Goal: Task Accomplishment & Management: Complete application form

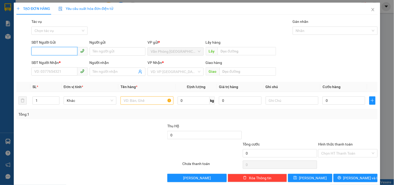
click at [55, 53] on input "SĐT Người Gửi" at bounding box center [54, 51] width 46 height 8
type input "0986875343"
click at [52, 71] on input "SĐT Người Nhận *" at bounding box center [54, 71] width 46 height 8
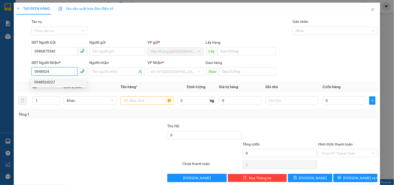
click at [59, 80] on div "0948524227" at bounding box center [58, 82] width 49 height 6
type input "0948524227"
click at [139, 102] on input "text" at bounding box center [147, 100] width 53 height 8
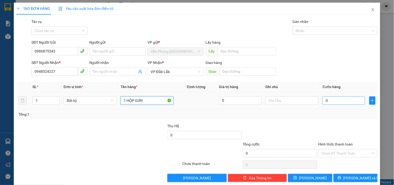
type input "1 HỘP GIẤY"
click at [334, 99] on input "0" at bounding box center [344, 100] width 43 height 8
type input "4"
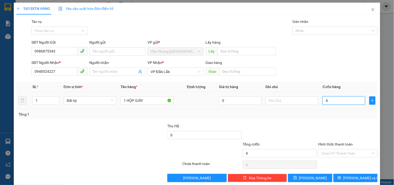
type input "40"
type input "400"
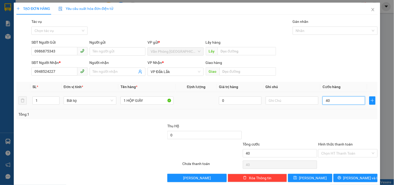
type input "400"
type input "4.000"
type input "40.000"
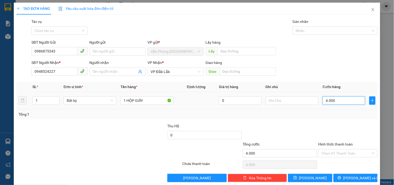
type input "40.000"
click at [340, 154] on input "Hình thức thanh toán" at bounding box center [346, 153] width 49 height 8
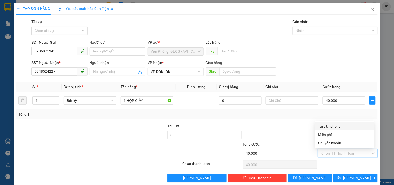
click at [330, 126] on div "Tại văn phòng" at bounding box center [345, 126] width 53 height 6
type input "0"
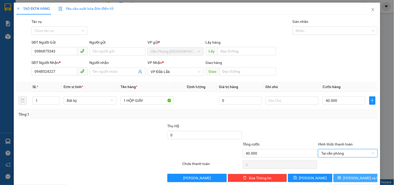
click at [337, 178] on button "[PERSON_NAME] và In" at bounding box center [356, 178] width 44 height 8
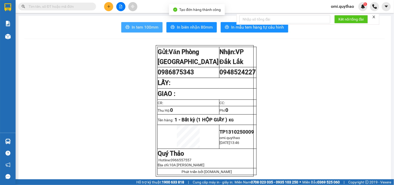
click at [152, 31] on button "In tem 100mm" at bounding box center [141, 27] width 41 height 10
drag, startPoint x: 152, startPoint y: 31, endPoint x: 152, endPoint y: 27, distance: 3.9
click at [152, 30] on button "In tem 100mm" at bounding box center [141, 27] width 41 height 10
click at [152, 27] on span "In tem 100mm" at bounding box center [145, 27] width 27 height 6
click at [140, 31] on button "In tem 100mm" at bounding box center [141, 27] width 41 height 10
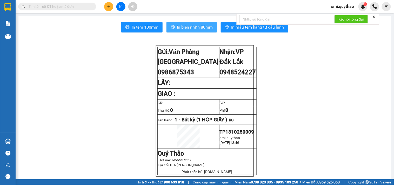
drag, startPoint x: 184, startPoint y: 18, endPoint x: 185, endPoint y: 23, distance: 4.5
click at [186, 24] on button "In biên nhận 80mm" at bounding box center [192, 27] width 50 height 10
click at [186, 24] on span "In biên nhận 80mm" at bounding box center [195, 27] width 36 height 6
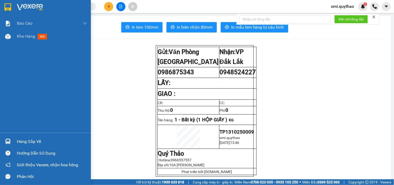
click at [19, 43] on div "Báo cáo Báo cáo dòng tiền (nhân viên) Doanh số tạo đơn theo VP gửi (nhân viên) …" at bounding box center [45, 75] width 91 height 116
click at [15, 40] on div "Kho hàng mới" at bounding box center [45, 36] width 91 height 13
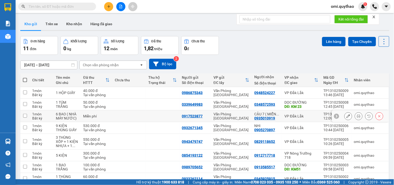
click at [355, 117] on button at bounding box center [358, 116] width 7 height 9
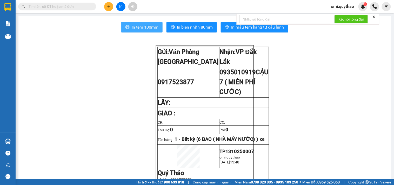
click at [143, 22] on button "In tem 100mm" at bounding box center [141, 27] width 41 height 10
click at [111, 3] on button at bounding box center [108, 6] width 9 height 9
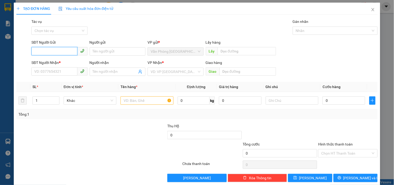
click at [59, 51] on input "SĐT Người Gửi" at bounding box center [54, 51] width 46 height 8
type input "0"
type input "0941784452"
click at [57, 72] on input "SĐT Người Nhận *" at bounding box center [54, 71] width 46 height 8
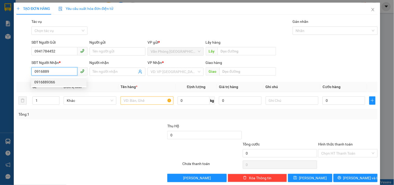
click at [50, 79] on div "0916889366" at bounding box center [58, 82] width 49 height 6
type input "0916889366"
drag, startPoint x: 144, startPoint y: 102, endPoint x: 140, endPoint y: 106, distance: 6.1
click at [140, 106] on td at bounding box center [147, 100] width 57 height 17
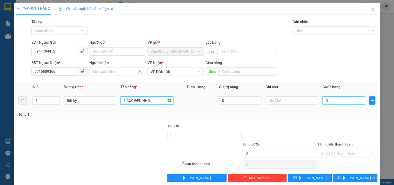
type input "1 CỤC ĐEN NHỎ"
click at [334, 103] on input "0" at bounding box center [344, 100] width 43 height 8
type input "5"
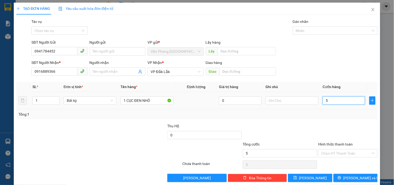
type input "50"
type input "500"
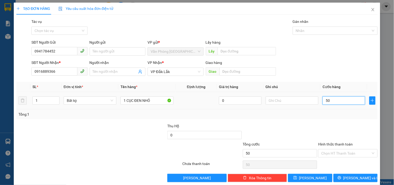
type input "500"
type input "5.000"
type input "50.000"
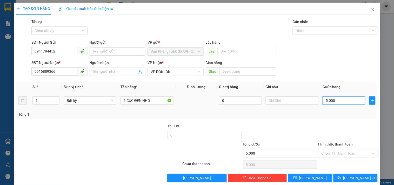
type input "50.000"
click at [335, 154] on input "Hình thức thanh toán" at bounding box center [346, 153] width 49 height 8
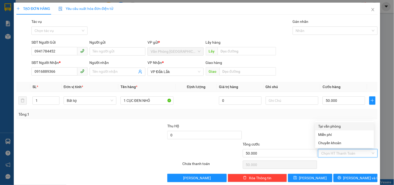
click at [331, 124] on div "Tại văn phòng" at bounding box center [345, 126] width 53 height 6
type input "0"
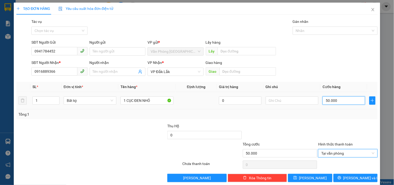
click at [339, 96] on input "50.000" at bounding box center [344, 100] width 43 height 8
type input "4"
type input "40"
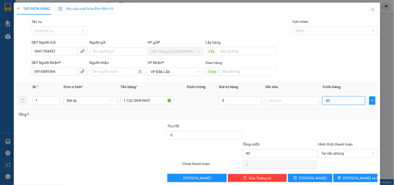
type input "400"
type input "4.000"
type input "40.000"
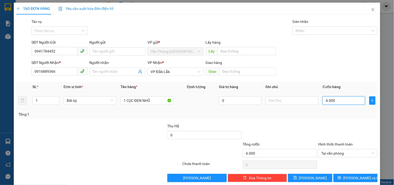
type input "40.000"
click at [342, 162] on div at bounding box center [348, 165] width 60 height 10
drag, startPoint x: 144, startPoint y: 131, endPoint x: 181, endPoint y: 160, distance: 47.6
click at [145, 133] on div at bounding box center [129, 132] width 76 height 18
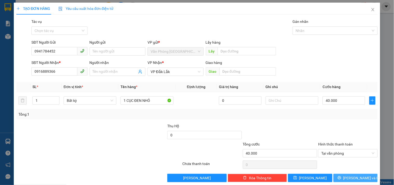
click at [341, 177] on button "[PERSON_NAME] và In" at bounding box center [356, 178] width 44 height 8
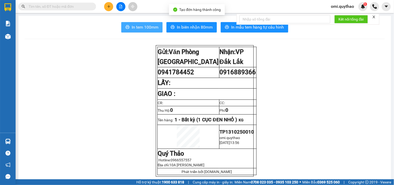
click at [141, 31] on button "In tem 100mm" at bounding box center [141, 27] width 41 height 10
click at [142, 30] on span "In tem 100mm" at bounding box center [145, 27] width 27 height 6
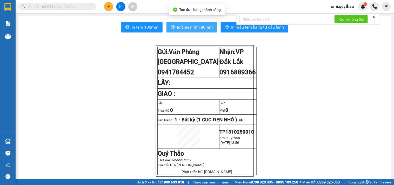
click at [198, 28] on span "In biên nhận 80mm" at bounding box center [195, 27] width 36 height 6
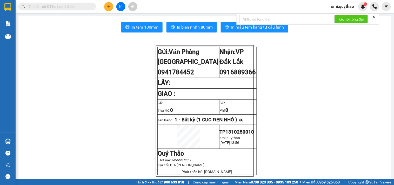
click at [113, 9] on div at bounding box center [120, 6] width 39 height 9
click at [112, 9] on button at bounding box center [108, 6] width 9 height 9
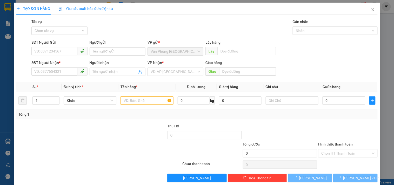
click at [112, 9] on span "Yêu cầu xuất hóa đơn điện tử" at bounding box center [85, 8] width 55 height 4
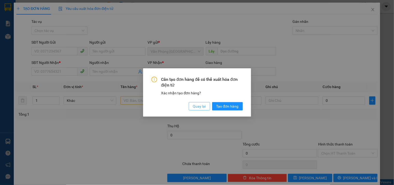
click at [199, 108] on span "Quay lại" at bounding box center [199, 106] width 13 height 6
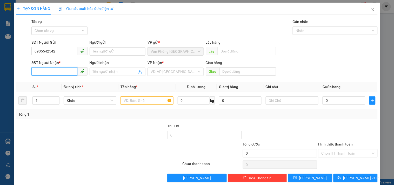
click at [58, 72] on input "SĐT Người Nhận *" at bounding box center [54, 71] width 46 height 8
click at [41, 51] on input "0905542542" at bounding box center [54, 51] width 46 height 8
type input "0904542542"
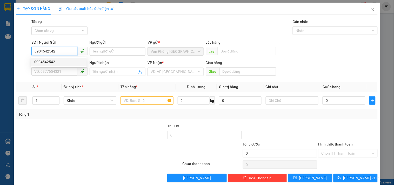
click at [49, 63] on div "0904542542" at bounding box center [58, 62] width 49 height 6
type input "0911171733"
type input "A.GIỎI"
type input "0904542542"
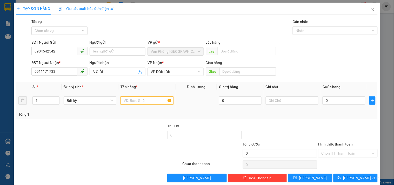
click at [135, 100] on input "text" at bounding box center [147, 100] width 53 height 8
type input "1 KIỆN TRẮNG"
click at [344, 101] on input "0" at bounding box center [344, 100] width 43 height 8
type input "6"
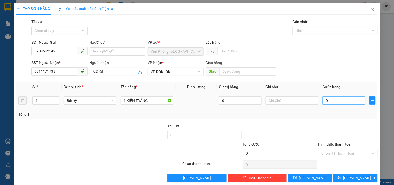
type input "6"
type input "60"
type input "600"
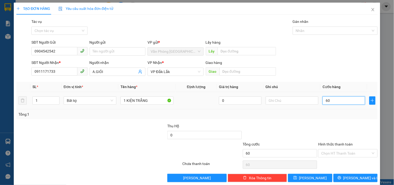
type input "600"
type input "6.000"
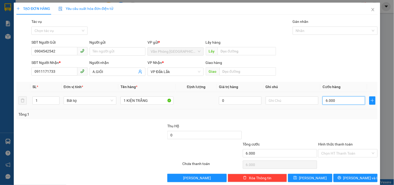
type input "60.000"
click at [324, 154] on input "Hình thức thanh toán" at bounding box center [346, 153] width 49 height 8
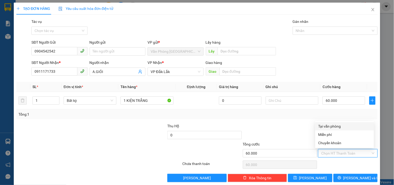
click at [329, 126] on div "Tại văn phòng" at bounding box center [345, 126] width 53 height 6
type input "0"
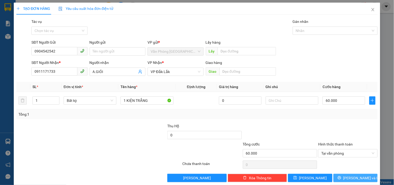
click at [350, 177] on span "[PERSON_NAME] và In" at bounding box center [362, 178] width 36 height 6
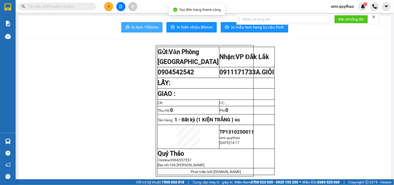
click at [139, 27] on span "In tem 100mm" at bounding box center [145, 27] width 27 height 6
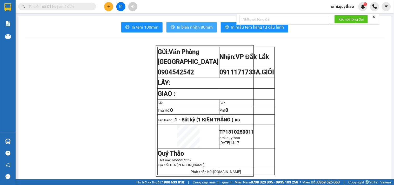
click at [181, 28] on span "In biên nhận 80mm" at bounding box center [195, 27] width 36 height 6
click at [110, 4] on button at bounding box center [108, 6] width 9 height 9
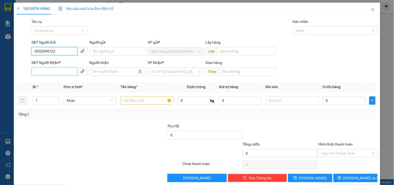
type input "0932099722"
click at [51, 71] on input "SĐT Người Nhận *" at bounding box center [54, 71] width 46 height 8
type input "8"
type input "0818144646"
click at [175, 70] on input "search" at bounding box center [174, 72] width 46 height 8
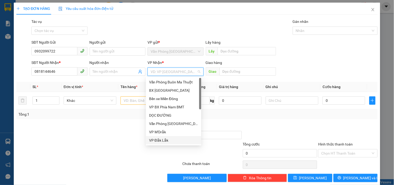
click at [165, 142] on div "VP Đắk Lắk" at bounding box center [173, 140] width 49 height 6
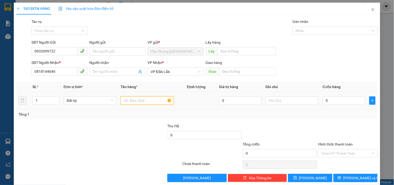
click at [159, 103] on input "text" at bounding box center [147, 100] width 53 height 8
type input "4 THÙNG GIẤY"
click at [342, 97] on input "0" at bounding box center [344, 100] width 43 height 8
type input "2"
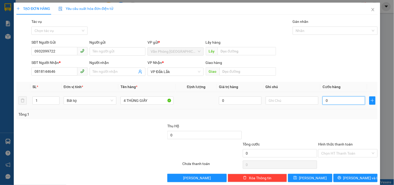
type input "2"
type input "23"
type input "230"
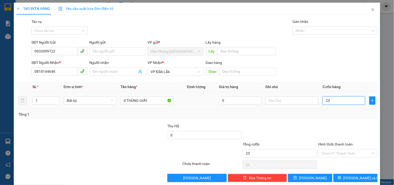
type input "230"
type input "2.300"
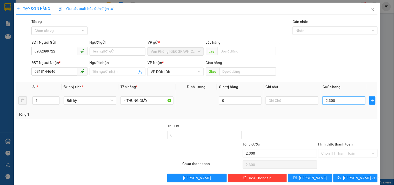
type input "23.000"
type input "230.000"
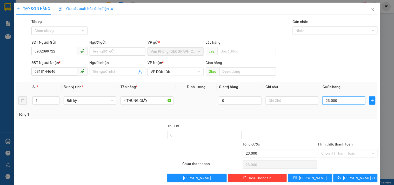
type input "230.000"
click at [343, 155] on input "Hình thức thanh toán" at bounding box center [346, 153] width 49 height 8
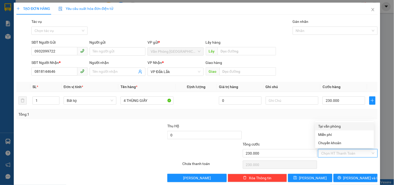
click at [331, 126] on div "Tại văn phòng" at bounding box center [345, 126] width 53 height 6
type input "0"
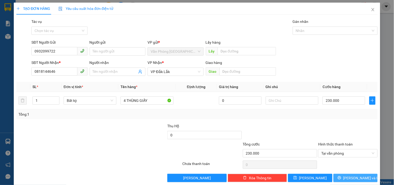
click at [347, 178] on span "[PERSON_NAME] và In" at bounding box center [362, 178] width 36 height 6
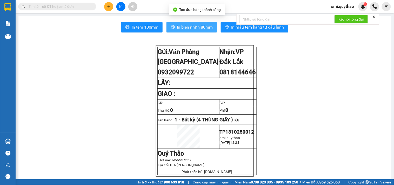
click at [187, 30] on span "In biên nhận 80mm" at bounding box center [195, 27] width 36 height 6
click at [178, 28] on span "In biên nhận 80mm" at bounding box center [195, 27] width 36 height 6
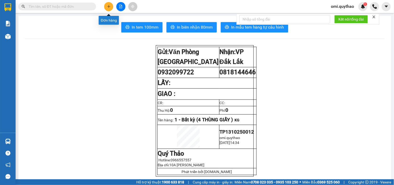
click at [105, 6] on button at bounding box center [108, 6] width 9 height 9
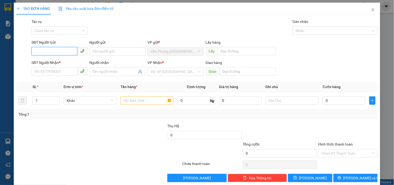
drag, startPoint x: 67, startPoint y: 47, endPoint x: 65, endPoint y: 50, distance: 3.8
click at [65, 50] on input "SĐT Người Gửi" at bounding box center [54, 51] width 46 height 8
click at [65, 51] on input "SĐT Người Gửi" at bounding box center [54, 51] width 46 height 8
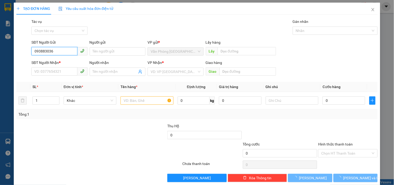
type input "0938830364"
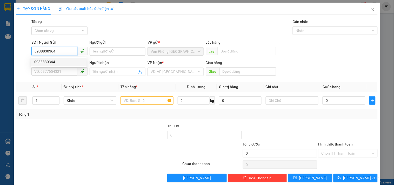
drag, startPoint x: 63, startPoint y: 61, endPoint x: 65, endPoint y: 68, distance: 7.2
click at [63, 61] on div "0938830364" at bounding box center [58, 62] width 49 height 6
type input "0943964767"
type input "0938830364"
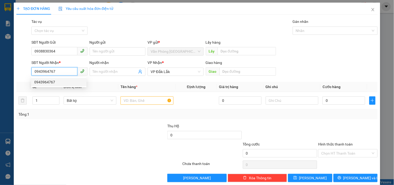
drag, startPoint x: 66, startPoint y: 71, endPoint x: 0, endPoint y: 88, distance: 68.0
click at [1, 88] on div "TẠO ĐƠN HÀNG Yêu cầu xuất hóa đơn điện tử Transit Pickup Surcharge Ids Transit …" at bounding box center [197, 92] width 394 height 185
click at [138, 102] on input "text" at bounding box center [147, 100] width 53 height 8
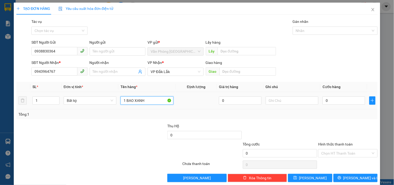
type input "1 BAO XANH"
click at [315, 104] on tr "1 Bất kỳ 1 BAO XANH 0 0" at bounding box center [197, 100] width 362 height 17
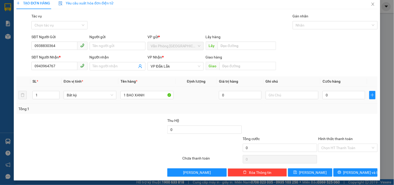
scroll to position [7, 0]
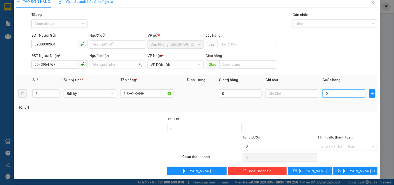
click at [345, 95] on input "0" at bounding box center [344, 93] width 43 height 8
type input "1"
type input "10"
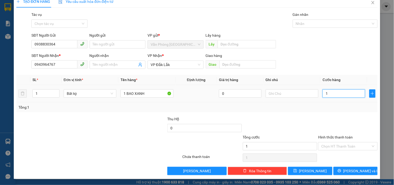
type input "10"
type input "100"
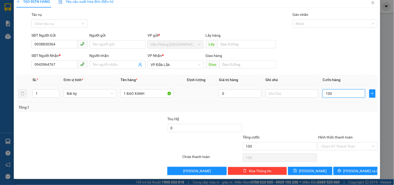
type input "1.000"
type input "10.000"
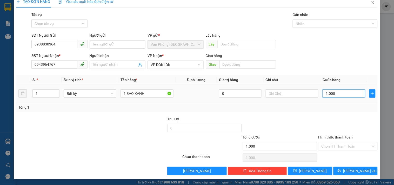
type input "10.000"
type input "100.000"
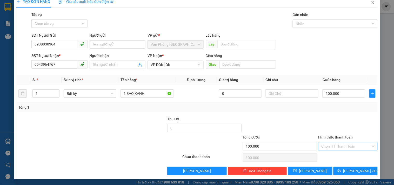
click at [358, 147] on input "Hình thức thanh toán" at bounding box center [346, 146] width 49 height 8
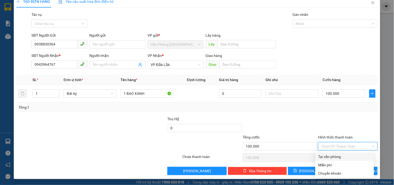
click at [330, 158] on div "Tại văn phòng" at bounding box center [345, 157] width 53 height 6
type input "0"
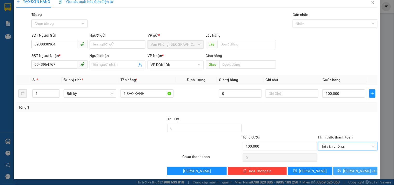
click at [334, 171] on button "[PERSON_NAME] và In" at bounding box center [356, 171] width 44 height 8
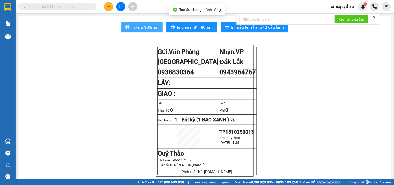
click at [154, 28] on span "In tem 100mm" at bounding box center [145, 27] width 27 height 6
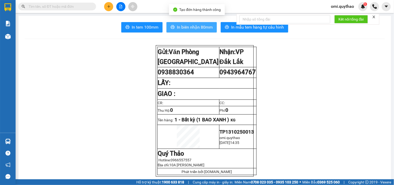
click at [199, 32] on button "In biên nhận 80mm" at bounding box center [192, 27] width 50 height 10
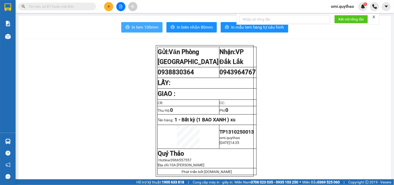
click at [133, 22] on button "In tem 100mm" at bounding box center [141, 27] width 41 height 10
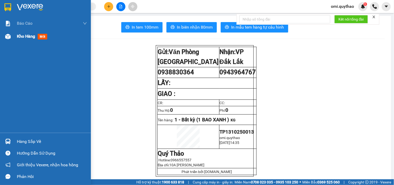
click at [6, 39] on div at bounding box center [7, 36] width 9 height 9
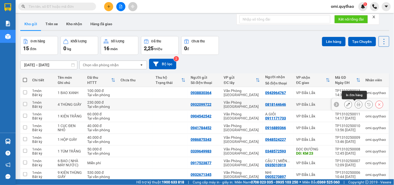
click at [357, 104] on icon at bounding box center [359, 105] width 4 height 4
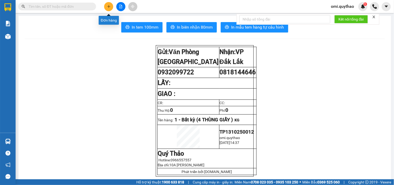
click at [107, 7] on icon "plus" at bounding box center [109, 7] width 4 height 4
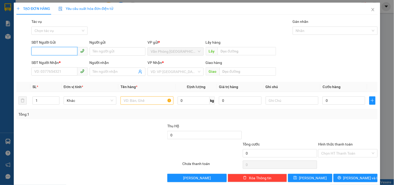
click at [57, 53] on input "SĐT Người Gửi" at bounding box center [54, 51] width 46 height 8
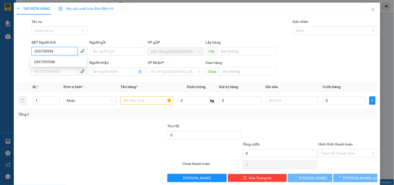
type input "0337393548"
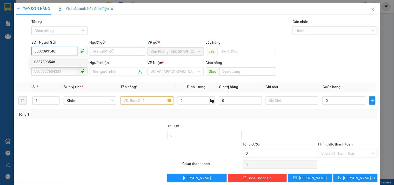
click at [58, 64] on div "0337393548" at bounding box center [58, 62] width 49 height 6
type input "0333612517"
type input "0337393548"
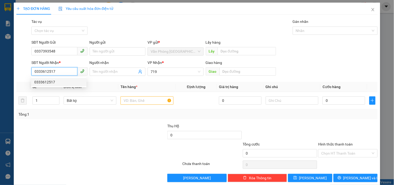
drag, startPoint x: 63, startPoint y: 70, endPoint x: 31, endPoint y: 67, distance: 31.3
click at [31, 67] on div "SĐT Người Nhận * 0333612517" at bounding box center [59, 69] width 56 height 18
drag, startPoint x: 44, startPoint y: 77, endPoint x: 46, endPoint y: 82, distance: 4.9
click at [45, 80] on div "0945204667" at bounding box center [58, 82] width 55 height 8
type input "0945204667"
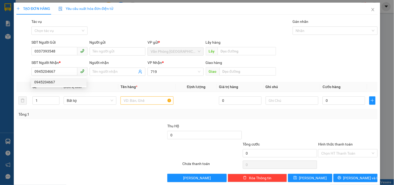
click at [46, 82] on th "SL *" at bounding box center [45, 87] width 31 height 10
click at [158, 71] on span "719" at bounding box center [176, 72] width 50 height 8
drag, startPoint x: 138, startPoint y: 129, endPoint x: 136, endPoint y: 120, distance: 9.3
click at [137, 129] on div at bounding box center [129, 132] width 76 height 18
click at [150, 102] on input "text" at bounding box center [147, 100] width 53 height 8
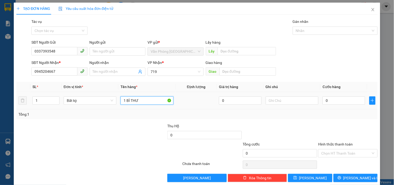
type input "1 BÌ THƯ"
click at [343, 94] on td "0" at bounding box center [344, 100] width 47 height 17
click at [341, 100] on input "0" at bounding box center [344, 100] width 43 height 8
type input "5"
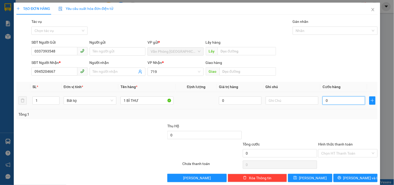
type input "5"
type input "50"
type input "500"
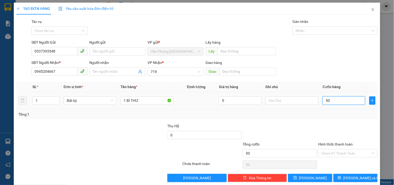
type input "500"
type input "5.000"
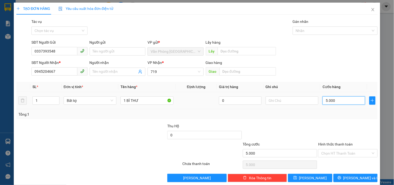
type input "50.000"
click at [345, 154] on input "Hình thức thanh toán" at bounding box center [346, 153] width 49 height 8
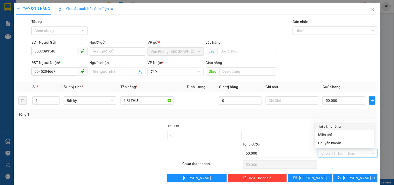
click at [327, 122] on div "Tại văn phòng" at bounding box center [345, 126] width 59 height 8
type input "0"
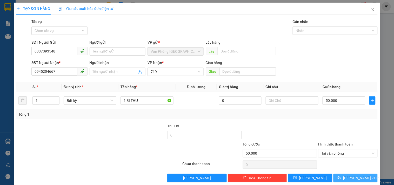
click at [340, 179] on button "[PERSON_NAME] và In" at bounding box center [356, 178] width 44 height 8
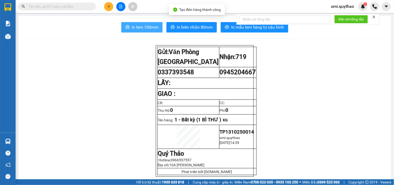
click at [150, 29] on span "In tem 100mm" at bounding box center [145, 27] width 27 height 6
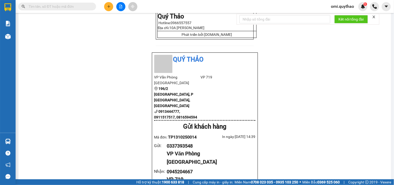
scroll to position [144, 0]
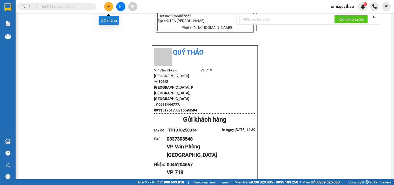
click at [106, 8] on button at bounding box center [108, 6] width 9 height 9
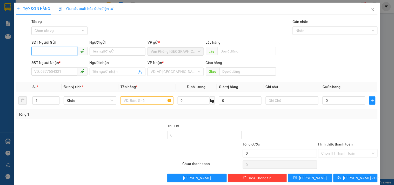
click at [50, 51] on input "SĐT Người Gửi" at bounding box center [54, 51] width 46 height 8
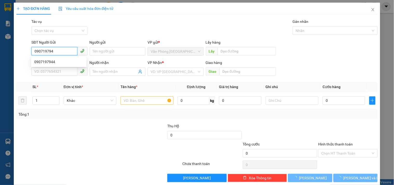
type input "0907197944"
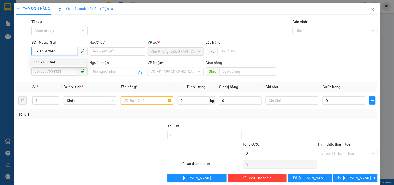
click at [71, 60] on div "0907197944" at bounding box center [58, 62] width 49 height 6
type input "0941877575"
type input "0907197944"
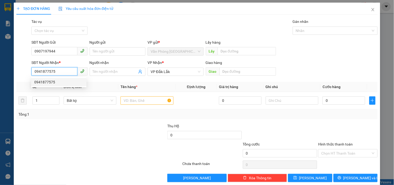
drag, startPoint x: 53, startPoint y: 72, endPoint x: 24, endPoint y: 73, distance: 28.4
click at [24, 73] on div "SĐT Người Nhận * 0941877575 Người nhận Tên người nhận VP Nhận * VP Đắk Lắk Giao…" at bounding box center [197, 69] width 363 height 18
click at [94, 115] on div "Tổng: 1" at bounding box center [85, 115] width 134 height 6
drag, startPoint x: 136, startPoint y: 100, endPoint x: 134, endPoint y: 98, distance: 3.0
click at [135, 99] on input "text" at bounding box center [147, 100] width 53 height 8
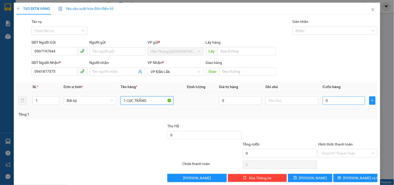
type input "1 CỤC TRẮNG"
click at [335, 98] on input "0" at bounding box center [344, 100] width 43 height 8
type input "6"
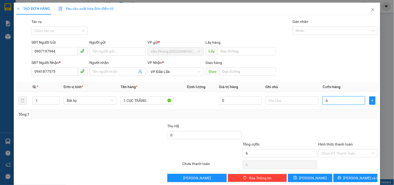
type input "60"
type input "600"
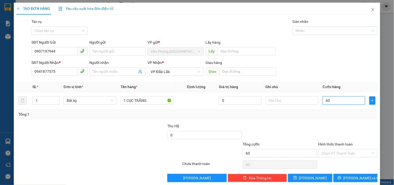
type input "600"
type input "6.000"
type input "60.000"
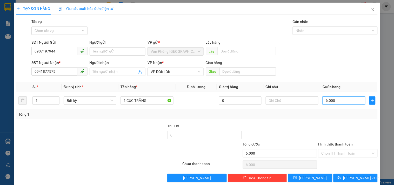
type input "60.000"
click at [348, 152] on input "Hình thức thanh toán" at bounding box center [346, 153] width 49 height 8
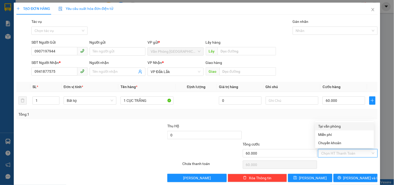
click at [335, 126] on div "Tại văn phòng" at bounding box center [345, 126] width 53 height 6
type input "0"
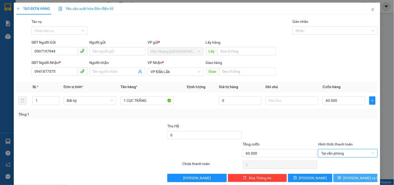
click at [346, 178] on button "[PERSON_NAME] và In" at bounding box center [356, 178] width 44 height 8
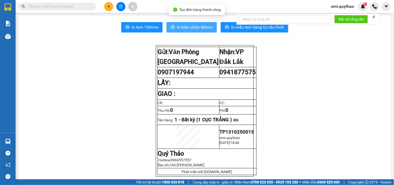
click at [174, 28] on button "In biên nhận 80mm" at bounding box center [192, 27] width 50 height 10
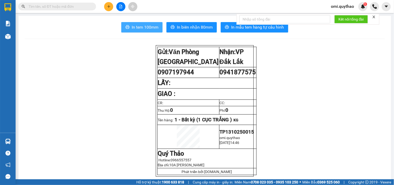
click at [141, 28] on span "In tem 100mm" at bounding box center [145, 27] width 27 height 6
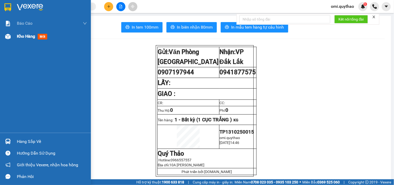
click at [26, 36] on span "Kho hàng" at bounding box center [26, 36] width 18 height 5
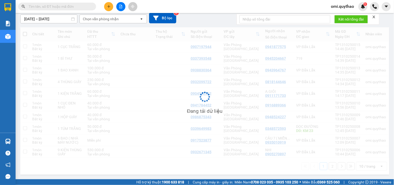
scroll to position [45, 0]
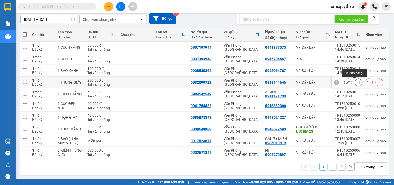
click at [355, 82] on button at bounding box center [358, 82] width 7 height 9
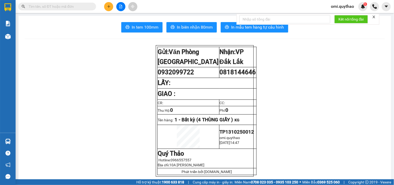
click at [144, 29] on span "In tem 100mm" at bounding box center [145, 27] width 27 height 6
click at [109, 9] on button at bounding box center [108, 6] width 9 height 9
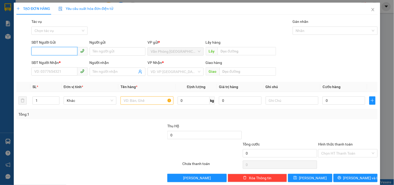
click at [66, 53] on input "SĐT Người Gửi" at bounding box center [54, 51] width 46 height 8
click at [64, 62] on div "0985596756" at bounding box center [58, 62] width 49 height 6
type input "0985596756"
type input "0935883358"
type input "LAN 718"
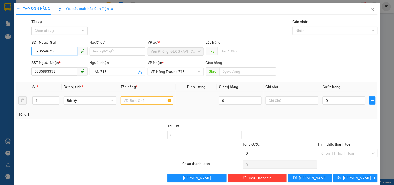
type input "0985596756"
click at [129, 100] on input "text" at bounding box center [147, 100] width 53 height 8
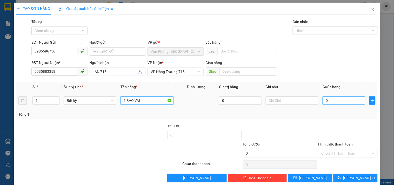
type input "1 BAO VẢI"
drag, startPoint x: 343, startPoint y: 101, endPoint x: 347, endPoint y: 98, distance: 4.8
click at [343, 101] on input "0" at bounding box center [344, 100] width 43 height 8
type input "5"
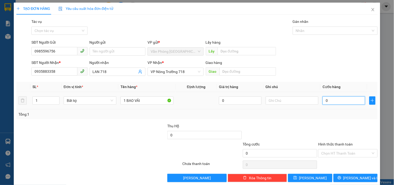
type input "5"
type input "0"
type input "01"
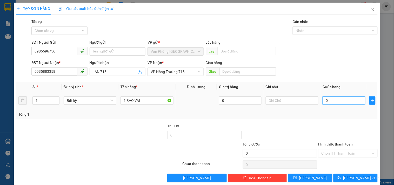
type input "1"
type input "010"
type input "10"
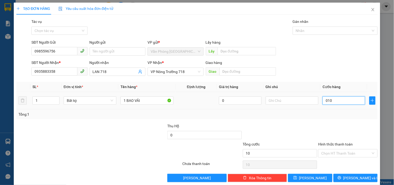
type input "0.100"
type input "100"
type input "01.000"
type input "1.000"
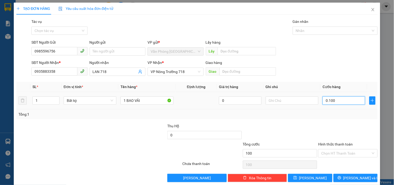
type input "1.000"
type input "010.000"
type input "10.000"
type input "0.100.000"
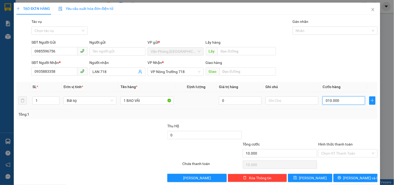
type input "100.000"
click at [340, 155] on input "Hình thức thanh toán" at bounding box center [346, 153] width 49 height 8
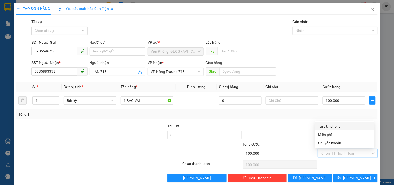
click at [336, 126] on div "Tại văn phòng" at bounding box center [345, 126] width 53 height 6
type input "0"
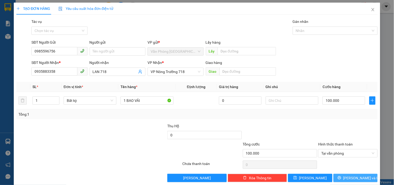
click at [342, 178] on icon "printer" at bounding box center [340, 178] width 4 height 4
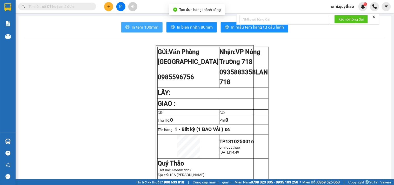
click at [139, 31] on button "In tem 100mm" at bounding box center [141, 27] width 41 height 10
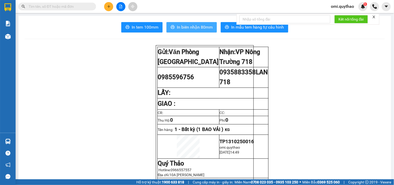
click at [177, 29] on span "In biên nhận 80mm" at bounding box center [195, 27] width 36 height 6
click at [178, 29] on span "In biên nhận 80mm" at bounding box center [195, 27] width 36 height 6
click at [109, 7] on icon "plus" at bounding box center [109, 7] width 4 height 4
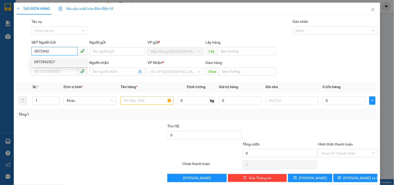
click at [47, 63] on div "0972942527" at bounding box center [58, 62] width 49 height 6
type input "0972942527"
type input "0906544556"
type input "[PERSON_NAME]"
type input "0972942527"
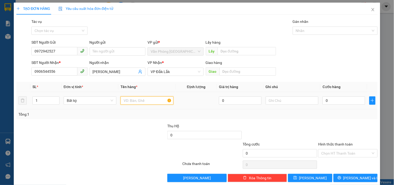
drag, startPoint x: 154, startPoint y: 100, endPoint x: 156, endPoint y: 98, distance: 3.0
click at [156, 99] on input "text" at bounding box center [147, 100] width 53 height 8
click at [337, 97] on input "0" at bounding box center [344, 100] width 43 height 8
click at [343, 152] on input "Hình thức thanh toán" at bounding box center [346, 153] width 49 height 8
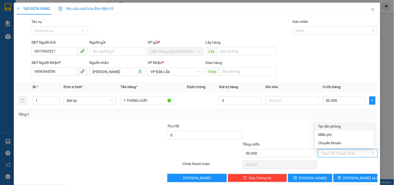
click at [328, 127] on div "Tại văn phòng" at bounding box center [345, 126] width 53 height 6
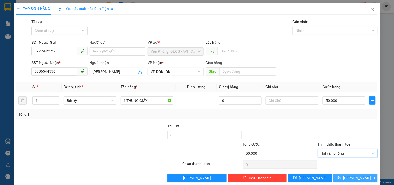
drag, startPoint x: 342, startPoint y: 173, endPoint x: 342, endPoint y: 178, distance: 4.2
click at [342, 173] on div "Transit Pickup Surcharge Ids Transit Deliver Surcharge Ids Transit Deliver Surc…" at bounding box center [197, 100] width 362 height 163
drag, startPoint x: 342, startPoint y: 178, endPoint x: 339, endPoint y: 173, distance: 5.6
click at [342, 176] on icon "printer" at bounding box center [340, 178] width 4 height 4
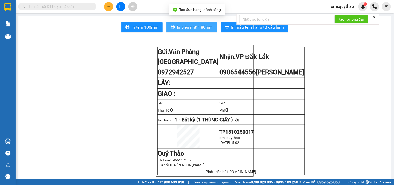
click at [179, 29] on span "In biên nhận 80mm" at bounding box center [195, 27] width 36 height 6
click at [180, 29] on span "In biên nhận 80mm" at bounding box center [195, 27] width 36 height 6
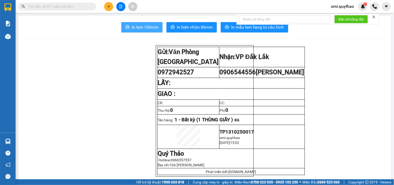
drag, startPoint x: 152, startPoint y: 20, endPoint x: 151, endPoint y: 25, distance: 5.1
click at [151, 25] on span "In tem 100mm" at bounding box center [145, 27] width 27 height 6
drag, startPoint x: 115, startPoint y: 6, endPoint x: 111, endPoint y: 9, distance: 5.0
click at [112, 9] on div at bounding box center [120, 6] width 39 height 9
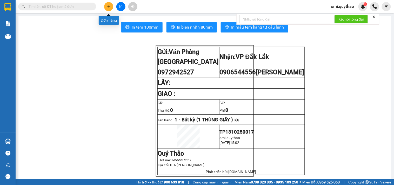
click at [111, 9] on button at bounding box center [108, 6] width 9 height 9
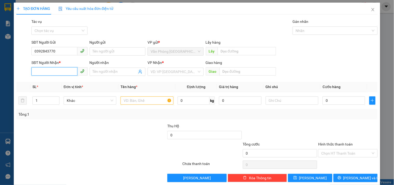
click at [51, 70] on input "SĐT Người Nhận *" at bounding box center [54, 71] width 46 height 8
click at [174, 69] on input "search" at bounding box center [174, 72] width 46 height 8
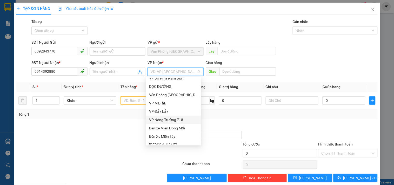
scroll to position [58, 0]
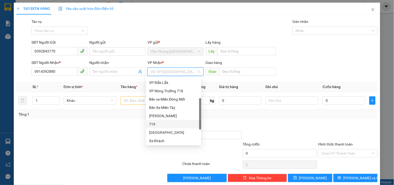
click at [163, 124] on div "719" at bounding box center [173, 124] width 49 height 6
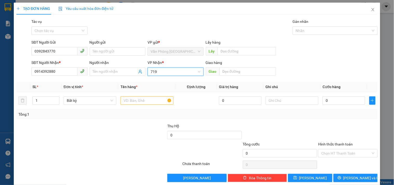
click at [166, 71] on span "719" at bounding box center [176, 72] width 50 height 8
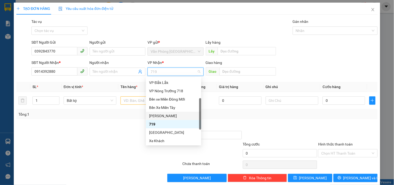
scroll to position [0, 0]
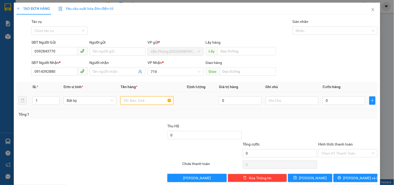
click at [141, 103] on input "text" at bounding box center [147, 100] width 53 height 8
click at [161, 75] on span "719" at bounding box center [176, 72] width 50 height 8
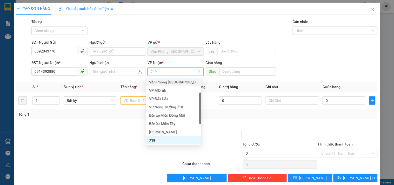
scroll to position [29, 0]
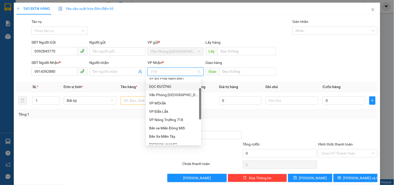
click at [163, 82] on div "DỌC ĐƯỜNG" at bounding box center [173, 86] width 55 height 8
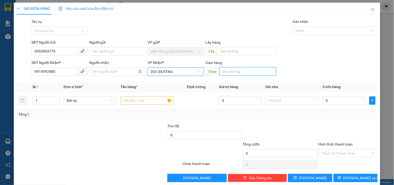
click at [248, 72] on input "text" at bounding box center [248, 71] width 57 height 8
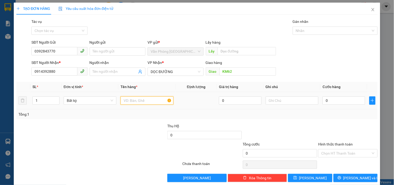
click at [155, 104] on input "text" at bounding box center [147, 100] width 53 height 8
click at [340, 102] on input "0" at bounding box center [344, 100] width 43 height 8
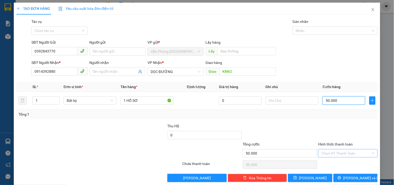
drag, startPoint x: 333, startPoint y: 149, endPoint x: 332, endPoint y: 152, distance: 3.4
click at [333, 151] on div "Chọn HT Thanh Toán" at bounding box center [347, 153] width 59 height 8
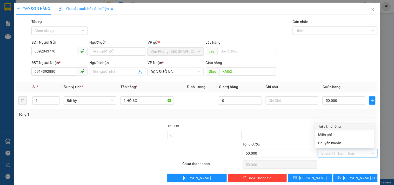
click at [329, 125] on div "Tại văn phòng" at bounding box center [345, 126] width 53 height 6
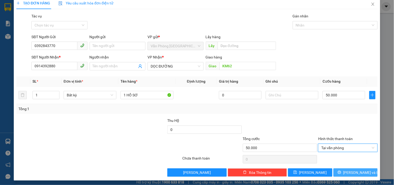
scroll to position [7, 0]
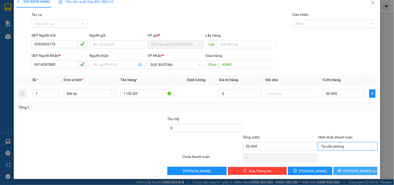
click at [347, 169] on button "[PERSON_NAME] và In" at bounding box center [356, 171] width 44 height 8
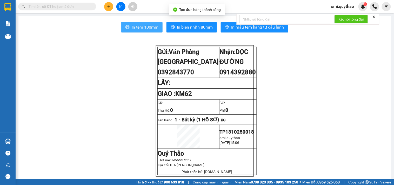
click at [134, 25] on span "In tem 100mm" at bounding box center [145, 27] width 27 height 6
click at [135, 25] on span "In tem 100mm" at bounding box center [145, 27] width 27 height 6
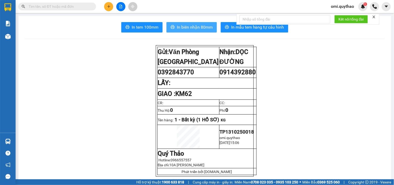
click at [191, 24] on span "In biên nhận 80mm" at bounding box center [195, 27] width 36 height 6
click at [198, 24] on span "In biên nhận 80mm" at bounding box center [195, 27] width 36 height 6
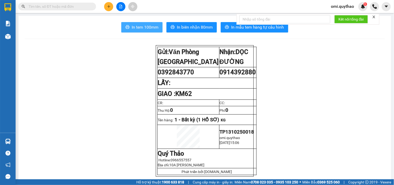
click at [150, 22] on button "In tem 100mm" at bounding box center [141, 27] width 41 height 10
click at [105, 5] on button at bounding box center [108, 6] width 9 height 9
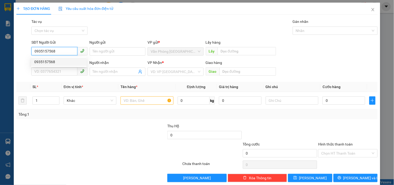
drag, startPoint x: 74, startPoint y: 61, endPoint x: 67, endPoint y: 68, distance: 10.5
click at [74, 61] on div "0935157568" at bounding box center [58, 62] width 49 height 6
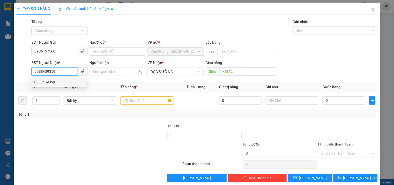
drag, startPoint x: 62, startPoint y: 70, endPoint x: 14, endPoint y: 68, distance: 47.6
click at [14, 69] on div "TẠO ĐƠN HÀNG Yêu cầu xuất hóa đơn điện tử Transit Pickup Surcharge Ids Transit …" at bounding box center [197, 95] width 367 height 184
click at [144, 102] on input "text" at bounding box center [147, 100] width 53 height 8
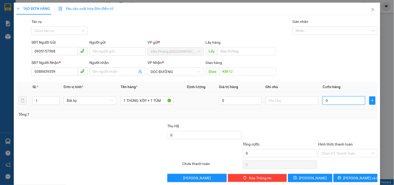
click at [333, 102] on input "0" at bounding box center [344, 100] width 43 height 8
click at [349, 157] on input "Hình thức thanh toán" at bounding box center [346, 153] width 49 height 8
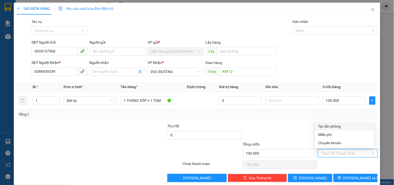
click at [337, 126] on div "Tại văn phòng" at bounding box center [345, 126] width 53 height 6
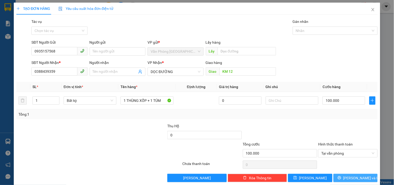
click at [351, 176] on span "[PERSON_NAME] và In" at bounding box center [362, 178] width 36 height 6
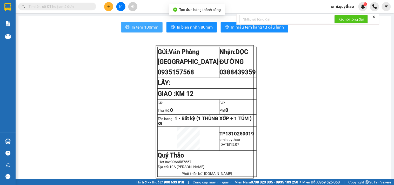
click at [149, 30] on span "In tem 100mm" at bounding box center [145, 27] width 27 height 6
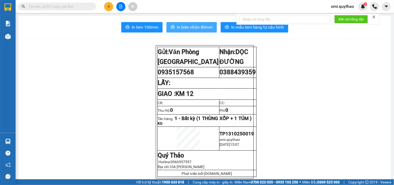
click at [192, 29] on span "In biên nhận 80mm" at bounding box center [195, 27] width 36 height 6
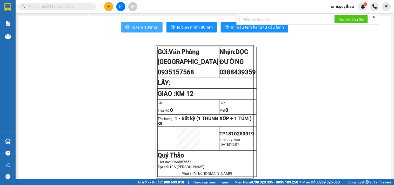
click at [141, 27] on span "In tem 100mm" at bounding box center [145, 27] width 27 height 6
click at [110, 5] on icon "plus" at bounding box center [109, 7] width 4 height 4
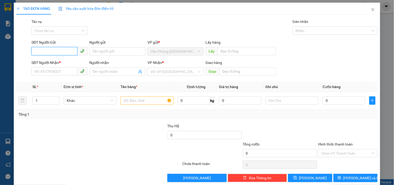
click at [56, 51] on input "SĐT Người Gửi" at bounding box center [54, 51] width 46 height 8
click at [62, 60] on div "0971632022" at bounding box center [58, 62] width 49 height 6
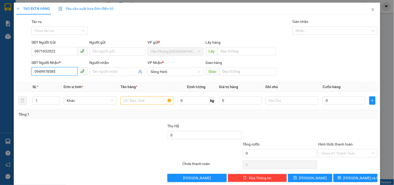
drag, startPoint x: 58, startPoint y: 74, endPoint x: 0, endPoint y: 74, distance: 58.2
click at [0, 74] on div "TẠO ĐƠN HÀNG Yêu cầu xuất hóa đơn điện tử Transit Pickup Surcharge Ids Transit …" at bounding box center [197, 92] width 394 height 185
drag, startPoint x: 115, startPoint y: 125, endPoint x: 128, endPoint y: 107, distance: 22.2
click at [118, 121] on div "Transit Pickup Surcharge Ids Transit Deliver Surcharge Ids Transit Deliver Surc…" at bounding box center [197, 100] width 362 height 163
click at [130, 97] on input "text" at bounding box center [147, 100] width 53 height 8
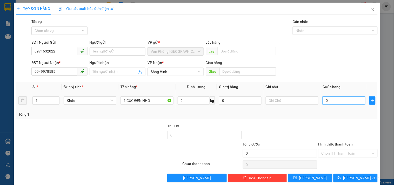
click at [341, 102] on input "0" at bounding box center [344, 100] width 43 height 8
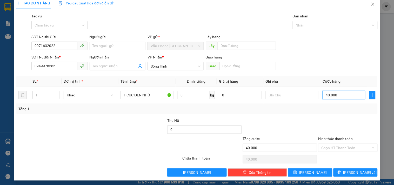
scroll to position [7, 0]
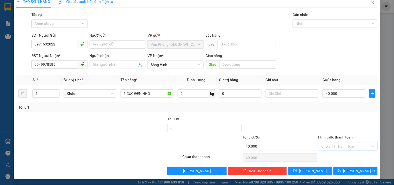
drag, startPoint x: 338, startPoint y: 146, endPoint x: 332, endPoint y: 144, distance: 6.7
click at [338, 146] on input "Hình thức thanh toán" at bounding box center [346, 146] width 49 height 8
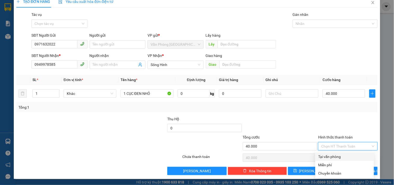
click at [323, 155] on div "Tại văn phòng" at bounding box center [345, 157] width 53 height 6
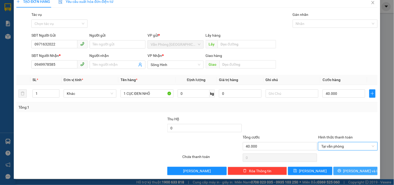
click at [342, 170] on icon "printer" at bounding box center [340, 171] width 4 height 4
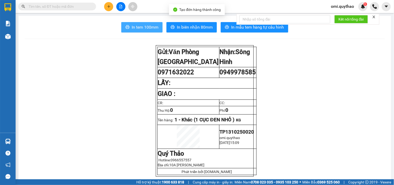
click at [142, 30] on span "In tem 100mm" at bounding box center [145, 27] width 27 height 6
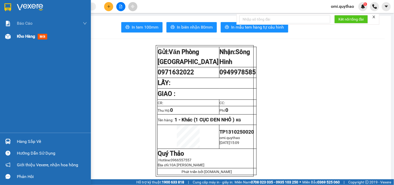
click at [9, 37] on img at bounding box center [7, 36] width 5 height 5
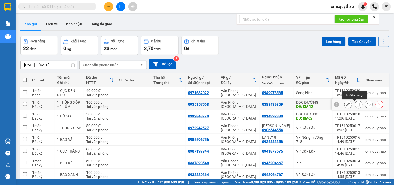
click at [357, 106] on icon at bounding box center [359, 105] width 4 height 4
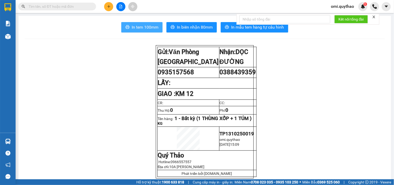
click at [147, 30] on span "In tem 100mm" at bounding box center [145, 27] width 27 height 6
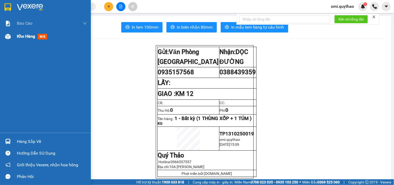
click at [14, 40] on div "Kho hàng mới" at bounding box center [45, 36] width 91 height 13
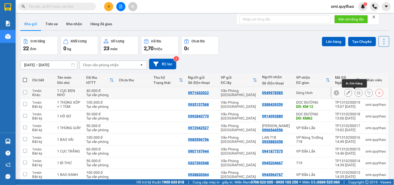
click at [357, 95] on icon at bounding box center [359, 93] width 4 height 4
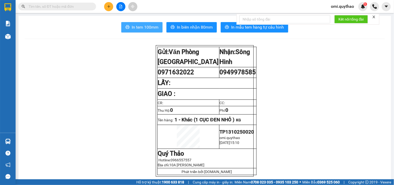
click at [132, 25] on span "In tem 100mm" at bounding box center [145, 27] width 27 height 6
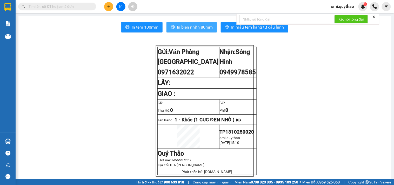
click at [181, 27] on span "In biên nhận 80mm" at bounding box center [195, 27] width 36 height 6
click at [106, 7] on div at bounding box center [120, 6] width 39 height 9
click at [108, 7] on icon "plus" at bounding box center [109, 7] width 4 height 4
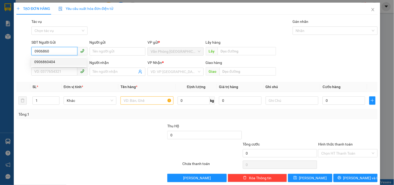
click at [56, 64] on div "0906860404" at bounding box center [58, 62] width 49 height 6
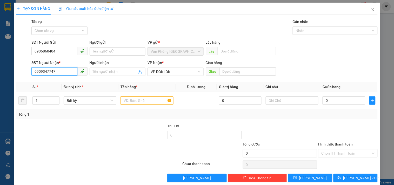
click at [58, 69] on input "0909347747" at bounding box center [54, 71] width 46 height 8
click at [148, 103] on input "text" at bounding box center [147, 100] width 53 height 8
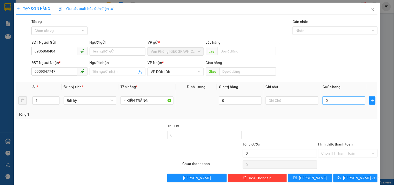
drag, startPoint x: 342, startPoint y: 93, endPoint x: 342, endPoint y: 97, distance: 4.2
click at [342, 97] on td "0" at bounding box center [344, 100] width 47 height 17
click at [329, 155] on input "Hình thức thanh toán" at bounding box center [346, 153] width 49 height 8
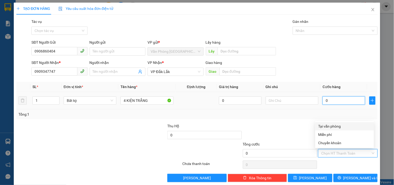
click at [344, 99] on input "0" at bounding box center [344, 100] width 43 height 8
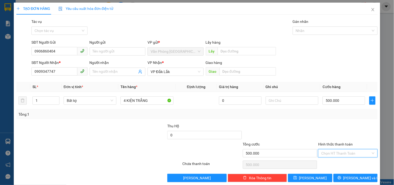
click at [349, 154] on input "Hình thức thanh toán" at bounding box center [346, 153] width 49 height 8
drag, startPoint x: 338, startPoint y: 126, endPoint x: 339, endPoint y: 139, distance: 13.6
click at [338, 126] on div "Tại văn phòng" at bounding box center [345, 126] width 53 height 6
drag, startPoint x: 346, startPoint y: 175, endPoint x: 346, endPoint y: 178, distance: 2.9
click at [346, 177] on button "[PERSON_NAME] và In" at bounding box center [356, 178] width 44 height 8
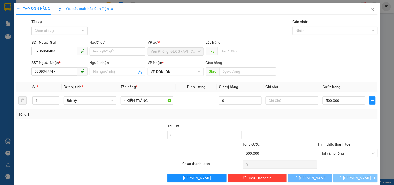
click at [344, 180] on span "loading" at bounding box center [341, 178] width 6 height 4
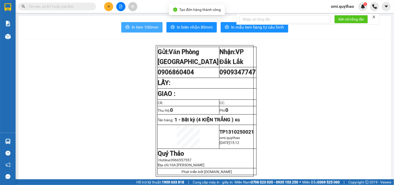
click at [143, 29] on span "In tem 100mm" at bounding box center [145, 27] width 27 height 6
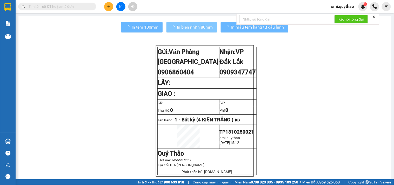
click at [187, 29] on span "In biên nhận 80mm" at bounding box center [195, 27] width 36 height 6
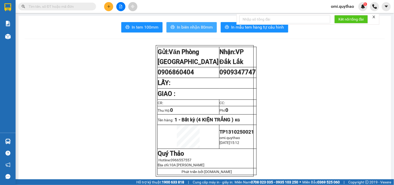
click at [187, 29] on span "In biên nhận 80mm" at bounding box center [195, 27] width 36 height 6
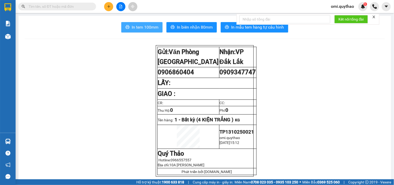
click at [151, 28] on span "In tem 100mm" at bounding box center [145, 27] width 27 height 6
click at [150, 28] on span "In tem 100mm" at bounding box center [145, 27] width 27 height 6
drag, startPoint x: 150, startPoint y: 28, endPoint x: 147, endPoint y: 26, distance: 3.6
click at [147, 26] on span "In tem 100mm" at bounding box center [145, 27] width 27 height 6
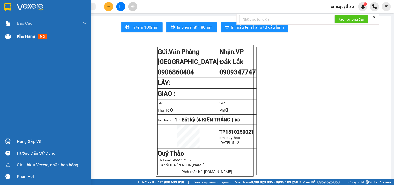
click at [19, 37] on span "Kho hàng" at bounding box center [26, 36] width 18 height 5
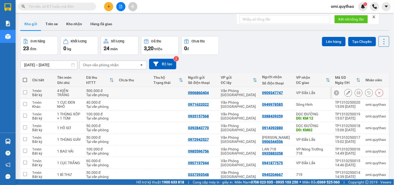
click at [378, 93] on icon at bounding box center [380, 93] width 4 height 4
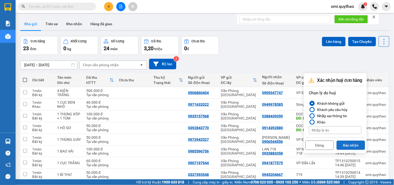
click at [353, 143] on button "Xác nhận" at bounding box center [351, 145] width 29 height 9
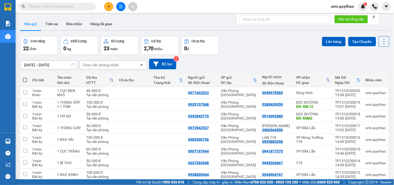
click at [106, 8] on button at bounding box center [108, 6] width 9 height 9
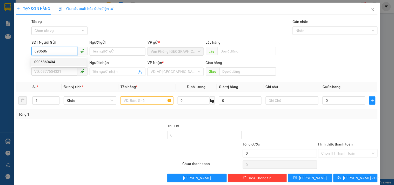
click at [54, 64] on div "0906860404" at bounding box center [58, 62] width 55 height 8
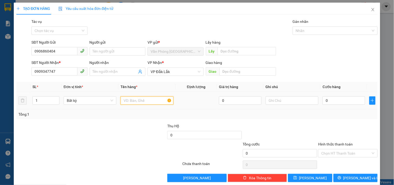
click at [149, 102] on input "text" at bounding box center [147, 100] width 53 height 8
click at [346, 96] on div "0" at bounding box center [344, 100] width 43 height 10
click at [354, 101] on input "0" at bounding box center [344, 100] width 43 height 8
click at [328, 155] on input "Hình thức thanh toán" at bounding box center [346, 153] width 49 height 8
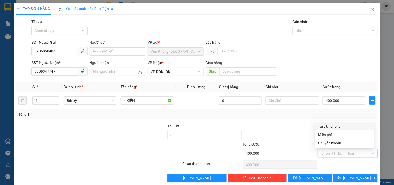
click at [335, 126] on div "Tại văn phòng" at bounding box center [345, 126] width 53 height 6
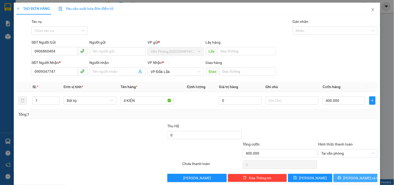
click at [342, 176] on icon "printer" at bounding box center [340, 178] width 4 height 4
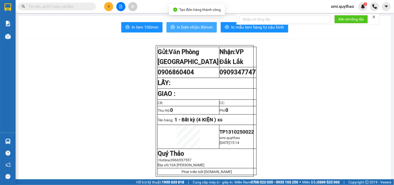
click at [181, 28] on span "In biên nhận 80mm" at bounding box center [195, 27] width 36 height 6
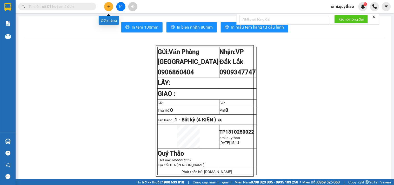
click at [106, 7] on button at bounding box center [108, 6] width 9 height 9
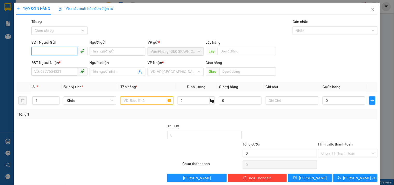
click at [57, 55] on input "SĐT Người Gửi" at bounding box center [54, 51] width 46 height 8
click at [58, 51] on input "SĐT Người Gửi" at bounding box center [54, 51] width 46 height 8
click at [58, 61] on div "0982103173" at bounding box center [58, 62] width 49 height 6
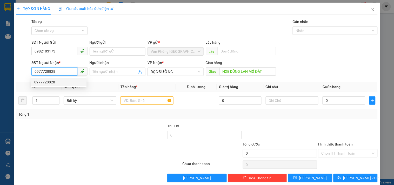
drag, startPoint x: 66, startPoint y: 71, endPoint x: 23, endPoint y: 71, distance: 42.6
click at [23, 71] on div "SĐT Người Nhận * 0977728828 Người nhận Tên người nhận VP Nhận * DỌC ĐƯỜNG Giao …" at bounding box center [197, 69] width 363 height 18
click at [43, 90] on div "0356505505" at bounding box center [58, 91] width 49 height 6
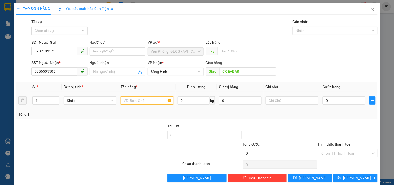
drag, startPoint x: 143, startPoint y: 96, endPoint x: 142, endPoint y: 99, distance: 2.7
click at [143, 97] on input "text" at bounding box center [147, 100] width 53 height 8
click at [341, 103] on input "0" at bounding box center [344, 100] width 43 height 8
click at [355, 154] on input "Hình thức thanh toán" at bounding box center [346, 153] width 49 height 8
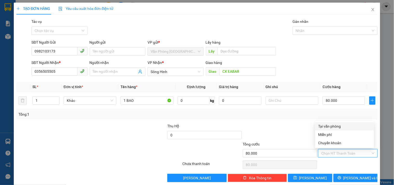
click at [334, 125] on div "Tại văn phòng" at bounding box center [345, 126] width 53 height 6
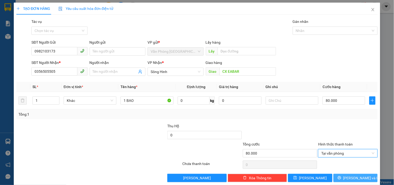
click at [342, 176] on icon "printer" at bounding box center [340, 178] width 4 height 4
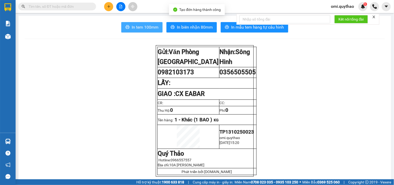
click at [146, 29] on span "In tem 100mm" at bounding box center [145, 27] width 27 height 6
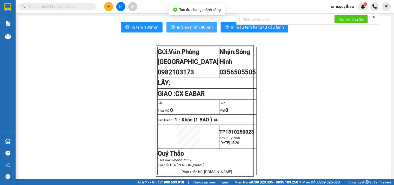
click at [177, 22] on button "In biên nhận 80mm" at bounding box center [192, 27] width 50 height 10
click at [177, 24] on span "In biên nhận 80mm" at bounding box center [195, 27] width 36 height 6
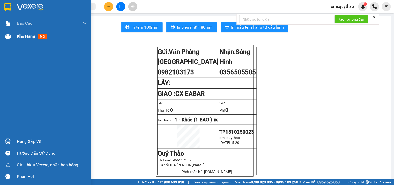
click at [11, 35] on div at bounding box center [7, 36] width 9 height 9
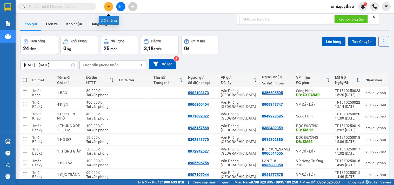
click at [110, 4] on button at bounding box center [108, 6] width 9 height 9
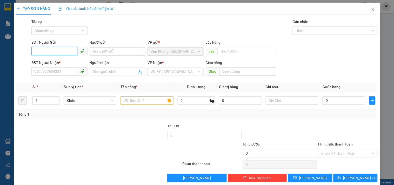
click at [64, 51] on input "SĐT Người Gửi" at bounding box center [54, 51] width 46 height 8
click at [58, 63] on div "0379099199" at bounding box center [58, 62] width 49 height 6
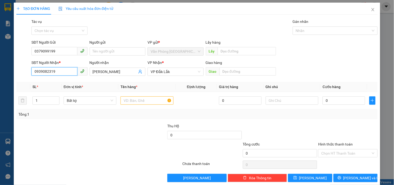
drag, startPoint x: 62, startPoint y: 71, endPoint x: 29, endPoint y: 66, distance: 33.4
click at [29, 66] on div "SĐT Người Nhận * 0939082319 Người nhận THU HIỀN VP Nhận * VP Đắk Lắk Giao hàng …" at bounding box center [197, 69] width 363 height 18
drag, startPoint x: 85, startPoint y: 118, endPoint x: 90, endPoint y: 116, distance: 5.1
click at [88, 117] on div "Tổng: 1" at bounding box center [197, 114] width 362 height 10
drag, startPoint x: 129, startPoint y: 96, endPoint x: 132, endPoint y: 101, distance: 4.8
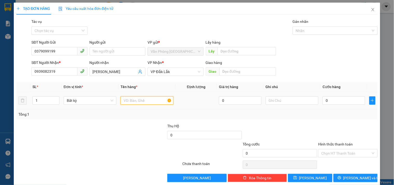
click at [130, 97] on input "text" at bounding box center [147, 100] width 53 height 8
click at [343, 102] on input "0" at bounding box center [344, 100] width 43 height 8
click at [324, 154] on input "Hình thức thanh toán" at bounding box center [346, 153] width 49 height 8
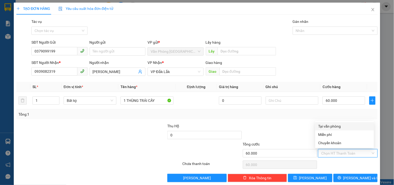
click at [330, 125] on div "Tại văn phòng" at bounding box center [345, 126] width 53 height 6
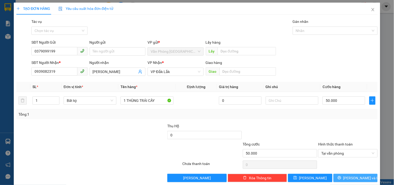
click at [341, 178] on button "[PERSON_NAME] và In" at bounding box center [356, 178] width 44 height 8
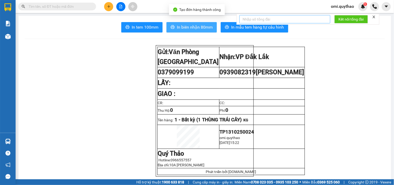
drag, startPoint x: 168, startPoint y: 27, endPoint x: 255, endPoint y: 17, distance: 87.4
click at [173, 27] on button "In biên nhận 80mm" at bounding box center [192, 27] width 50 height 10
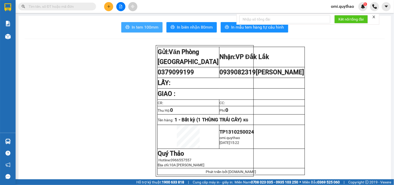
click at [153, 26] on span "In tem 100mm" at bounding box center [145, 27] width 27 height 6
click at [107, 4] on button at bounding box center [108, 6] width 9 height 9
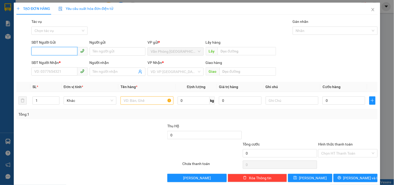
click at [61, 52] on input "SĐT Người Gửi" at bounding box center [54, 51] width 46 height 8
click at [47, 62] on div "0911717179" at bounding box center [58, 62] width 49 height 6
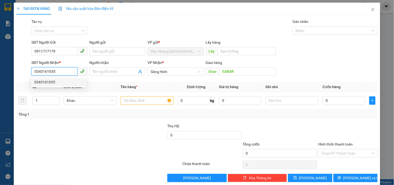
drag, startPoint x: 60, startPoint y: 73, endPoint x: 33, endPoint y: 73, distance: 27.6
click at [33, 73] on input "0343161035" at bounding box center [54, 71] width 46 height 8
drag, startPoint x: 121, startPoint y: 114, endPoint x: 130, endPoint y: 107, distance: 12.0
click at [121, 114] on div "Tổng: 1" at bounding box center [85, 115] width 134 height 6
click at [134, 103] on input "text" at bounding box center [147, 100] width 53 height 8
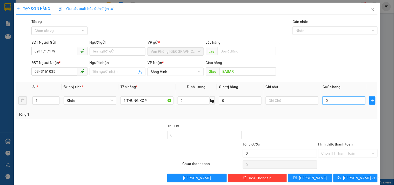
click at [343, 99] on input "0" at bounding box center [344, 100] width 43 height 8
click at [322, 153] on input "Hình thức thanh toán" at bounding box center [346, 153] width 49 height 8
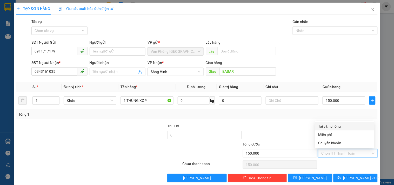
click at [332, 125] on div "Tại văn phòng" at bounding box center [345, 126] width 53 height 6
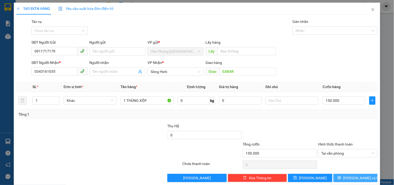
click at [335, 174] on button "[PERSON_NAME] và In" at bounding box center [356, 178] width 44 height 8
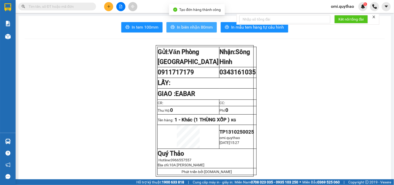
click at [180, 27] on span "In biên nhận 80mm" at bounding box center [195, 27] width 36 height 6
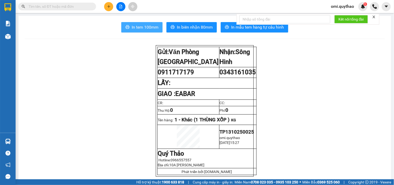
click at [153, 27] on span "In tem 100mm" at bounding box center [145, 27] width 27 height 6
click at [107, 9] on button at bounding box center [108, 6] width 9 height 9
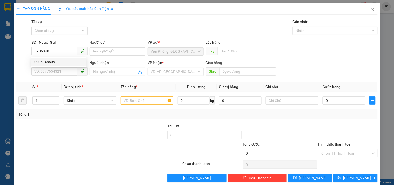
click at [69, 57] on div "0906348509 0906348509" at bounding box center [58, 62] width 55 height 10
click at [67, 61] on form "SĐT Người Gửi 0906348 Người gửi Tên người gửi VP gửi * Văn Phòng Tân Phú Lấy hà…" at bounding box center [197, 59] width 362 height 38
click at [60, 51] on input "0906348" at bounding box center [54, 51] width 46 height 8
click at [59, 63] on div "0906348509" at bounding box center [58, 62] width 49 height 6
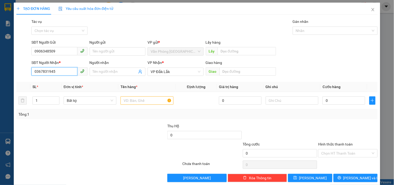
drag, startPoint x: 62, startPoint y: 74, endPoint x: 31, endPoint y: 68, distance: 30.9
click at [31, 70] on input "0367831945" at bounding box center [54, 71] width 46 height 8
click at [130, 100] on input "text" at bounding box center [147, 100] width 53 height 8
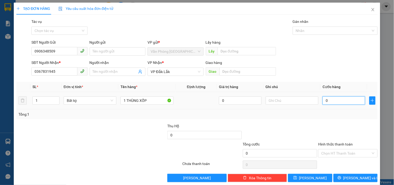
click at [332, 98] on input "0" at bounding box center [344, 100] width 43 height 8
click at [335, 155] on input "Hình thức thanh toán" at bounding box center [346, 153] width 49 height 8
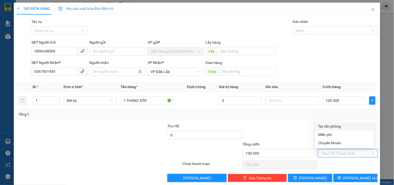
click at [333, 125] on div "Tại văn phòng" at bounding box center [345, 126] width 53 height 6
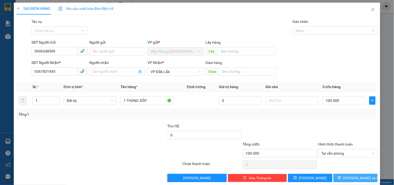
click at [354, 177] on span "[PERSON_NAME] và In" at bounding box center [362, 178] width 36 height 6
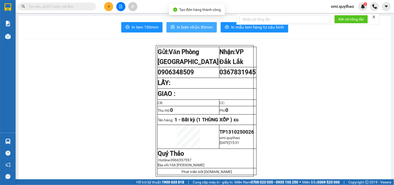
click at [184, 28] on span "In biên nhận 80mm" at bounding box center [195, 27] width 36 height 6
drag, startPoint x: 186, startPoint y: 27, endPoint x: 190, endPoint y: 27, distance: 4.2
click at [187, 27] on span "In biên nhận 80mm" at bounding box center [195, 27] width 36 height 6
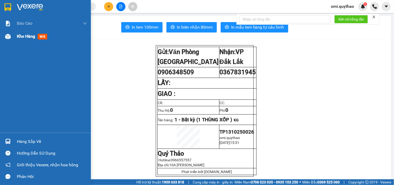
click at [8, 38] on img at bounding box center [7, 36] width 5 height 5
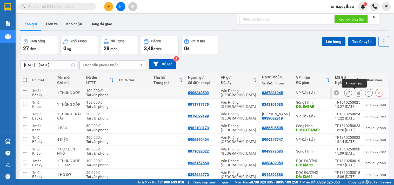
click at [355, 95] on button at bounding box center [358, 92] width 7 height 9
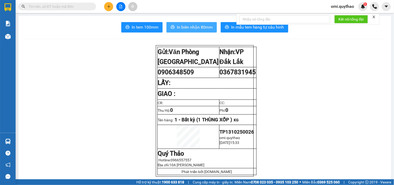
click at [172, 27] on icon "printer" at bounding box center [173, 27] width 4 height 4
drag, startPoint x: 126, startPoint y: 30, endPoint x: 128, endPoint y: 28, distance: 2.8
click at [126, 29] on span "printer" at bounding box center [128, 27] width 4 height 5
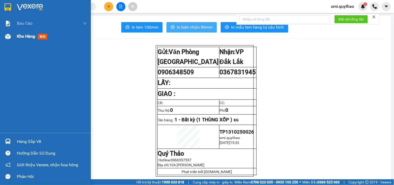
drag, startPoint x: 9, startPoint y: 31, endPoint x: 13, endPoint y: 33, distance: 4.4
click at [9, 31] on div "Kho hàng mới" at bounding box center [45, 36] width 91 height 13
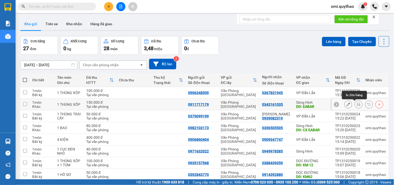
click at [357, 104] on icon at bounding box center [359, 105] width 4 height 4
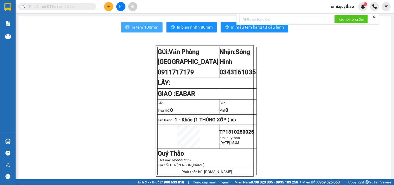
drag, startPoint x: 158, startPoint y: 27, endPoint x: 154, endPoint y: 28, distance: 3.8
click at [158, 27] on button "In tem 100mm" at bounding box center [141, 27] width 41 height 10
click at [112, 6] on button at bounding box center [108, 6] width 9 height 9
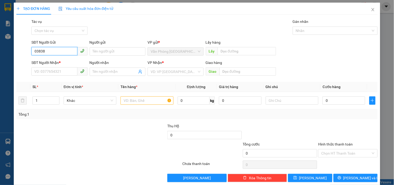
click at [53, 51] on input "03838" at bounding box center [54, 51] width 46 height 8
click at [53, 62] on div "0383862081" at bounding box center [58, 62] width 49 height 6
click at [129, 96] on input "text" at bounding box center [147, 100] width 53 height 8
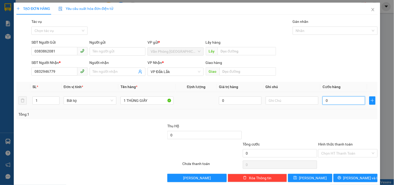
click at [338, 96] on input "0" at bounding box center [344, 100] width 43 height 8
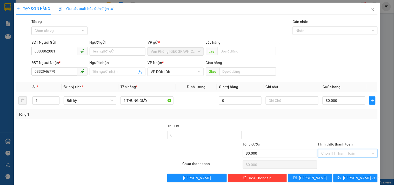
click at [349, 149] on input "Hình thức thanh toán" at bounding box center [346, 153] width 49 height 8
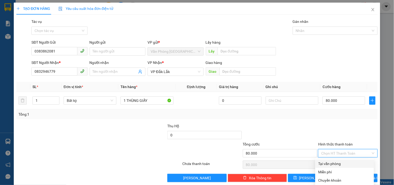
click at [328, 161] on div "Tại văn phòng" at bounding box center [345, 164] width 53 height 6
drag, startPoint x: 336, startPoint y: 152, endPoint x: 339, endPoint y: 162, distance: 10.9
click at [336, 160] on div "Tại văn phòng" at bounding box center [345, 164] width 59 height 8
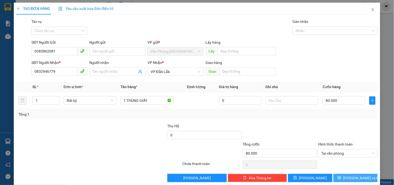
click at [340, 174] on button "[PERSON_NAME] và In" at bounding box center [356, 178] width 44 height 8
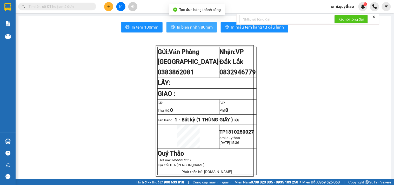
click at [191, 25] on span "In biên nhận 80mm" at bounding box center [195, 27] width 36 height 6
click at [171, 25] on icon "printer" at bounding box center [173, 27] width 4 height 4
click at [132, 28] on span "In tem 100mm" at bounding box center [145, 27] width 27 height 6
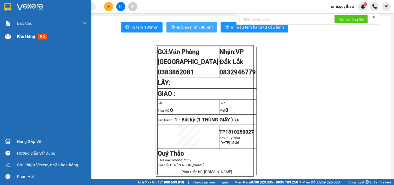
click at [12, 40] on div at bounding box center [7, 36] width 9 height 9
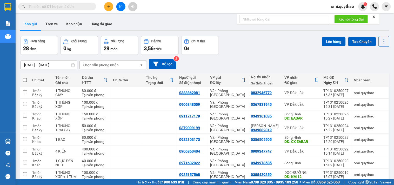
drag, startPoint x: 124, startPoint y: 151, endPoint x: 128, endPoint y: 145, distance: 7.4
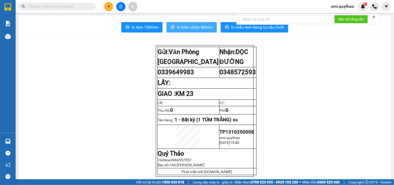
drag, startPoint x: 176, startPoint y: 30, endPoint x: 264, endPoint y: 68, distance: 96.3
click at [177, 30] on span "In biên nhận 80mm" at bounding box center [195, 27] width 36 height 6
click at [179, 29] on span "In biên nhận 80mm" at bounding box center [195, 27] width 36 height 6
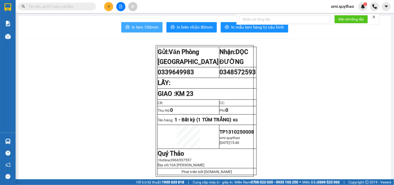
click at [156, 25] on span "In tem 100mm" at bounding box center [145, 27] width 27 height 6
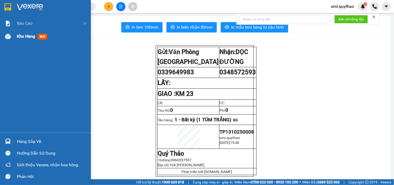
click at [22, 38] on span "Kho hàng" at bounding box center [26, 36] width 18 height 5
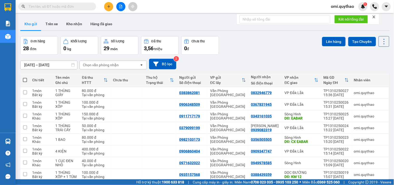
drag, startPoint x: 81, startPoint y: 137, endPoint x: 75, endPoint y: 149, distance: 13.7
drag, startPoint x: 75, startPoint y: 152, endPoint x: 97, endPoint y: 137, distance: 27.3
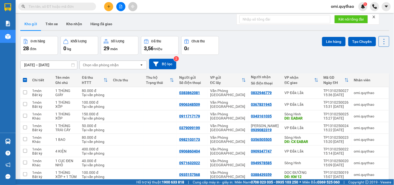
click at [357, 149] on icon at bounding box center [359, 151] width 4 height 4
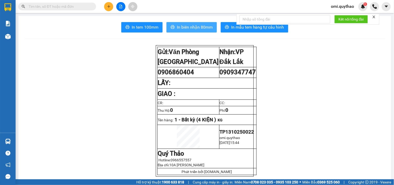
click at [178, 25] on span "In biên nhận 80mm" at bounding box center [195, 27] width 36 height 6
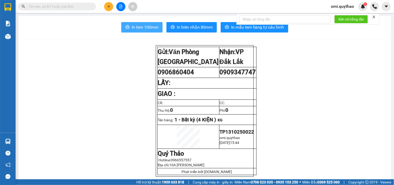
click at [145, 29] on span "In tem 100mm" at bounding box center [145, 27] width 27 height 6
drag, startPoint x: 103, startPoint y: 9, endPoint x: 106, endPoint y: 9, distance: 2.9
click at [106, 9] on div at bounding box center [120, 6] width 39 height 9
click at [106, 9] on button at bounding box center [108, 6] width 9 height 9
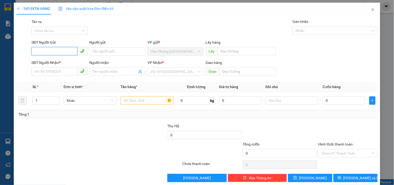
click at [54, 48] on input "SĐT Người Gửi" at bounding box center [54, 51] width 46 height 8
drag, startPoint x: 54, startPoint y: 61, endPoint x: 51, endPoint y: 71, distance: 10.5
click at [54, 61] on div "0988750273" at bounding box center [58, 62] width 49 height 6
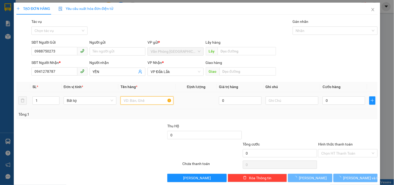
drag, startPoint x: 142, startPoint y: 100, endPoint x: 144, endPoint y: 94, distance: 5.6
click at [143, 99] on input "text" at bounding box center [147, 100] width 53 height 8
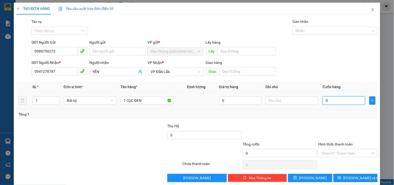
click at [335, 96] on input "0" at bounding box center [344, 100] width 43 height 8
click at [325, 149] on input "Hình thức thanh toán" at bounding box center [346, 153] width 49 height 8
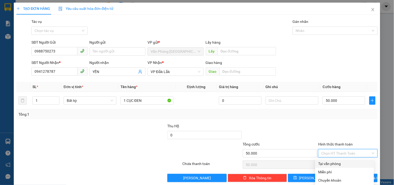
drag, startPoint x: 320, startPoint y: 156, endPoint x: 331, endPoint y: 150, distance: 13.2
click at [321, 161] on div "Tại văn phòng" at bounding box center [345, 164] width 53 height 6
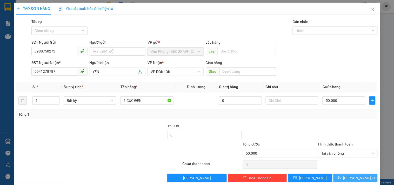
click at [346, 174] on button "[PERSON_NAME] và In" at bounding box center [356, 178] width 44 height 8
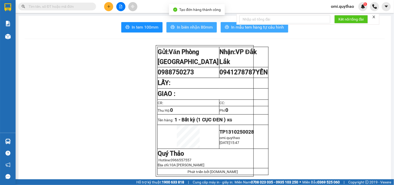
drag, startPoint x: 191, startPoint y: 28, endPoint x: 220, endPoint y: 30, distance: 29.4
click at [191, 28] on span "In biên nhận 80mm" at bounding box center [195, 27] width 36 height 6
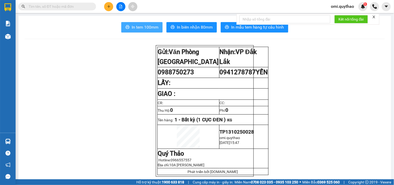
click at [140, 29] on span "In tem 100mm" at bounding box center [145, 27] width 27 height 6
drag, startPoint x: 140, startPoint y: 29, endPoint x: 150, endPoint y: 22, distance: 12.5
click at [140, 29] on span "In tem 100mm" at bounding box center [145, 27] width 27 height 6
click at [110, 5] on icon "plus" at bounding box center [109, 7] width 4 height 4
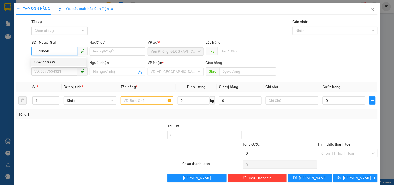
drag, startPoint x: 59, startPoint y: 62, endPoint x: 62, endPoint y: 61, distance: 3.6
click at [60, 62] on div "0848668339" at bounding box center [58, 62] width 49 height 6
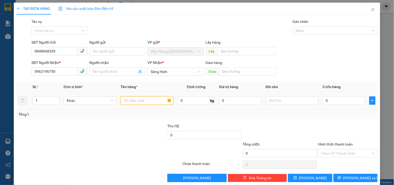
click at [148, 104] on input "text" at bounding box center [147, 100] width 53 height 8
click at [336, 96] on input "0" at bounding box center [344, 100] width 43 height 8
click at [332, 149] on input "Hình thức thanh toán" at bounding box center [346, 153] width 49 height 8
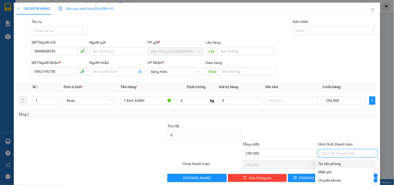
click at [332, 161] on div "Tại văn phòng" at bounding box center [345, 164] width 53 height 6
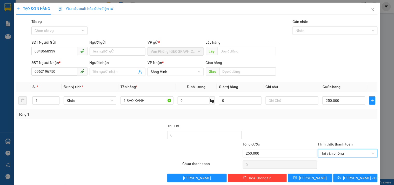
click at [318, 114] on div "Transit Pickup Surcharge Ids Transit Deliver Surcharge Ids Transit Deliver Surc…" at bounding box center [197, 100] width 362 height 163
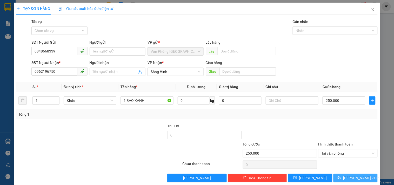
click at [336, 174] on button "[PERSON_NAME] và In" at bounding box center [356, 178] width 44 height 8
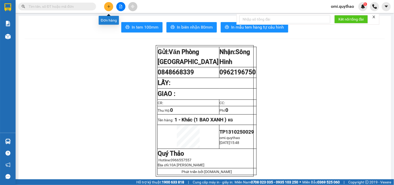
click at [108, 7] on icon "plus" at bounding box center [109, 7] width 4 height 4
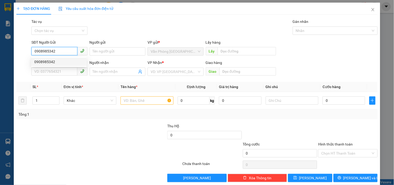
click at [60, 64] on div "0908985342" at bounding box center [58, 62] width 49 height 6
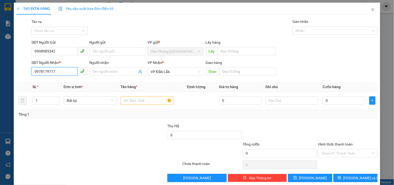
drag, startPoint x: 64, startPoint y: 72, endPoint x: 0, endPoint y: 87, distance: 66.1
click at [0, 87] on div "TẠO ĐƠN HÀNG Yêu cầu xuất hóa đơn điện tử Transit Pickup Surcharge Ids Transit …" at bounding box center [197, 92] width 394 height 185
click at [128, 116] on div "Transit Pickup Surcharge Ids Transit Deliver Surcharge Ids Transit Deliver Surc…" at bounding box center [197, 100] width 362 height 163
click at [139, 99] on input "text" at bounding box center [147, 100] width 53 height 8
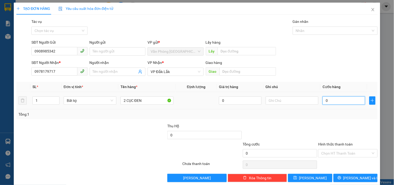
click at [336, 97] on input "0" at bounding box center [344, 100] width 43 height 8
drag, startPoint x: 344, startPoint y: 154, endPoint x: 342, endPoint y: 152, distance: 3.5
click at [344, 154] on input "Hình thức thanh toán" at bounding box center [346, 153] width 49 height 8
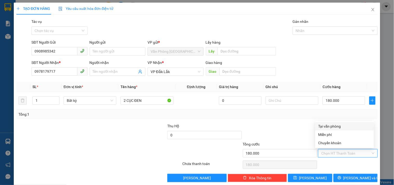
click at [334, 127] on div "Tại văn phòng" at bounding box center [345, 126] width 53 height 6
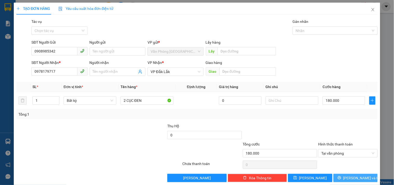
click at [340, 179] on button "[PERSON_NAME] và In" at bounding box center [356, 178] width 44 height 8
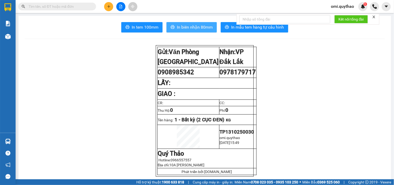
click at [189, 29] on span "In biên nhận 80mm" at bounding box center [195, 27] width 36 height 6
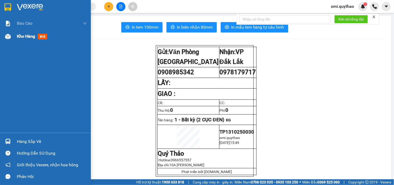
click at [11, 37] on div at bounding box center [7, 36] width 9 height 9
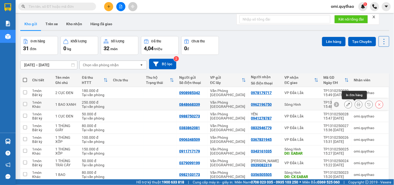
click at [357, 105] on icon at bounding box center [359, 105] width 4 height 4
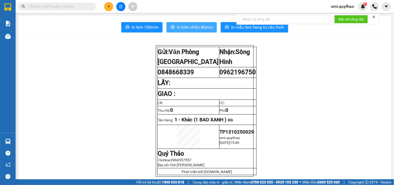
click at [173, 25] on button "In biên nhận 80mm" at bounding box center [192, 27] width 50 height 10
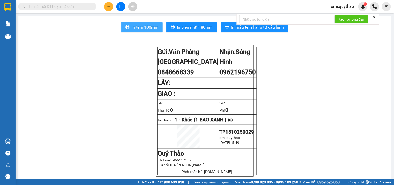
click at [142, 26] on span "In tem 100mm" at bounding box center [145, 27] width 27 height 6
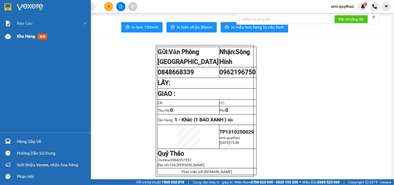
click at [0, 42] on div "Kho hàng mới" at bounding box center [45, 36] width 91 height 13
drag, startPoint x: 9, startPoint y: 36, endPoint x: 8, endPoint y: 30, distance: 6.8
click at [9, 36] on img at bounding box center [7, 36] width 5 height 5
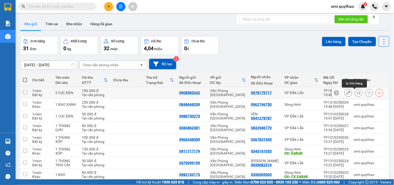
click at [357, 93] on icon at bounding box center [359, 93] width 4 height 4
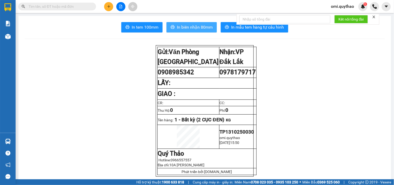
click at [171, 28] on icon "printer" at bounding box center [173, 27] width 4 height 4
click at [134, 28] on span "In tem 100mm" at bounding box center [145, 27] width 27 height 6
drag, startPoint x: 113, startPoint y: 65, endPoint x: 63, endPoint y: 44, distance: 54.8
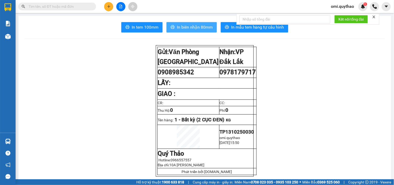
click at [105, 9] on div at bounding box center [120, 6] width 39 height 9
click at [105, 9] on button at bounding box center [108, 6] width 9 height 9
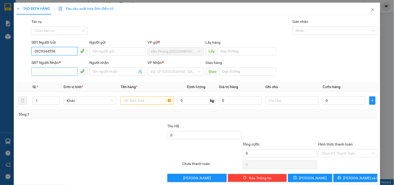
type input "0929344556"
click at [53, 73] on input "SĐT Người Nhận *" at bounding box center [54, 71] width 46 height 8
drag, startPoint x: 59, startPoint y: 50, endPoint x: 29, endPoint y: 55, distance: 30.7
click at [29, 55] on div "SĐT Người Gửi 0929344556 0929344556 Người gửi Tên người gửi VP gửi * Văn Phòng …" at bounding box center [197, 49] width 363 height 18
click at [60, 71] on input "SĐT Người Nhận *" at bounding box center [54, 71] width 46 height 8
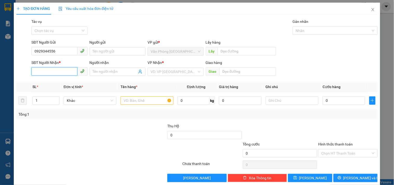
paste input "0929344556"
type input "0929344556"
drag, startPoint x: 60, startPoint y: 54, endPoint x: 9, endPoint y: 40, distance: 53.1
click at [9, 40] on div "TẠO ĐƠN HÀNG Yêu cầu xuất hóa đơn điện tử Transit Pickup Surcharge Ids Transit …" at bounding box center [197, 92] width 394 height 185
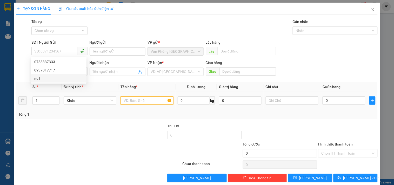
click at [144, 102] on input "text" at bounding box center [147, 100] width 53 height 8
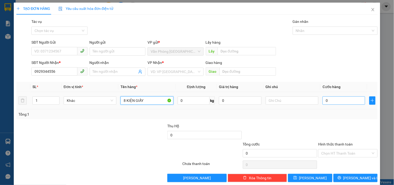
type input "8 KIỆN GIẤY"
click at [344, 102] on input "0" at bounding box center [344, 100] width 43 height 8
type input "07"
type input "7"
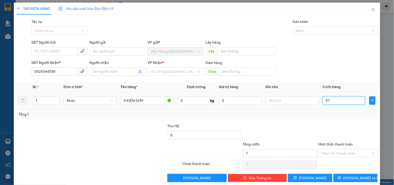
type input "078"
type input "78"
type input "07"
type input "7"
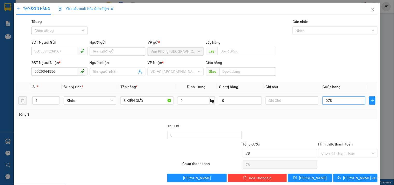
type input "7"
type input "0"
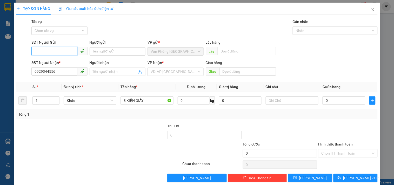
click at [71, 49] on input "SĐT Người Gửi" at bounding box center [54, 51] width 46 height 8
click at [65, 63] on div "0783337333" at bounding box center [58, 62] width 49 height 6
type input "0783337333"
drag, startPoint x: 112, startPoint y: 138, endPoint x: 114, endPoint y: 135, distance: 3.9
click at [113, 137] on div at bounding box center [129, 132] width 76 height 18
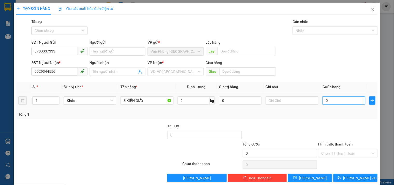
click at [331, 101] on input "0" at bounding box center [344, 100] width 43 height 8
type input "5"
type input "56"
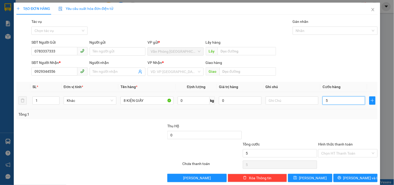
type input "56"
type input "560"
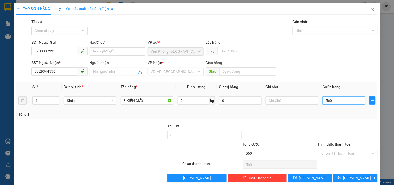
type input "5.600"
type input "56.000"
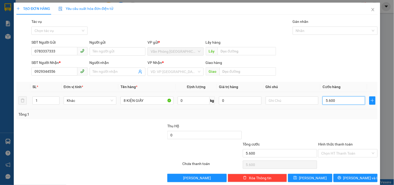
type input "56.000"
type input "560.000"
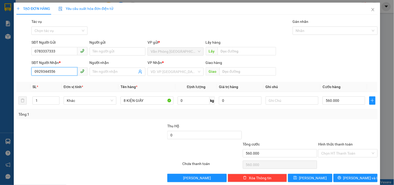
drag, startPoint x: 48, startPoint y: 69, endPoint x: 25, endPoint y: 67, distance: 23.5
click at [25, 67] on div "SĐT Người Nhận * 0929344556 0929344556 Người nhận Tên người nhận VP Nhận * VD: …" at bounding box center [197, 69] width 363 height 18
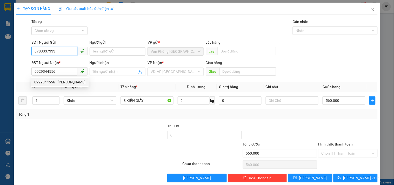
drag, startPoint x: 63, startPoint y: 50, endPoint x: 32, endPoint y: 49, distance: 30.4
click at [32, 49] on input "0783337333" at bounding box center [54, 51] width 46 height 8
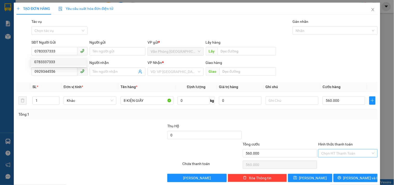
click at [339, 149] on input "Hình thức thanh toán" at bounding box center [346, 153] width 49 height 8
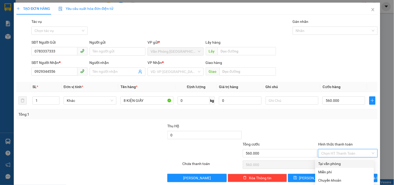
click at [328, 161] on div "Tại văn phòng" at bounding box center [345, 164] width 53 height 6
type input "0"
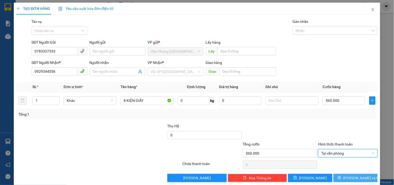
click at [348, 175] on span "[PERSON_NAME] và In" at bounding box center [362, 178] width 36 height 6
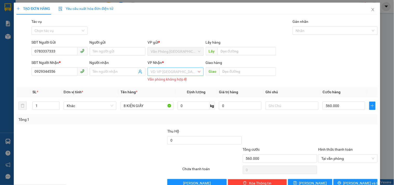
click at [172, 68] on input "search" at bounding box center [174, 72] width 46 height 8
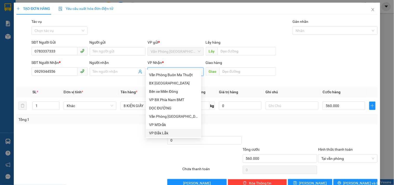
click at [165, 133] on div "VP Đắk Lắk" at bounding box center [173, 133] width 49 height 6
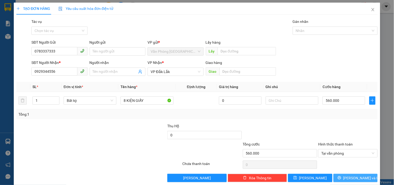
click at [341, 174] on button "[PERSON_NAME] và In" at bounding box center [356, 178] width 44 height 8
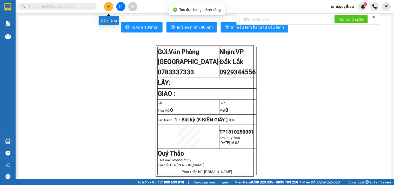
click at [110, 5] on icon "plus" at bounding box center [109, 7] width 4 height 4
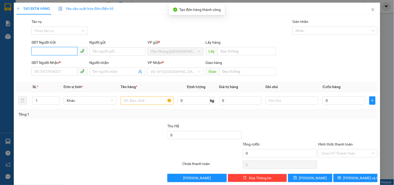
click at [65, 50] on input "SĐT Người Gửi" at bounding box center [54, 51] width 46 height 8
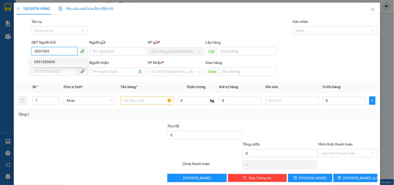
click at [43, 62] on div "0931565695" at bounding box center [58, 62] width 49 height 6
type input "0931565695"
type input "0362196750"
type input "SHOP TÌNH"
type input "TÂN LẬP"
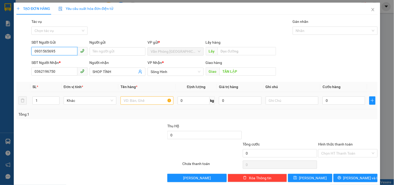
type input "0931565695"
drag, startPoint x: 137, startPoint y: 97, endPoint x: 140, endPoint y: 100, distance: 4.6
click at [138, 97] on input "text" at bounding box center [147, 100] width 53 height 8
type input "1 CỤC NHỎ"
click at [344, 95] on td "0" at bounding box center [344, 100] width 47 height 17
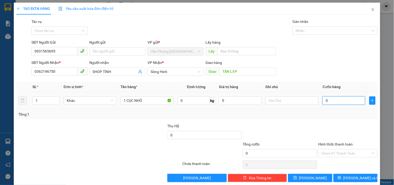
click at [343, 104] on input "0" at bounding box center [344, 100] width 43 height 8
type input "4"
type input "40"
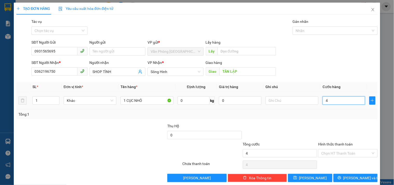
type input "40"
type input "400"
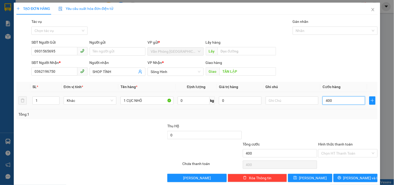
type input "4.000"
type input "40.000"
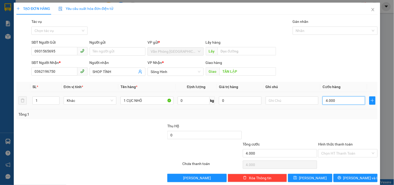
type input "40.000"
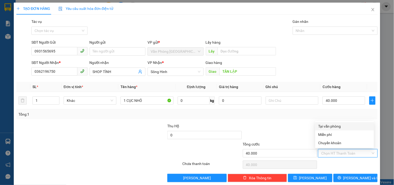
click at [338, 155] on input "Hình thức thanh toán" at bounding box center [346, 153] width 49 height 8
click at [329, 125] on div "Tại văn phòng" at bounding box center [345, 126] width 53 height 6
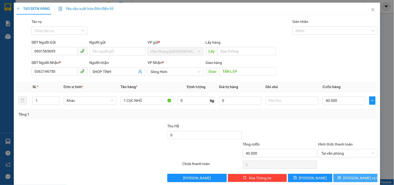
click at [341, 178] on button "[PERSON_NAME] và In" at bounding box center [356, 178] width 44 height 8
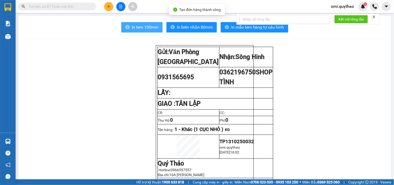
drag, startPoint x: 137, startPoint y: 26, endPoint x: 137, endPoint y: 30, distance: 3.9
click at [138, 27] on span "In tem 100mm" at bounding box center [145, 27] width 27 height 6
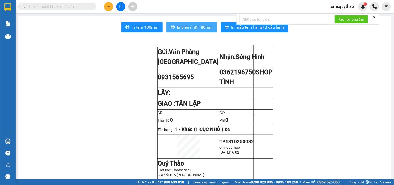
click at [177, 25] on span "In biên nhận 80mm" at bounding box center [195, 27] width 36 height 6
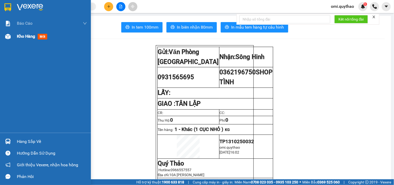
drag, startPoint x: 30, startPoint y: 33, endPoint x: 4, endPoint y: 38, distance: 27.0
click at [30, 34] on div "Kho hàng mới" at bounding box center [33, 36] width 32 height 6
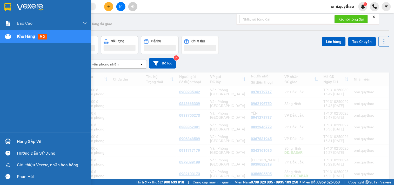
click at [9, 38] on img at bounding box center [7, 36] width 5 height 5
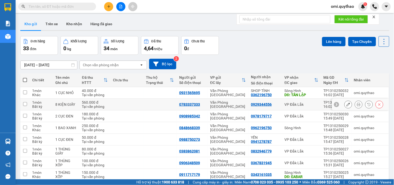
click at [355, 103] on button at bounding box center [358, 104] width 7 height 9
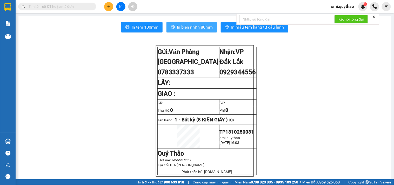
click at [184, 29] on span "In biên nhận 80mm" at bounding box center [195, 27] width 36 height 6
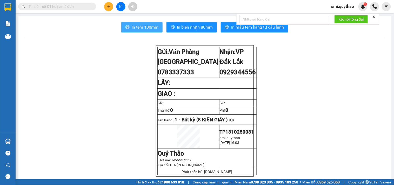
click at [139, 27] on span "In tem 100mm" at bounding box center [145, 27] width 27 height 6
click at [140, 26] on span "In tem 100mm" at bounding box center [145, 27] width 27 height 6
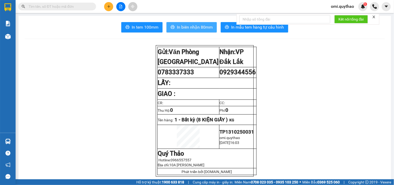
click at [170, 24] on button "In biên nhận 80mm" at bounding box center [192, 27] width 50 height 10
click at [107, 6] on button at bounding box center [108, 6] width 9 height 9
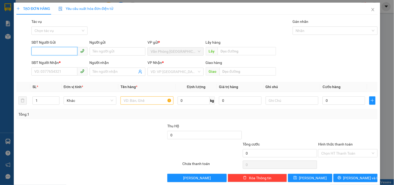
click at [64, 53] on input "SĐT Người Gửi" at bounding box center [54, 51] width 46 height 8
type input "00"
drag, startPoint x: 133, startPoint y: 136, endPoint x: 72, endPoint y: 117, distance: 63.1
click at [130, 135] on div at bounding box center [129, 132] width 76 height 18
click at [9, 38] on div "TẠO ĐƠN HÀNG Yêu cầu xuất hóa đơn điện tử Transit Pickup Surcharge Ids Transit …" at bounding box center [197, 92] width 394 height 185
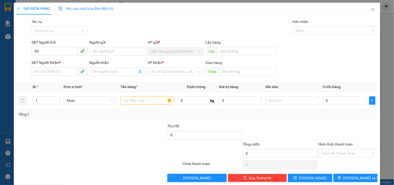
click at [123, 133] on div at bounding box center [129, 132] width 76 height 18
click at [371, 9] on icon "close" at bounding box center [373, 10] width 4 height 4
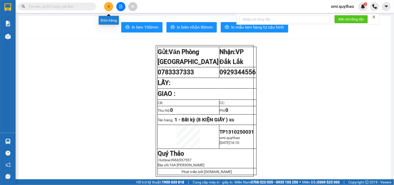
click at [108, 10] on button at bounding box center [108, 6] width 9 height 9
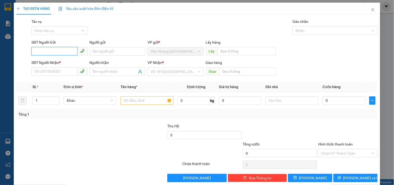
click at [56, 50] on input "SĐT Người Gửi" at bounding box center [54, 51] width 46 height 8
drag, startPoint x: 45, startPoint y: 63, endPoint x: 51, endPoint y: 65, distance: 5.8
click at [46, 63] on div "0356505505" at bounding box center [58, 62] width 49 height 6
type input "0356505505"
type input "0338825979"
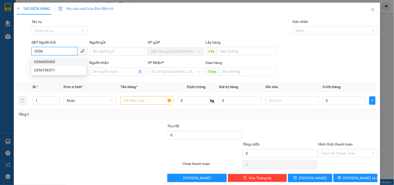
type input "N3 TÂN LẬP"
type input "0356505505"
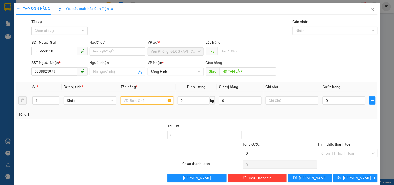
click at [143, 101] on input "text" at bounding box center [147, 100] width 53 height 8
type input "1 BAO TRẮNG"
click at [324, 96] on input "0" at bounding box center [344, 100] width 43 height 8
type input "7"
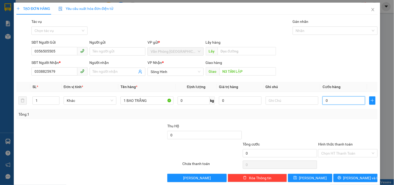
type input "7"
type input "70"
type input "700"
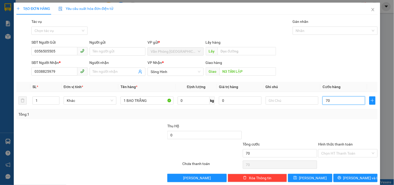
type input "700"
type input "7.000"
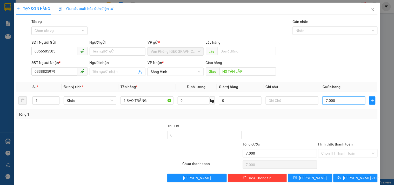
type input "70.000"
drag, startPoint x: 334, startPoint y: 149, endPoint x: 333, endPoint y: 144, distance: 4.9
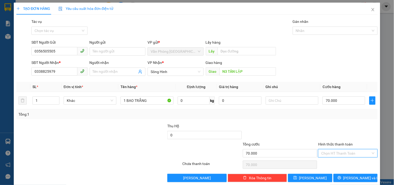
click at [334, 149] on input "Hình thức thanh toán" at bounding box center [346, 153] width 49 height 8
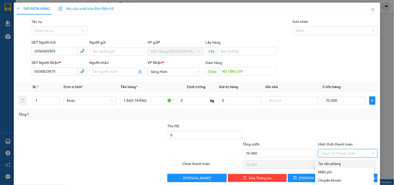
drag, startPoint x: 330, startPoint y: 158, endPoint x: 314, endPoint y: 81, distance: 78.4
click at [330, 161] on div "Tại văn phòng" at bounding box center [345, 164] width 53 height 6
type input "0"
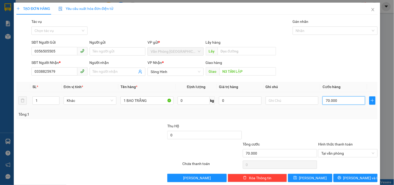
click at [340, 96] on input "70.000" at bounding box center [344, 100] width 43 height 8
type input "6"
type input "60"
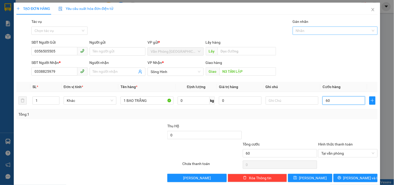
type input "600"
type input "6.000"
type input "60.000"
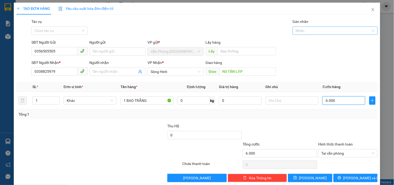
type input "60.000"
drag, startPoint x: 228, startPoint y: 111, endPoint x: 366, endPoint y: 122, distance: 138.7
click at [230, 110] on div "Tổng: 1" at bounding box center [197, 114] width 362 height 10
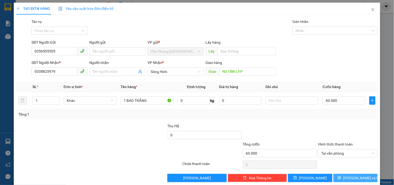
click at [340, 174] on button "[PERSON_NAME] và In" at bounding box center [356, 178] width 44 height 8
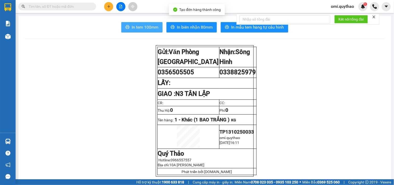
click at [146, 27] on span "In tem 100mm" at bounding box center [145, 27] width 27 height 6
click at [149, 30] on button "In tem 100mm" at bounding box center [141, 27] width 41 height 10
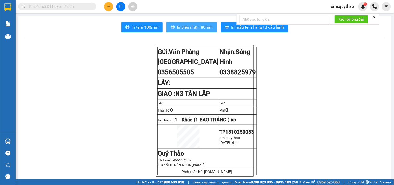
click at [188, 28] on span "In biên nhận 80mm" at bounding box center [195, 27] width 36 height 6
click at [110, 6] on icon "plus" at bounding box center [109, 7] width 4 height 4
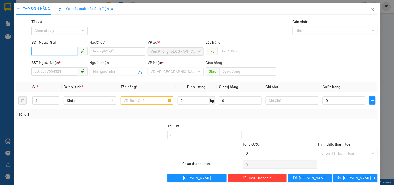
click at [63, 51] on input "SĐT Người Gửi" at bounding box center [54, 51] width 46 height 8
click at [48, 63] on div "0903138005" at bounding box center [58, 62] width 49 height 6
type input "0903138005"
type input "0377288299"
type input "0903138005"
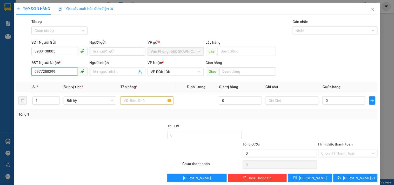
click at [64, 67] on input "0377288299" at bounding box center [54, 71] width 46 height 8
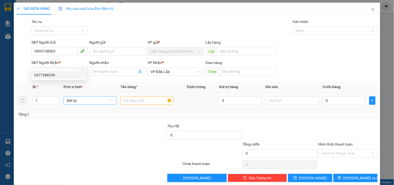
drag, startPoint x: 74, startPoint y: 125, endPoint x: 105, endPoint y: 91, distance: 45.8
click at [77, 123] on div at bounding box center [54, 132] width 76 height 18
click at [142, 96] on input "text" at bounding box center [147, 100] width 53 height 8
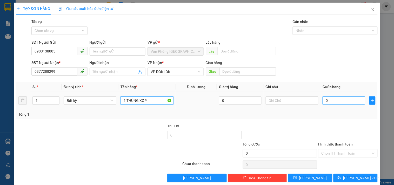
type input "1 THÙNG XỐP"
click at [343, 96] on input "0" at bounding box center [344, 100] width 43 height 8
type input "6"
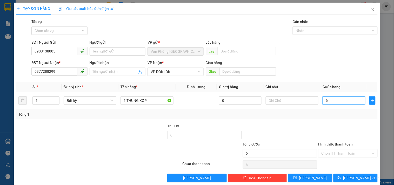
type input "60"
type input "600"
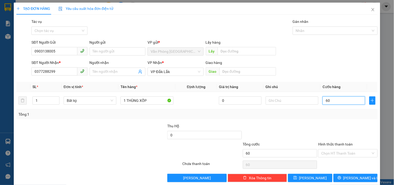
type input "600"
type input "6.000"
type input "60.000"
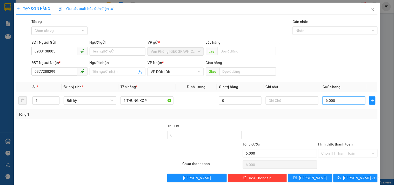
type input "60.000"
click at [337, 149] on input "Hình thức thanh toán" at bounding box center [346, 153] width 49 height 8
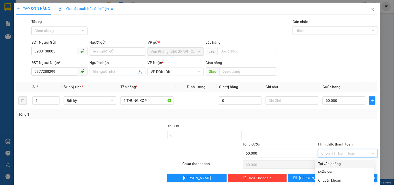
click at [334, 161] on div "Tại văn phòng" at bounding box center [345, 164] width 53 height 6
type input "0"
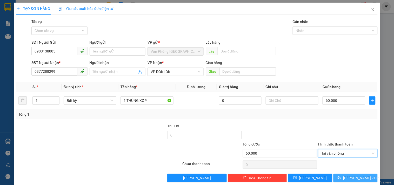
click at [342, 176] on icon "printer" at bounding box center [340, 178] width 4 height 4
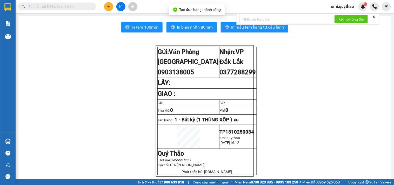
click at [163, 29] on div "In tem 100mm In biên nhận 80mm In mẫu tem hàng tự cấu hình" at bounding box center [205, 27] width 361 height 10
click at [172, 32] on button "In biên nhận 80mm" at bounding box center [192, 27] width 50 height 10
click at [174, 29] on button "In biên nhận 80mm" at bounding box center [192, 27] width 50 height 10
click at [159, 25] on button "In tem 100mm" at bounding box center [141, 27] width 41 height 10
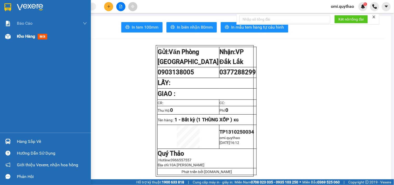
click at [11, 37] on div at bounding box center [7, 36] width 9 height 9
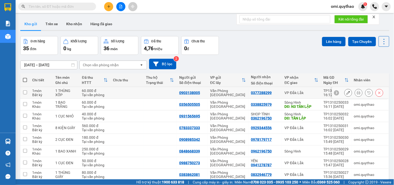
click at [346, 92] on button at bounding box center [348, 92] width 7 height 9
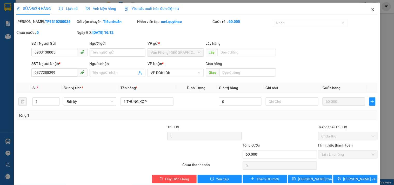
click at [371, 12] on icon "close" at bounding box center [373, 10] width 4 height 4
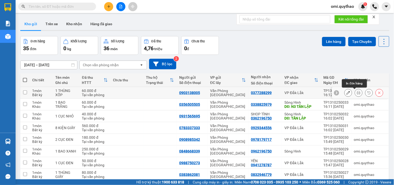
click at [355, 92] on div at bounding box center [359, 93] width 8 height 8
click at [357, 92] on button at bounding box center [358, 92] width 7 height 9
click at [347, 92] on icon at bounding box center [349, 93] width 4 height 4
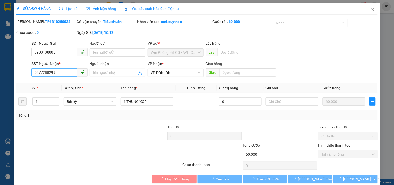
type input "0903138005"
type input "0377288299"
type input "60.000"
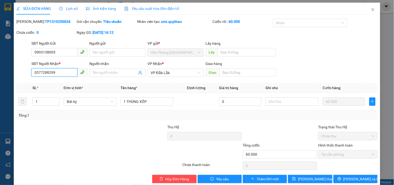
drag, startPoint x: 63, startPoint y: 72, endPoint x: 3, endPoint y: 82, distance: 60.8
click at [0, 80] on div "SỬA ĐƠN HÀNG Lịch sử Ảnh kiện hàng Yêu cầu xuất hóa đơn điện tử Total Paid Fee …" at bounding box center [197, 92] width 394 height 185
click at [55, 74] on input "0356" at bounding box center [54, 72] width 46 height 8
type input "0"
drag, startPoint x: 49, startPoint y: 63, endPoint x: 51, endPoint y: 63, distance: 2.7
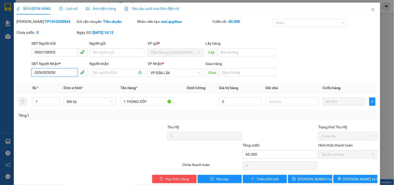
click at [50, 68] on input "0356505050" at bounding box center [54, 72] width 46 height 8
click at [53, 68] on input "035650550" at bounding box center [54, 72] width 46 height 8
type input "0356505505"
drag, startPoint x: 63, startPoint y: 64, endPoint x: 24, endPoint y: 69, distance: 39.1
click at [20, 69] on div "SĐT Người Nhận * 0356505505 0356505505 Người nhận Tên người nhận VP Nhận * VP […" at bounding box center [197, 70] width 363 height 18
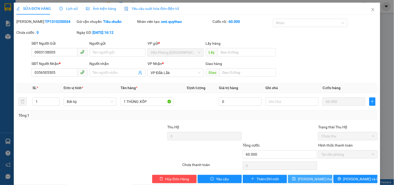
click at [300, 176] on span "[PERSON_NAME] thay đổi" at bounding box center [319, 179] width 42 height 6
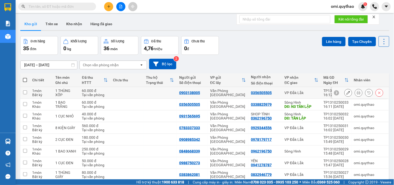
click at [357, 93] on icon at bounding box center [359, 93] width 4 height 4
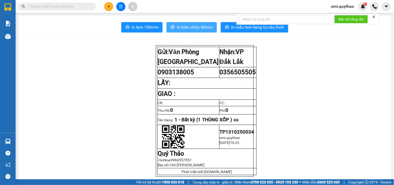
click at [181, 25] on span "In biên nhận 80mm" at bounding box center [195, 27] width 36 height 6
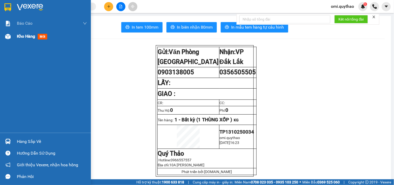
click at [18, 35] on span "Kho hàng" at bounding box center [26, 36] width 18 height 5
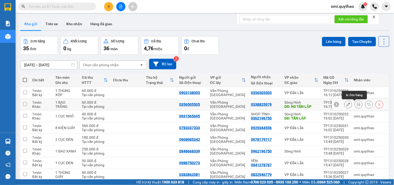
click at [355, 106] on button at bounding box center [358, 104] width 7 height 9
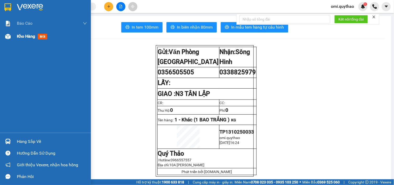
click at [17, 36] on span "Kho hàng" at bounding box center [26, 36] width 18 height 5
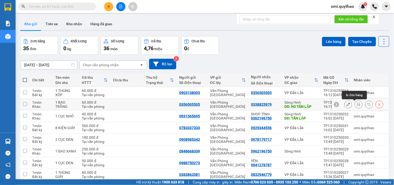
click at [357, 104] on icon at bounding box center [359, 105] width 4 height 4
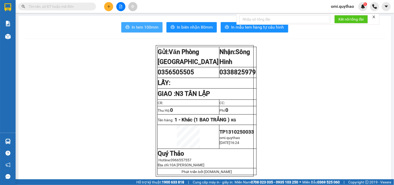
click at [152, 29] on span "In tem 100mm" at bounding box center [145, 27] width 27 height 6
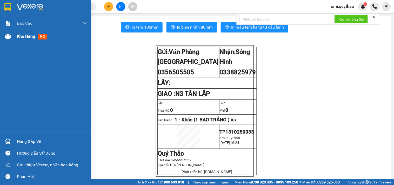
drag, startPoint x: 7, startPoint y: 57, endPoint x: 11, endPoint y: 41, distance: 17.3
click at [10, 51] on div "Báo cáo Báo cáo dòng tiền (nhân viên) Doanh số tạo đơn theo VP gửi (nhân viên) …" at bounding box center [45, 75] width 91 height 116
click at [12, 34] on div at bounding box center [7, 36] width 9 height 9
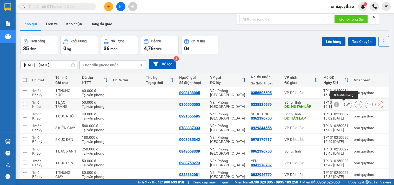
click at [346, 105] on button at bounding box center [348, 104] width 7 height 9
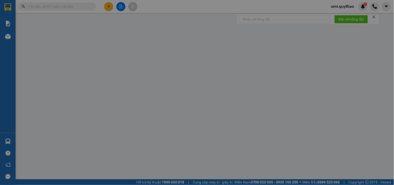
type input "0356505505"
type input "0338825979"
type input "N3 TÂN LẬP"
type input "60.000"
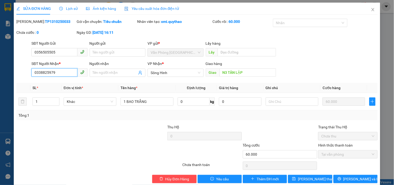
drag, startPoint x: 59, startPoint y: 71, endPoint x: 58, endPoint y: 60, distance: 10.7
click at [58, 69] on input "0338825979" at bounding box center [54, 72] width 46 height 8
drag, startPoint x: 60, startPoint y: 50, endPoint x: 25, endPoint y: 50, distance: 35.6
click at [25, 50] on div "SĐT Người Gửi 0356505505 0356505505 Người gửi Tên người gửi VP gửi * Văn Phòng …" at bounding box center [197, 50] width 363 height 18
click at [60, 71] on input "0338825979" at bounding box center [54, 72] width 46 height 8
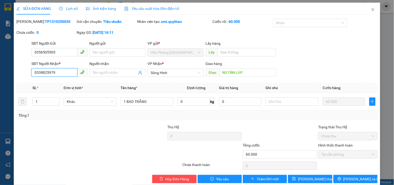
drag, startPoint x: 61, startPoint y: 72, endPoint x: 15, endPoint y: 68, distance: 45.9
click at [15, 68] on div "SỬA ĐƠN HÀNG Lịch sử Ảnh kiện hàng Yêu cầu xuất hóa đơn điện tử Total Paid Fee …" at bounding box center [197, 95] width 367 height 185
paste input "0356505505"
type input "0356505505"
drag, startPoint x: 70, startPoint y: 54, endPoint x: 14, endPoint y: 58, distance: 55.5
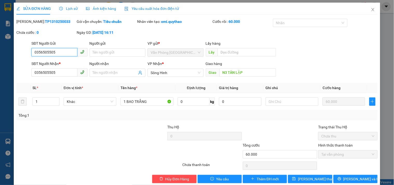
click at [14, 58] on div "SỬA ĐƠN HÀNG Lịch sử Ảnh kiện hàng Yêu cầu xuất hóa đơn điện tử Total Paid Fee …" at bounding box center [197, 95] width 367 height 185
type input "0982103173"
click at [304, 182] on button "[PERSON_NAME] thay đổi" at bounding box center [310, 179] width 44 height 8
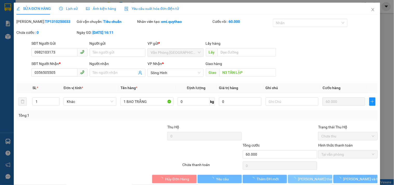
click at [304, 182] on span "[PERSON_NAME] thay đổi" at bounding box center [319, 179] width 42 height 6
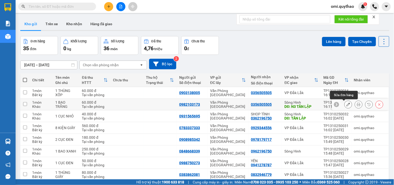
click at [347, 104] on icon at bounding box center [349, 105] width 4 height 4
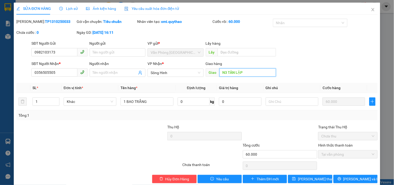
click at [259, 72] on input "N3 TÂN LẬP" at bounding box center [248, 72] width 57 height 8
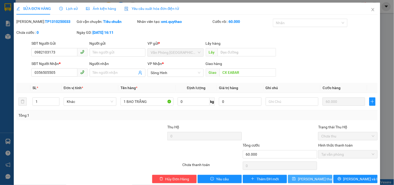
click at [308, 180] on span "[PERSON_NAME] thay đổi" at bounding box center [319, 179] width 42 height 6
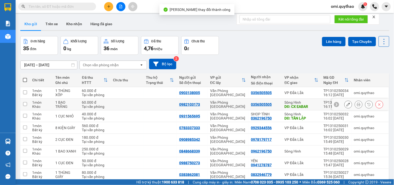
click at [357, 105] on icon at bounding box center [359, 105] width 4 height 4
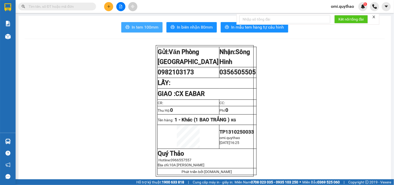
click at [146, 27] on span "In tem 100mm" at bounding box center [145, 27] width 27 height 6
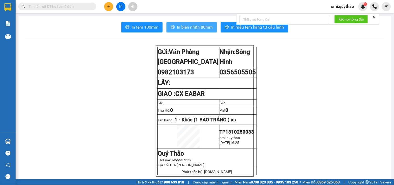
click at [202, 24] on button "In biên nhận 80mm" at bounding box center [192, 27] width 50 height 10
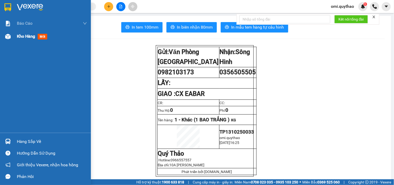
click at [6, 34] on img at bounding box center [7, 36] width 5 height 5
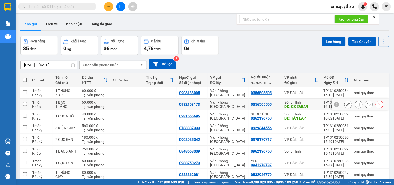
click at [357, 105] on button at bounding box center [358, 104] width 7 height 9
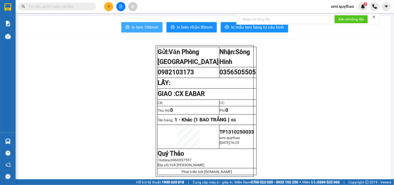
click at [146, 27] on span "In tem 100mm" at bounding box center [145, 27] width 27 height 6
drag, startPoint x: 92, startPoint y: 107, endPoint x: 66, endPoint y: 100, distance: 26.3
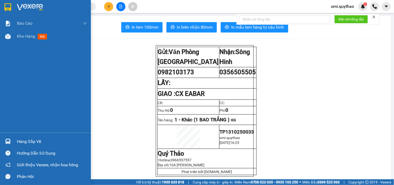
drag, startPoint x: 5, startPoint y: 39, endPoint x: 12, endPoint y: 46, distance: 9.7
click at [5, 39] on div at bounding box center [7, 36] width 9 height 9
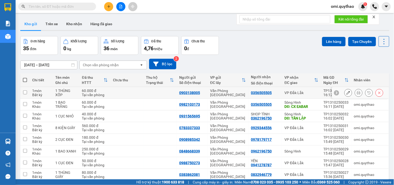
click at [347, 91] on icon at bounding box center [349, 93] width 4 height 4
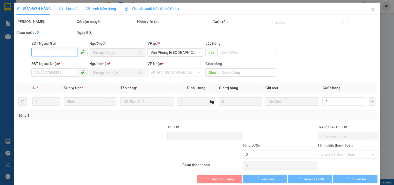
type input "0903138005"
type input "0356505505"
type input "60.000"
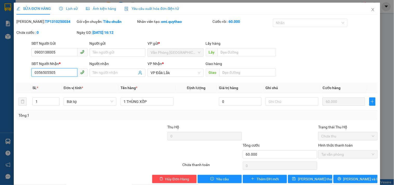
drag, startPoint x: 57, startPoint y: 71, endPoint x: 12, endPoint y: 63, distance: 46.0
click at [12, 63] on div "SỬA ĐƠN HÀNG Lịch sử Ảnh kiện hàng Yêu cầu xuất hóa đơn điện tử Total Paid Fee …" at bounding box center [197, 92] width 394 height 185
type input "0377288299"
click at [318, 178] on span "[PERSON_NAME] thay đổi" at bounding box center [319, 179] width 42 height 6
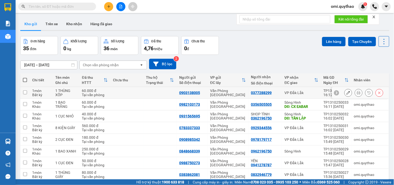
click at [356, 89] on button at bounding box center [358, 92] width 7 height 9
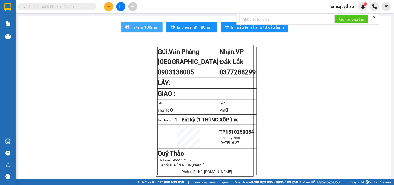
click at [153, 27] on span "In tem 100mm" at bounding box center [145, 27] width 27 height 6
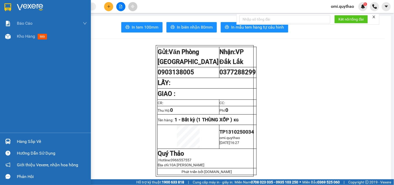
drag, startPoint x: 14, startPoint y: 37, endPoint x: 88, endPoint y: 100, distance: 97.2
click at [14, 37] on div "Kho hàng mới" at bounding box center [45, 36] width 91 height 13
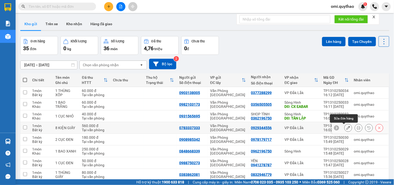
click at [347, 126] on icon at bounding box center [349, 128] width 4 height 4
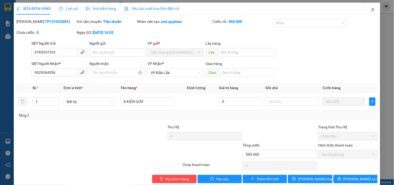
click at [371, 7] on span "Close" at bounding box center [373, 10] width 15 height 15
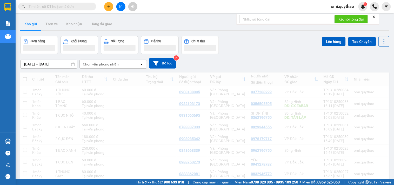
click at [370, 9] on div "omi.quythao 1" at bounding box center [360, 6] width 67 height 9
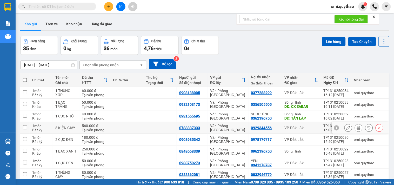
drag, startPoint x: 205, startPoint y: 66, endPoint x: 179, endPoint y: 73, distance: 26.9
click at [179, 122] on td "0783337333" at bounding box center [192, 128] width 31 height 12
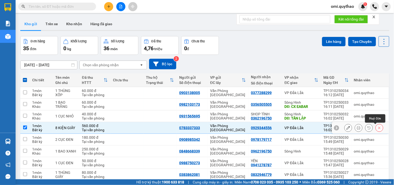
click at [376, 123] on button at bounding box center [379, 127] width 7 height 9
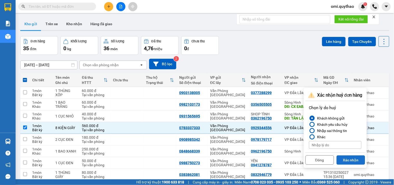
click at [350, 155] on button "Xác nhận" at bounding box center [351, 159] width 29 height 9
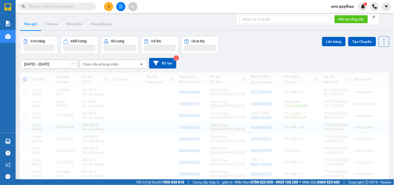
checkbox input "false"
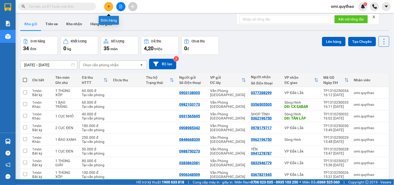
click at [108, 9] on button at bounding box center [108, 6] width 9 height 9
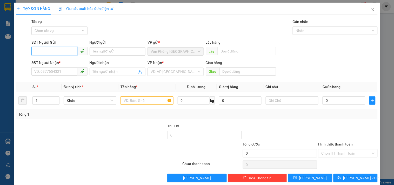
paste input "0783337333"
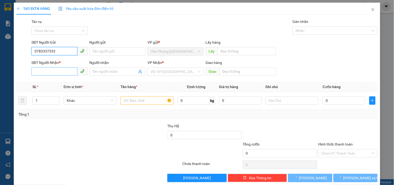
type input "0783337333"
click at [57, 75] on input "SĐT Người Nhận *" at bounding box center [54, 71] width 46 height 8
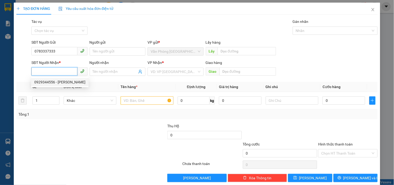
click at [65, 81] on div "0929344556 - [PERSON_NAME]" at bounding box center [59, 82] width 51 height 6
type input "0929344556"
type input "[PERSON_NAME]"
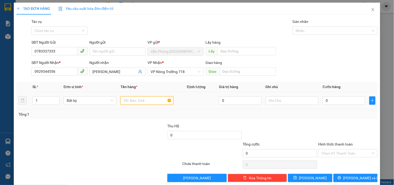
click at [141, 102] on input "text" at bounding box center [147, 100] width 53 height 8
click at [370, 98] on button "button" at bounding box center [373, 100] width 6 height 8
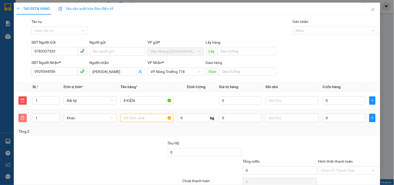
drag, startPoint x: 21, startPoint y: 117, endPoint x: 109, endPoint y: 81, distance: 95.6
click at [21, 117] on icon "delete" at bounding box center [23, 118] width 4 height 4
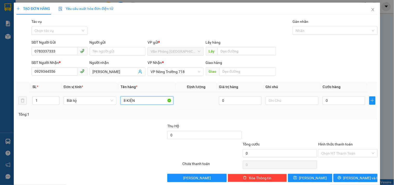
click at [141, 100] on input "8 KIỆN" at bounding box center [147, 100] width 53 height 8
type input "8 KIỆN GIẤY"
click at [337, 100] on input "0" at bounding box center [344, 100] width 43 height 8
type input "5"
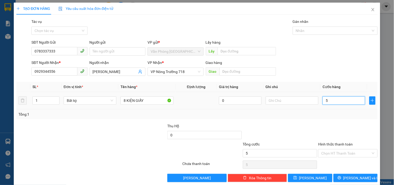
type input "5"
type input "50"
type input "500"
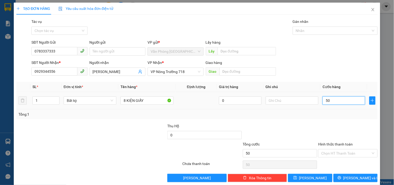
type input "500"
type input "5.000"
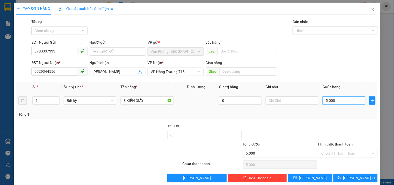
type input "50.000"
type input "500.000"
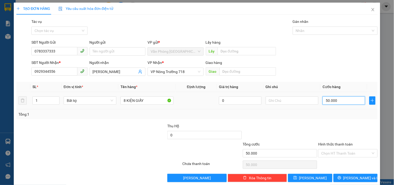
type input "500.000"
drag, startPoint x: 338, startPoint y: 150, endPoint x: 338, endPoint y: 154, distance: 3.9
click at [339, 152] on input "Hình thức thanh toán" at bounding box center [346, 153] width 49 height 8
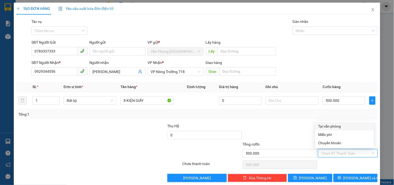
click at [336, 125] on div "Tại văn phòng" at bounding box center [345, 126] width 53 height 6
type input "0"
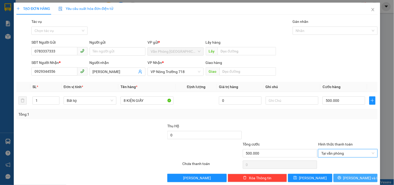
click at [342, 179] on icon "printer" at bounding box center [340, 178] width 4 height 4
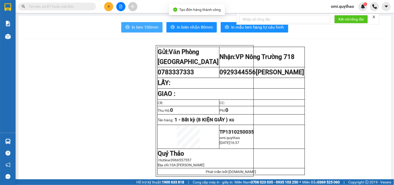
click at [145, 27] on span "In tem 100mm" at bounding box center [145, 27] width 27 height 6
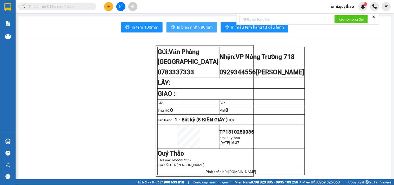
click at [199, 27] on span "In biên nhận 80mm" at bounding box center [195, 27] width 36 height 6
click at [181, 23] on button "In biên nhận 80mm" at bounding box center [192, 27] width 50 height 10
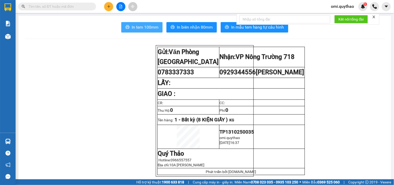
click at [150, 28] on span "In tem 100mm" at bounding box center [145, 27] width 27 height 6
click at [107, 8] on button at bounding box center [108, 6] width 9 height 9
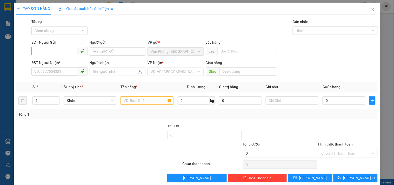
click at [63, 56] on div "SĐT Người Gửi VD: 0371234567" at bounding box center [59, 49] width 56 height 18
click at [46, 47] on input "SĐT Người Gửi" at bounding box center [54, 51] width 46 height 8
click at [44, 55] on div "0377583315" at bounding box center [58, 55] width 49 height 6
type input "0377583315"
type input "0385558554"
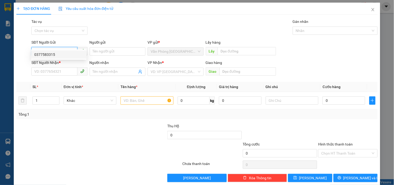
type input "CX EBAR"
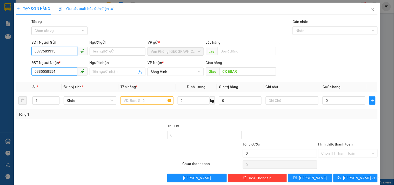
type input "0377583315"
drag, startPoint x: 61, startPoint y: 64, endPoint x: 11, endPoint y: 63, distance: 49.4
click at [12, 64] on div "TẠO ĐƠN HÀNG Yêu cầu xuất hóa đơn điện tử Transit Pickup Surcharge Ids Transit …" at bounding box center [197, 92] width 394 height 185
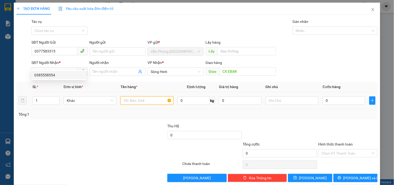
click at [139, 96] on input "text" at bounding box center [147, 100] width 53 height 8
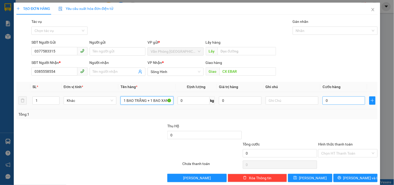
type input "1 BAO TRẮNG + 1 BAO XANH + 1 TÚM XANH"
click at [338, 96] on input "0" at bounding box center [344, 100] width 43 height 8
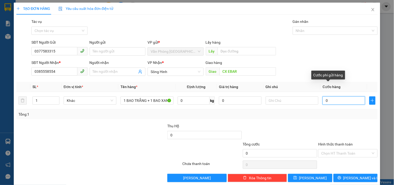
type input "1"
type input "17"
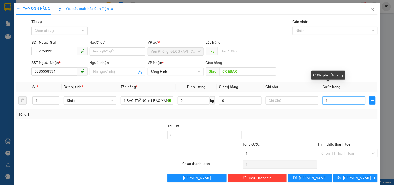
type input "17"
type input "170"
type input "1.700"
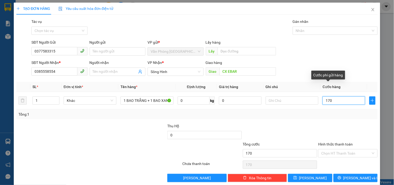
type input "1.700"
type input "17.000"
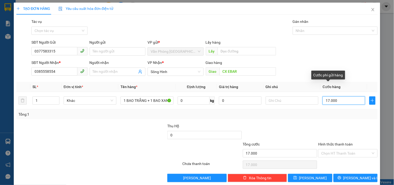
type input "170.000"
type input "1.700.000"
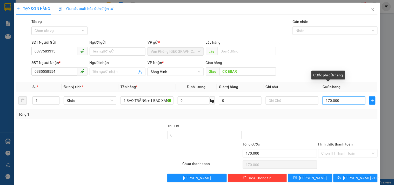
type input "1.700.000"
type input "170.000"
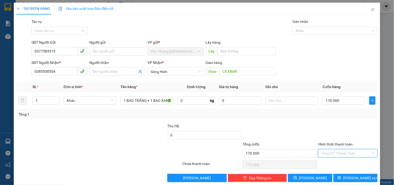
click at [322, 149] on input "Hình thức thanh toán" at bounding box center [346, 153] width 49 height 8
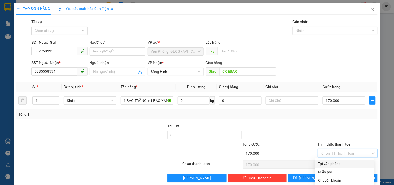
click at [323, 161] on div "Tại văn phòng" at bounding box center [345, 164] width 53 height 6
type input "0"
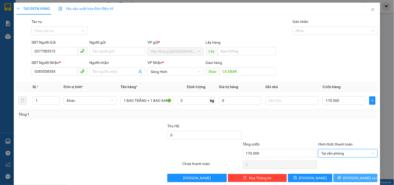
click at [357, 175] on span "[PERSON_NAME] và In" at bounding box center [362, 178] width 36 height 6
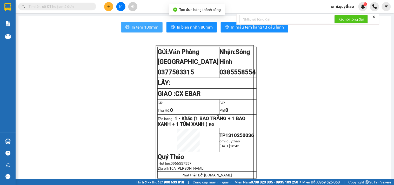
click at [155, 27] on span "In tem 100mm" at bounding box center [145, 27] width 27 height 6
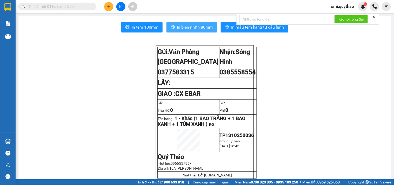
drag, startPoint x: 189, startPoint y: 31, endPoint x: 176, endPoint y: 24, distance: 15.0
click at [189, 30] on button "In biên nhận 80mm" at bounding box center [192, 27] width 50 height 10
drag, startPoint x: 176, startPoint y: 24, endPoint x: 172, endPoint y: 5, distance: 18.6
click at [111, 9] on button at bounding box center [108, 6] width 9 height 9
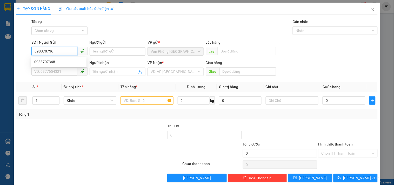
type input "0983707368"
click at [56, 61] on div "0983707368" at bounding box center [58, 62] width 49 height 6
type input "0398410597"
type input "0983707368"
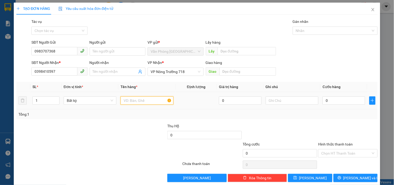
click at [148, 101] on input "text" at bounding box center [147, 100] width 53 height 8
type input "2 BAO XANH"
click at [338, 102] on input "0" at bounding box center [344, 100] width 43 height 8
type input "1"
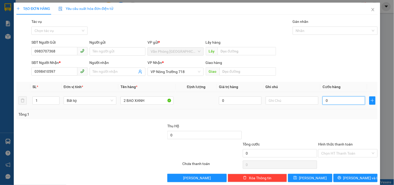
type input "1"
type input "10"
type input "100"
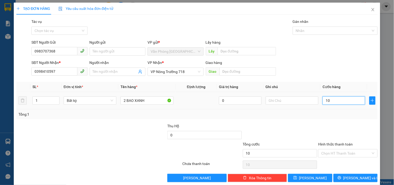
type input "100"
type input "1.000"
click at [349, 152] on input "Hình thức thanh toán" at bounding box center [346, 153] width 49 height 8
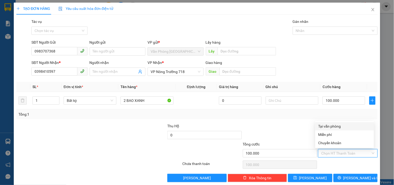
click at [329, 126] on div "Tại văn phòng" at bounding box center [345, 126] width 53 height 6
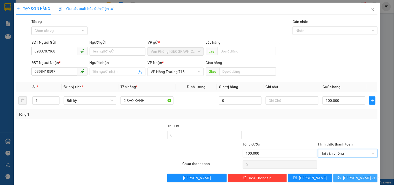
click at [341, 178] on icon "printer" at bounding box center [339, 177] width 3 height 3
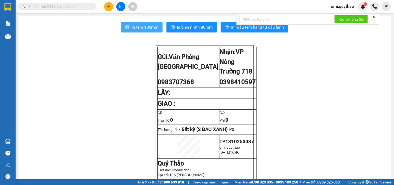
click at [140, 28] on span "In tem 100mm" at bounding box center [145, 27] width 27 height 6
click at [141, 28] on span "In tem 100mm" at bounding box center [145, 27] width 27 height 6
click at [142, 28] on span "In tem 100mm" at bounding box center [145, 27] width 27 height 6
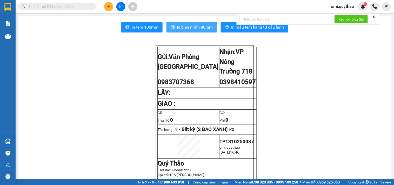
click at [202, 28] on span "In biên nhận 80mm" at bounding box center [195, 27] width 36 height 6
click at [178, 24] on button "In biên nhận 80mm" at bounding box center [192, 27] width 50 height 10
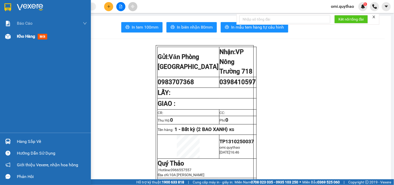
click at [15, 41] on div "Kho hàng mới" at bounding box center [45, 36] width 91 height 13
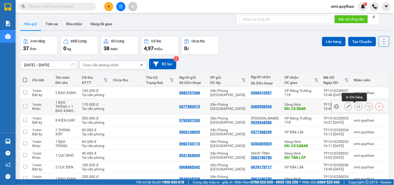
click at [357, 107] on icon at bounding box center [359, 107] width 4 height 4
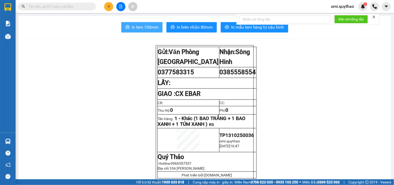
click at [158, 26] on button "In tem 100mm" at bounding box center [141, 27] width 41 height 10
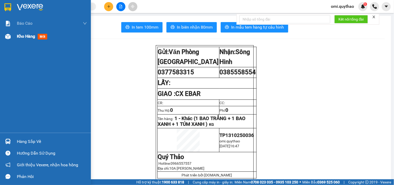
drag, startPoint x: 4, startPoint y: 42, endPoint x: 17, endPoint y: 41, distance: 13.1
click at [6, 42] on div "Kho hàng mới" at bounding box center [45, 36] width 91 height 13
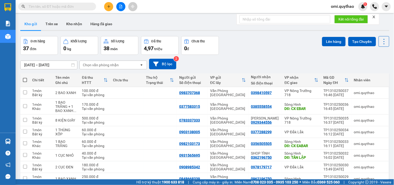
drag, startPoint x: 99, startPoint y: 58, endPoint x: 99, endPoint y: 67, distance: 8.3
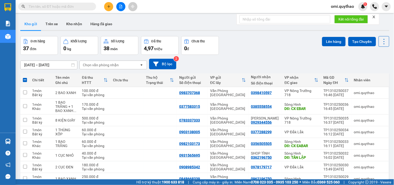
drag, startPoint x: 117, startPoint y: 94, endPoint x: 92, endPoint y: 97, distance: 25.9
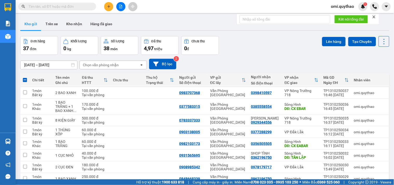
drag, startPoint x: 19, startPoint y: 92, endPoint x: 25, endPoint y: 95, distance: 6.2
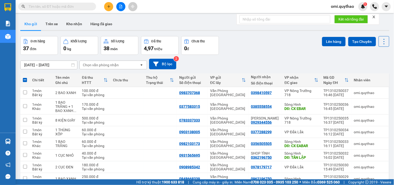
drag, startPoint x: 26, startPoint y: 115, endPoint x: 25, endPoint y: 122, distance: 7.6
drag, startPoint x: 24, startPoint y: 84, endPoint x: 24, endPoint y: 91, distance: 7.0
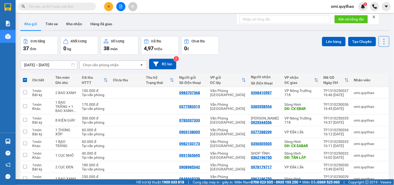
drag, startPoint x: 25, startPoint y: 94, endPoint x: 24, endPoint y: 108, distance: 13.9
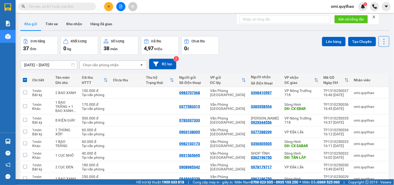
drag, startPoint x: 23, startPoint y: 139, endPoint x: 24, endPoint y: 144, distance: 5.3
drag, startPoint x: 25, startPoint y: 107, endPoint x: 25, endPoint y: 120, distance: 13.5
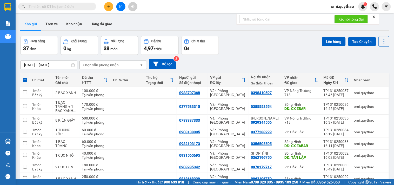
drag, startPoint x: 26, startPoint y: 81, endPoint x: 25, endPoint y: 94, distance: 13.0
drag, startPoint x: 25, startPoint y: 94, endPoint x: 24, endPoint y: 104, distance: 10.2
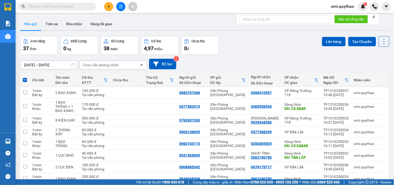
drag, startPoint x: 24, startPoint y: 104, endPoint x: 25, endPoint y: 115, distance: 10.4
drag, startPoint x: 25, startPoint y: 115, endPoint x: 25, endPoint y: 120, distance: 4.7
drag, startPoint x: 23, startPoint y: 128, endPoint x: 24, endPoint y: 138, distance: 10.2
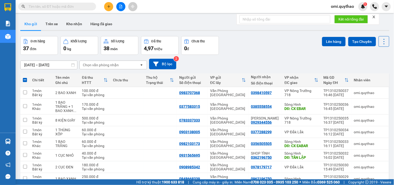
drag, startPoint x: 24, startPoint y: 139, endPoint x: 24, endPoint y: 147, distance: 7.8
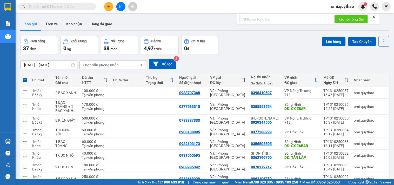
click at [331, 38] on button "Lên hàng" at bounding box center [334, 41] width 24 height 9
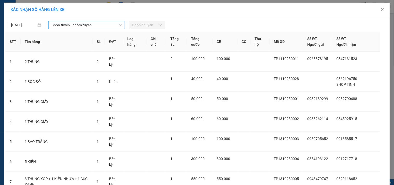
drag, startPoint x: 70, startPoint y: 25, endPoint x: 71, endPoint y: 28, distance: 2.7
click at [71, 26] on span "Chọn tuyến - nhóm tuyến" at bounding box center [86, 25] width 70 height 8
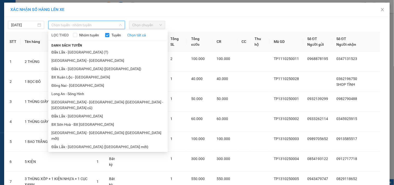
click at [67, 159] on li "[GEOGRAPHIC_DATA] - [GEOGRAPHIC_DATA] ([GEOGRAPHIC_DATA])" at bounding box center [108, 163] width 120 height 8
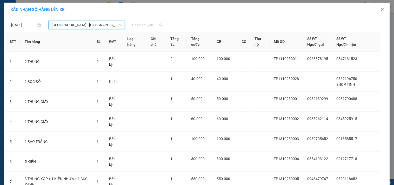
click at [140, 25] on span "Chọn chuyến" at bounding box center [147, 25] width 30 height 8
click at [90, 26] on span "[GEOGRAPHIC_DATA] - [GEOGRAPHIC_DATA] ([GEOGRAPHIC_DATA])" at bounding box center [86, 25] width 70 height 8
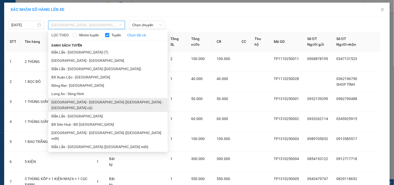
click at [71, 98] on li "[GEOGRAPHIC_DATA] - [GEOGRAPHIC_DATA] ([GEOGRAPHIC_DATA] - [GEOGRAPHIC_DATA] cũ)" at bounding box center [108, 105] width 120 height 14
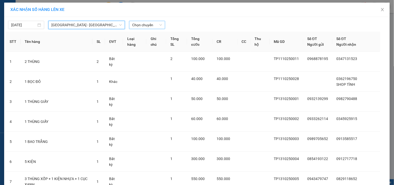
click at [143, 25] on span "Chọn chuyến" at bounding box center [147, 25] width 30 height 8
click at [95, 24] on span "[GEOGRAPHIC_DATA] - [GEOGRAPHIC_DATA] ([GEOGRAPHIC_DATA] - [GEOGRAPHIC_DATA] cũ)" at bounding box center [86, 25] width 70 height 8
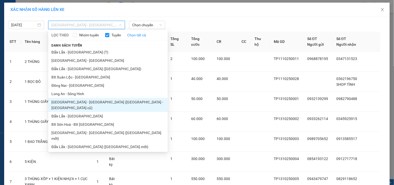
click at [75, 159] on li "[GEOGRAPHIC_DATA] - [GEOGRAPHIC_DATA] ([GEOGRAPHIC_DATA])" at bounding box center [108, 163] width 120 height 8
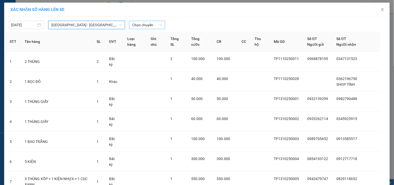
click at [144, 23] on span "Chọn chuyến" at bounding box center [147, 25] width 30 height 8
drag, startPoint x: 88, startPoint y: 22, endPoint x: 79, endPoint y: 47, distance: 26.7
click at [88, 22] on span "[GEOGRAPHIC_DATA] - [GEOGRAPHIC_DATA] ([GEOGRAPHIC_DATA])" at bounding box center [86, 25] width 70 height 8
click at [67, 24] on span "[GEOGRAPHIC_DATA] - [GEOGRAPHIC_DATA] ([GEOGRAPHIC_DATA])" at bounding box center [86, 25] width 70 height 8
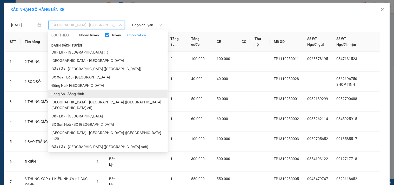
click at [67, 96] on li "Long An - Sông Hinh" at bounding box center [108, 94] width 120 height 8
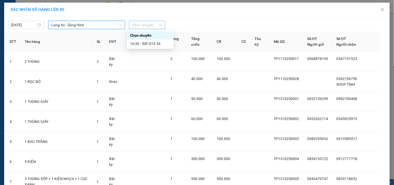
click at [134, 25] on span "Chọn chuyến" at bounding box center [147, 25] width 30 height 8
click at [142, 44] on div "16:30 - 50F-015.34" at bounding box center [150, 44] width 41 height 6
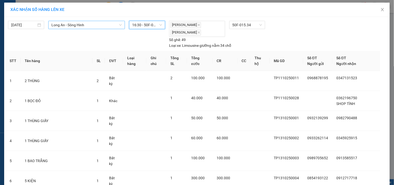
click at [82, 24] on span "Long An - Sông Hinh" at bounding box center [86, 25] width 70 height 8
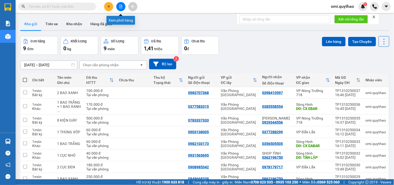
click at [123, 7] on button at bounding box center [120, 6] width 9 height 9
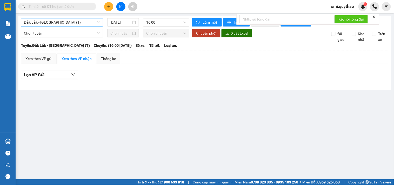
click at [86, 21] on span "Đắk Lắk - [GEOGRAPHIC_DATA] (T)" at bounding box center [62, 22] width 76 height 8
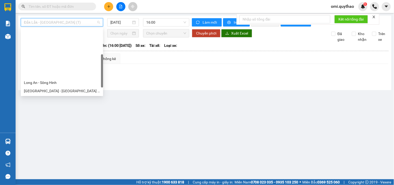
click at [42, 113] on div "[GEOGRAPHIC_DATA] - [GEOGRAPHIC_DATA] ([GEOGRAPHIC_DATA] mới)" at bounding box center [62, 116] width 76 height 6
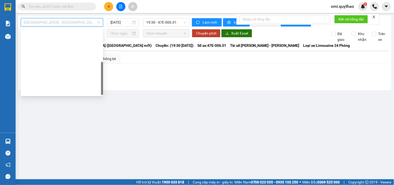
scroll to position [75, 0]
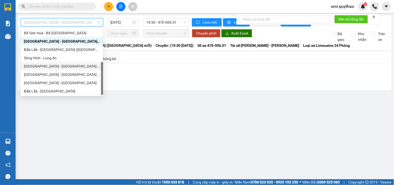
click at [60, 68] on div "[GEOGRAPHIC_DATA] - [GEOGRAPHIC_DATA] ([GEOGRAPHIC_DATA])" at bounding box center [62, 66] width 76 height 6
type input "[DATE]"
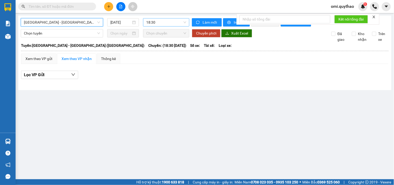
click at [168, 21] on span "18:30" at bounding box center [166, 22] width 40 height 8
click at [77, 19] on span "[GEOGRAPHIC_DATA] - [GEOGRAPHIC_DATA] ([GEOGRAPHIC_DATA])" at bounding box center [62, 22] width 76 height 8
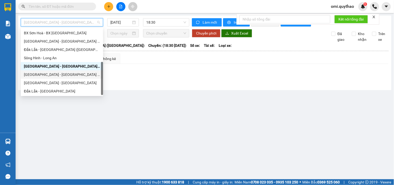
click at [63, 76] on div "[GEOGRAPHIC_DATA] - [GEOGRAPHIC_DATA] ([GEOGRAPHIC_DATA] - [GEOGRAPHIC_DATA] cũ)" at bounding box center [62, 75] width 76 height 6
type input "[DATE]"
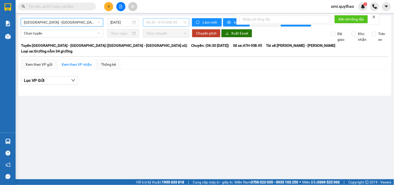
click at [160, 23] on span "06:30 - 47H-058.95" at bounding box center [166, 22] width 40 height 8
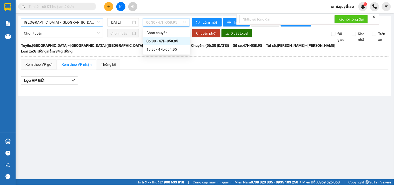
click at [80, 22] on span "[GEOGRAPHIC_DATA] - [GEOGRAPHIC_DATA] ([GEOGRAPHIC_DATA] - [GEOGRAPHIC_DATA] cũ)" at bounding box center [62, 22] width 76 height 8
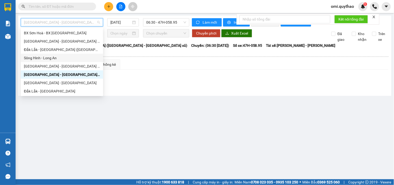
scroll to position [17, 0]
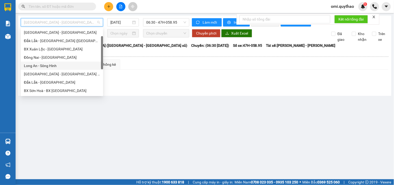
click at [44, 64] on div "Long An - Sông Hinh" at bounding box center [62, 66] width 76 height 6
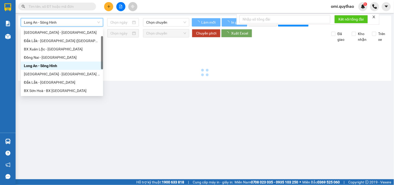
type input "[DATE]"
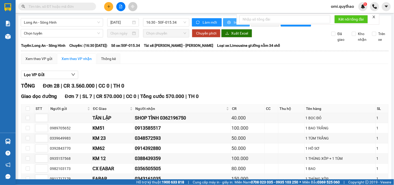
click at [234, 21] on span "In phơi" at bounding box center [240, 22] width 12 height 6
drag, startPoint x: 215, startPoint y: 90, endPoint x: 162, endPoint y: 27, distance: 82.5
click at [215, 90] on div "TỔNG Đơn 28 | CR 3.560.000 | CC 0 | TH 0" at bounding box center [205, 86] width 368 height 8
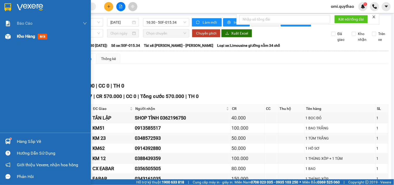
click at [12, 38] on div "Kho hàng mới" at bounding box center [45, 36] width 91 height 13
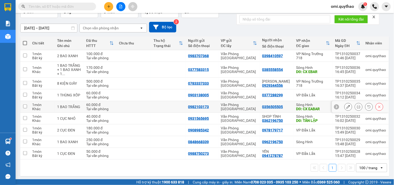
scroll to position [39, 0]
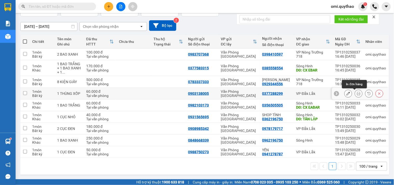
click at [357, 94] on icon at bounding box center [359, 94] width 4 height 4
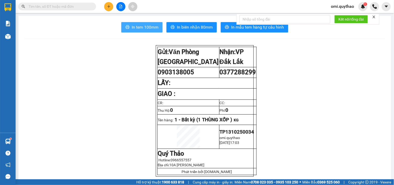
click at [136, 29] on span "In tem 100mm" at bounding box center [145, 27] width 27 height 6
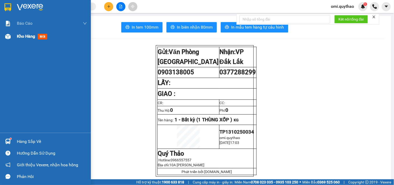
click at [7, 37] on img at bounding box center [7, 36] width 5 height 5
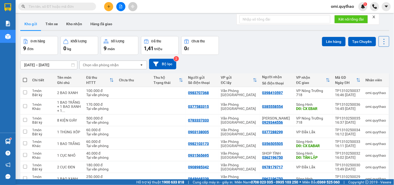
click at [107, 6] on icon "plus" at bounding box center [109, 7] width 4 height 4
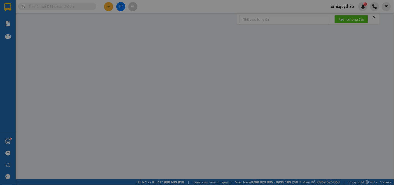
click at [107, 7] on span "Yêu cầu xuất hóa đơn điện tử" at bounding box center [85, 8] width 55 height 4
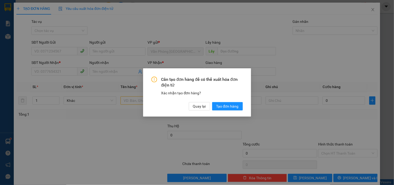
click at [211, 108] on div "Quay lại Tạo đơn hàng" at bounding box center [216, 106] width 54 height 8
click at [195, 107] on span "Quay lại" at bounding box center [199, 106] width 13 height 6
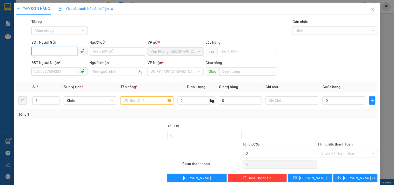
click at [60, 51] on input "SĐT Người Gửi" at bounding box center [54, 51] width 46 height 8
click at [60, 62] on div "0988815258" at bounding box center [58, 62] width 49 height 6
type input "0988815258"
type input "0913585517"
type input "KM51"
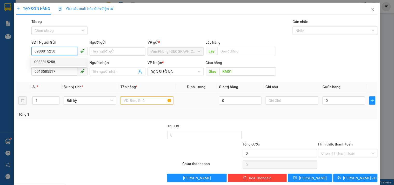
type input "0988815258"
click at [132, 101] on input "text" at bounding box center [147, 100] width 53 height 8
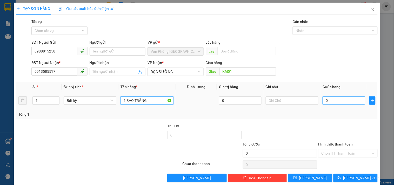
type input "1 BAO TRẮNG"
click at [337, 100] on input "0" at bounding box center [344, 100] width 43 height 8
type input "1"
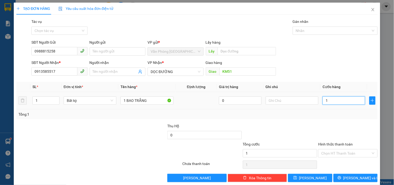
type input "12"
type input "120"
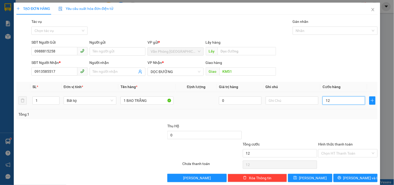
type input "120"
type input "1.200"
type input "12.000"
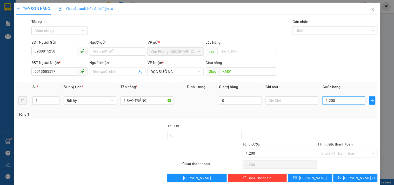
type input "12.000"
type input "120.000"
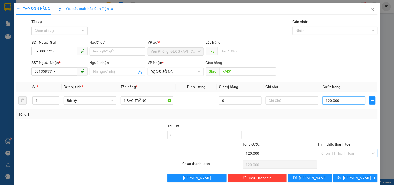
type input "120.000"
click at [337, 156] on input "Hình thức thanh toán" at bounding box center [346, 153] width 49 height 8
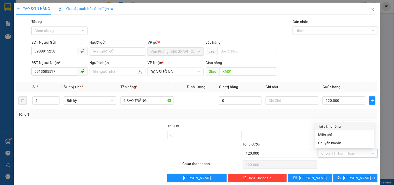
click at [332, 125] on div "Tại văn phòng" at bounding box center [345, 126] width 53 height 6
type input "0"
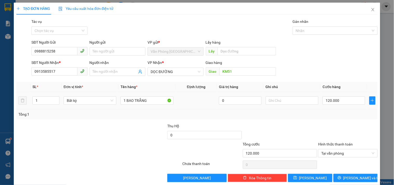
click at [356, 96] on div "120.000" at bounding box center [344, 100] width 43 height 10
click at [353, 100] on input "120.000" at bounding box center [344, 100] width 43 height 8
type input "1"
type input "10"
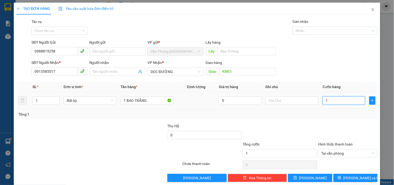
type input "10"
type input "100"
type input "1.000"
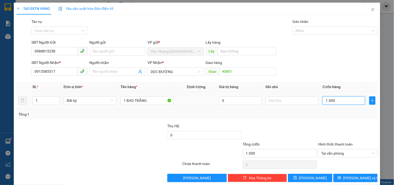
type input "10.000"
type input "100.000"
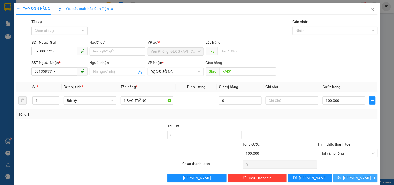
click at [342, 178] on icon "printer" at bounding box center [340, 178] width 4 height 4
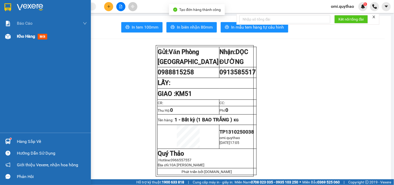
click at [11, 37] on div at bounding box center [7, 36] width 9 height 9
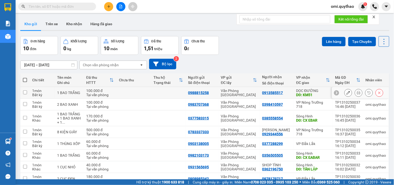
click at [347, 93] on icon at bounding box center [349, 93] width 4 height 4
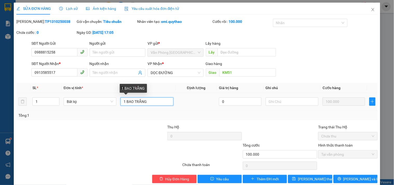
click at [133, 101] on input "1 BAO TRẮNG" at bounding box center [147, 101] width 53 height 8
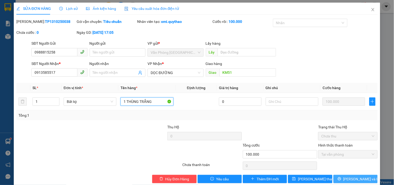
type input "1 THÙNG TRẮNG"
click at [339, 177] on button "[PERSON_NAME] và In" at bounding box center [356, 179] width 44 height 8
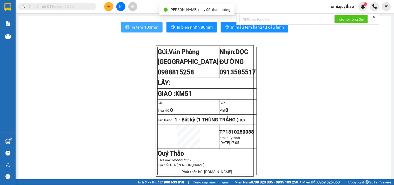
click at [148, 26] on span "In tem 100mm" at bounding box center [145, 27] width 27 height 6
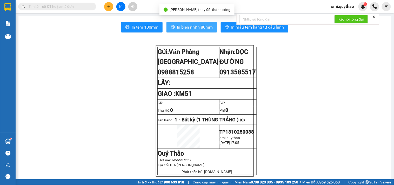
click at [177, 29] on span "In biên nhận 80mm" at bounding box center [195, 27] width 36 height 6
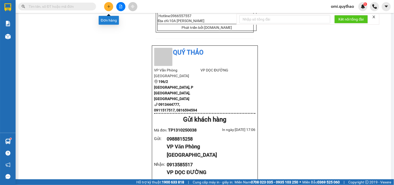
click at [107, 6] on icon "plus" at bounding box center [109, 7] width 4 height 4
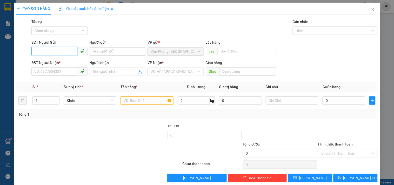
drag, startPoint x: 47, startPoint y: 49, endPoint x: 43, endPoint y: 51, distance: 4.5
click at [46, 50] on input "SĐT Người Gửi" at bounding box center [54, 51] width 46 height 8
click at [57, 53] on input "SĐT Người Gửi" at bounding box center [54, 51] width 46 height 8
type input "0922779777"
click at [56, 70] on input "SĐT Người Nhận *" at bounding box center [54, 71] width 46 height 8
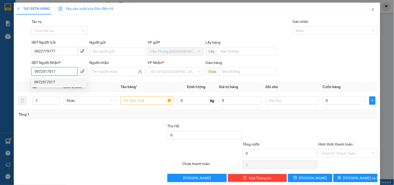
click at [51, 84] on div "0972517517" at bounding box center [58, 82] width 49 height 6
type input "0972517517"
click at [155, 104] on input "text" at bounding box center [147, 100] width 53 height 8
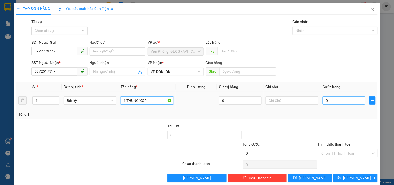
type input "1 THÙNG XỐP"
click at [341, 98] on input "0" at bounding box center [344, 100] width 43 height 8
type input "6"
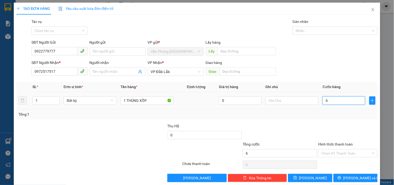
type input "60"
type input "600"
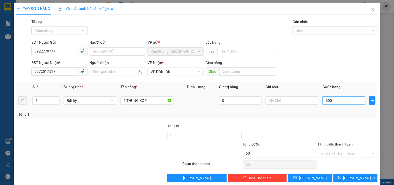
type input "600"
type input "6.000"
type input "60.000"
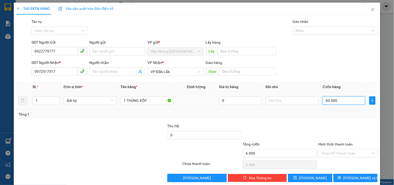
type input "60.000"
drag, startPoint x: 352, startPoint y: 152, endPoint x: 327, endPoint y: 157, distance: 25.8
click at [351, 152] on input "Hình thức thanh toán" at bounding box center [346, 153] width 49 height 8
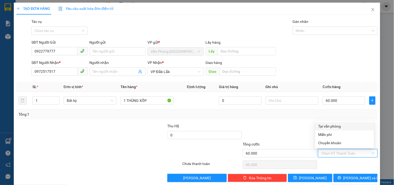
drag, startPoint x: 327, startPoint y: 127, endPoint x: 315, endPoint y: 114, distance: 18.0
click at [321, 118] on div "Transit Pickup Surcharge Ids Transit Deliver Surcharge Ids Transit Deliver Surc…" at bounding box center [197, 100] width 362 height 163
drag, startPoint x: 331, startPoint y: 124, endPoint x: 339, endPoint y: 148, distance: 25.8
click at [331, 124] on div "Tại văn phòng" at bounding box center [345, 126] width 53 height 6
type input "0"
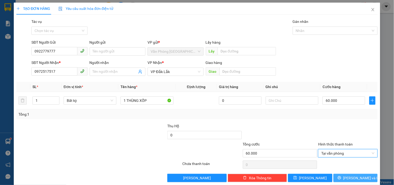
click at [346, 177] on button "[PERSON_NAME] và In" at bounding box center [356, 178] width 44 height 8
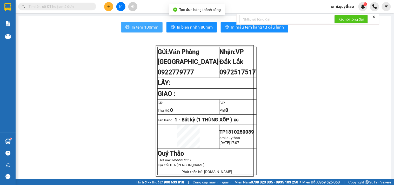
click at [145, 29] on span "In tem 100mm" at bounding box center [145, 27] width 27 height 6
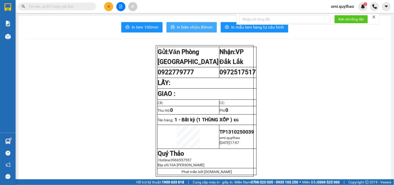
click at [187, 27] on span "In biên nhận 80mm" at bounding box center [195, 27] width 36 height 6
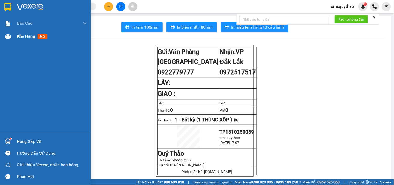
click at [7, 37] on img at bounding box center [7, 36] width 5 height 5
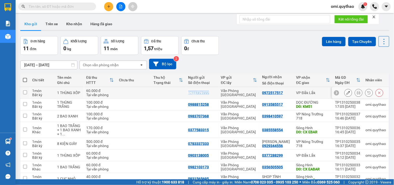
drag, startPoint x: 188, startPoint y: 93, endPoint x: 212, endPoint y: 95, distance: 24.0
click at [212, 95] on td "0922779777" at bounding box center [202, 93] width 33 height 12
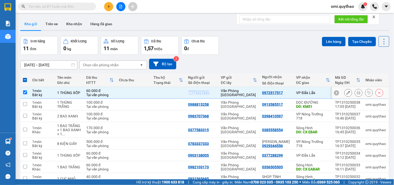
copy div "0922779777"
click at [378, 93] on icon at bounding box center [380, 93] width 4 height 4
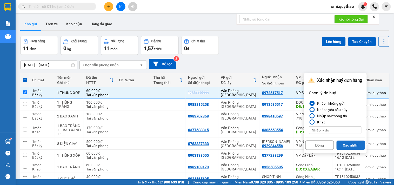
click at [347, 144] on button "Xác nhận" at bounding box center [351, 145] width 29 height 9
checkbox input "false"
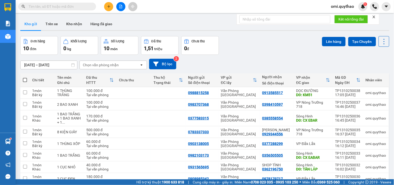
click at [110, 5] on icon "plus" at bounding box center [109, 7] width 4 height 4
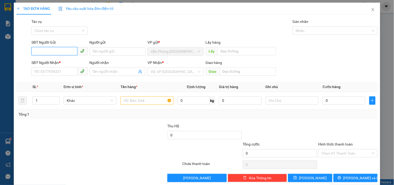
paste input "0922779777"
type input "0922779777"
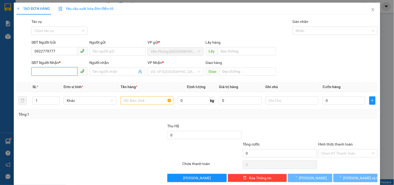
click at [60, 69] on input "SĐT Người Nhận *" at bounding box center [54, 71] width 46 height 8
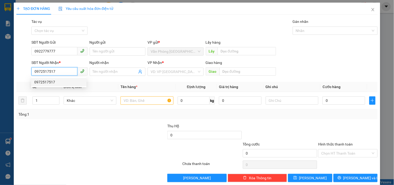
click at [57, 83] on div "0972517517" at bounding box center [58, 82] width 49 height 6
type input "0972517517"
click at [145, 102] on input "text" at bounding box center [147, 100] width 53 height 8
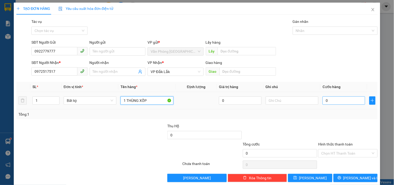
type input "1 THÙNG XỐP"
click at [340, 99] on input "0" at bounding box center [344, 100] width 43 height 8
type input "5"
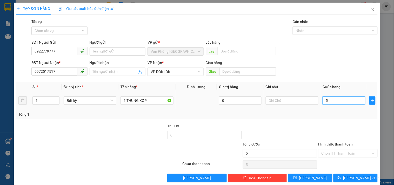
type input "50"
type input "500"
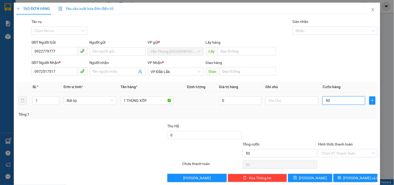
type input "500"
type input "5.000"
type input "50.000"
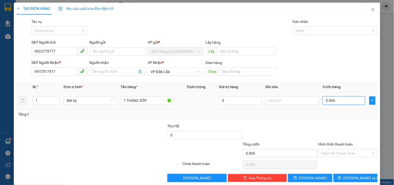
type input "50.000"
drag, startPoint x: 352, startPoint y: 155, endPoint x: 329, endPoint y: 144, distance: 26.3
click at [352, 154] on input "Hình thức thanh toán" at bounding box center [346, 153] width 49 height 8
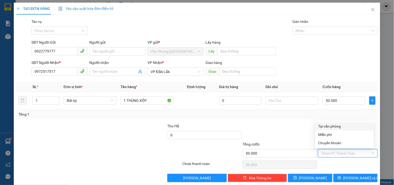
click at [335, 126] on div "Tại văn phòng" at bounding box center [345, 126] width 53 height 6
type input "0"
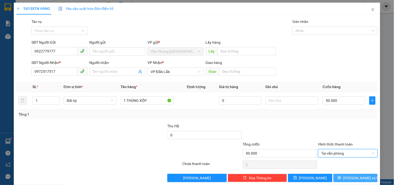
click at [339, 176] on button "[PERSON_NAME] và In" at bounding box center [356, 178] width 44 height 8
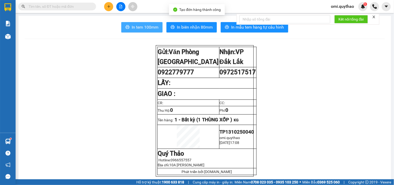
click at [145, 30] on span "In tem 100mm" at bounding box center [145, 27] width 27 height 6
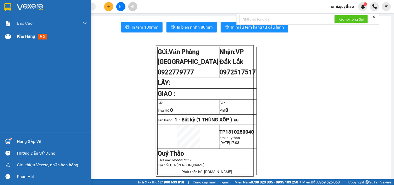
click at [7, 42] on div "Kho hàng mới" at bounding box center [45, 36] width 91 height 13
click at [17, 29] on div "Báo cáo" at bounding box center [52, 23] width 70 height 13
click at [16, 36] on div "Báo cáo dòng tiền (nhân viên)" at bounding box center [45, 36] width 91 height 13
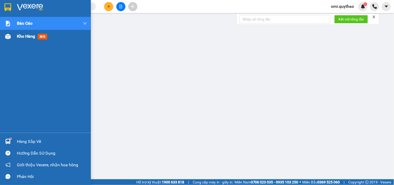
click at [8, 38] on img at bounding box center [7, 36] width 5 height 5
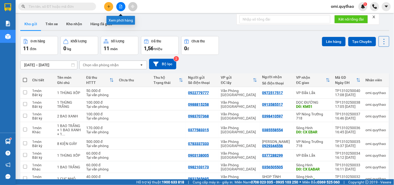
click at [120, 9] on button at bounding box center [120, 6] width 9 height 9
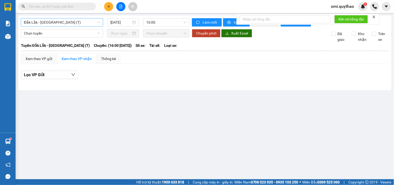
click at [73, 24] on span "Đắk Lắk - [GEOGRAPHIC_DATA] (T)" at bounding box center [62, 22] width 76 height 8
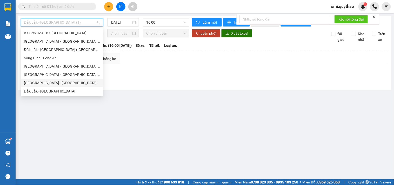
scroll to position [17, 0]
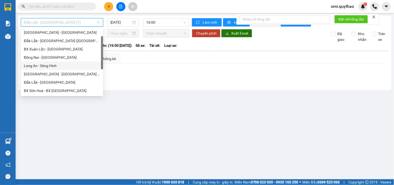
click at [38, 65] on div "Long An - Sông Hinh" at bounding box center [62, 66] width 76 height 6
type input "[DATE]"
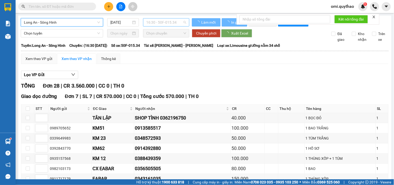
click at [157, 21] on span "16:30 - 50F-015.34" at bounding box center [166, 22] width 40 height 8
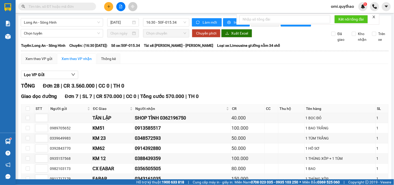
drag, startPoint x: 159, startPoint y: 69, endPoint x: 90, endPoint y: 91, distance: 72.4
click at [40, 62] on div "Xem theo VP gửi" at bounding box center [38, 59] width 27 height 6
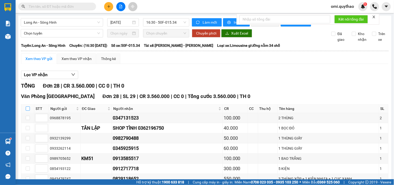
click at [29, 111] on input "checkbox" at bounding box center [28, 109] width 4 height 4
checkbox input "true"
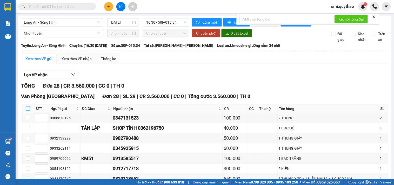
checkbox input "true"
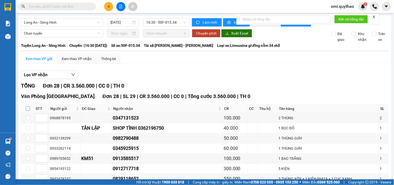
checkbox input "true"
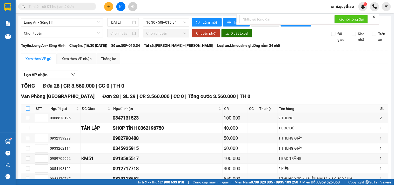
checkbox input "true"
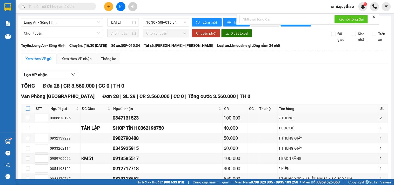
checkbox input "true"
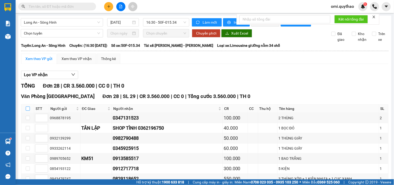
checkbox input "true"
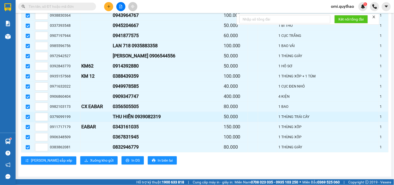
scroll to position [251, 0]
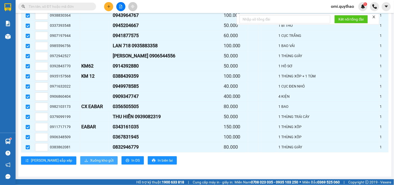
click at [90, 161] on span "Xuống kho gửi" at bounding box center [101, 161] width 23 height 6
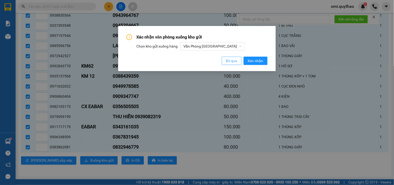
click at [235, 60] on span "Bỏ qua" at bounding box center [231, 61] width 11 height 6
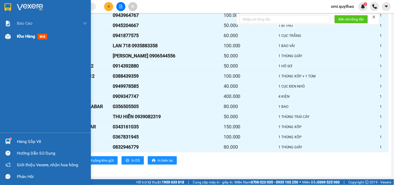
click at [11, 37] on div at bounding box center [7, 36] width 9 height 9
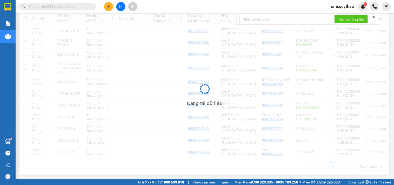
scroll to position [62, 0]
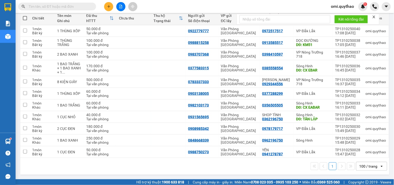
click at [118, 7] on button at bounding box center [120, 6] width 9 height 9
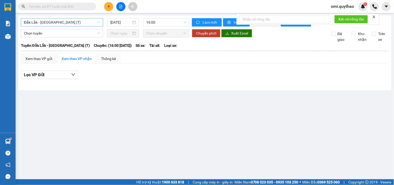
click at [51, 22] on span "Đắk Lắk - [GEOGRAPHIC_DATA] (T)" at bounding box center [62, 22] width 76 height 8
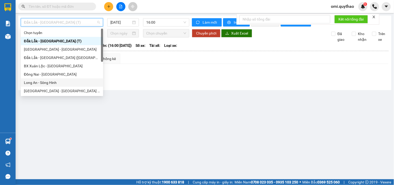
drag, startPoint x: 40, startPoint y: 83, endPoint x: 131, endPoint y: 25, distance: 108.1
click at [39, 83] on div "Long An - Sông Hinh" at bounding box center [62, 83] width 76 height 6
type input "[DATE]"
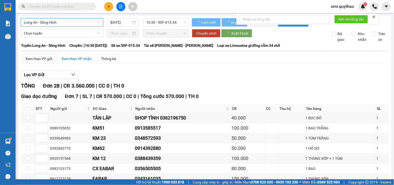
click at [160, 22] on span "16:30 - 50F-015.34" at bounding box center [166, 22] width 40 height 8
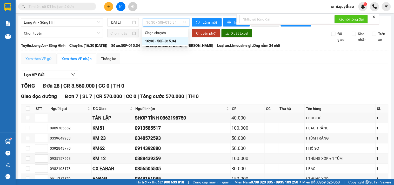
click at [35, 59] on div "Xem theo VP gửi" at bounding box center [39, 59] width 36 height 10
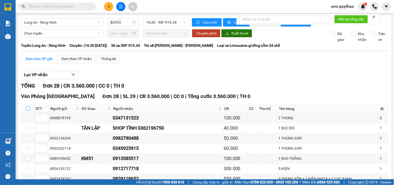
click at [28, 111] on input "checkbox" at bounding box center [28, 109] width 4 height 4
checkbox input "true"
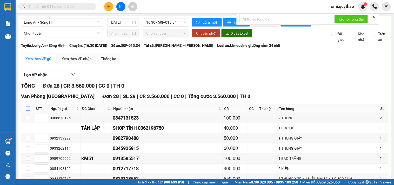
checkbox input "true"
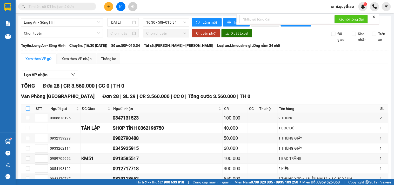
checkbox input "true"
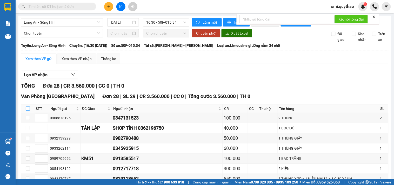
checkbox input "true"
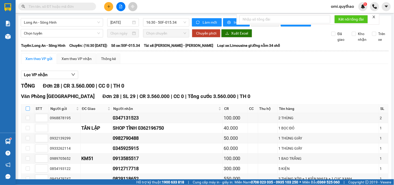
checkbox input "true"
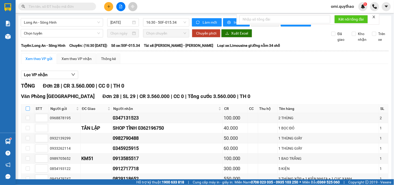
checkbox input "true"
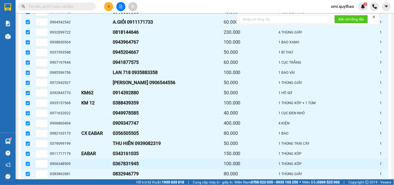
scroll to position [251, 0]
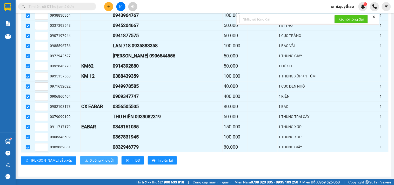
click at [90, 162] on span "Xuống kho gửi" at bounding box center [101, 161] width 23 height 6
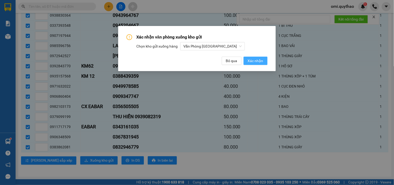
click at [259, 63] on span "Xác nhận" at bounding box center [256, 61] width 16 height 6
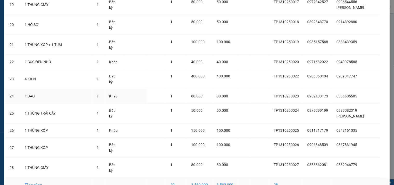
scroll to position [446, 0]
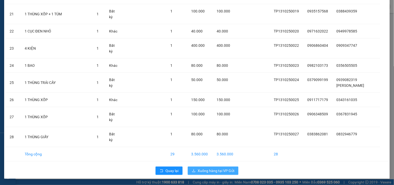
click at [208, 172] on span "Xuống hàng tại VP Gửi" at bounding box center [216, 171] width 37 height 6
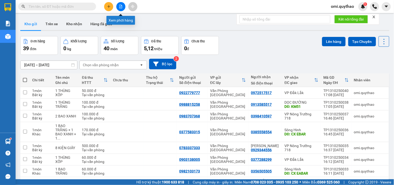
click at [118, 6] on button at bounding box center [120, 6] width 9 height 9
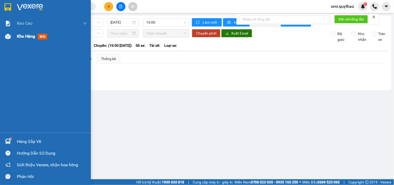
drag, startPoint x: 22, startPoint y: 35, endPoint x: 29, endPoint y: 40, distance: 9.0
click at [16, 40] on div "Kho hàng mới" at bounding box center [45, 36] width 91 height 13
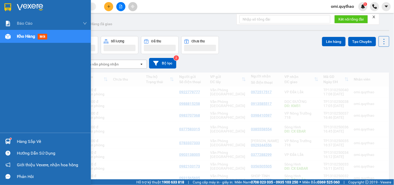
click at [27, 39] on icon at bounding box center [25, 41] width 5 height 5
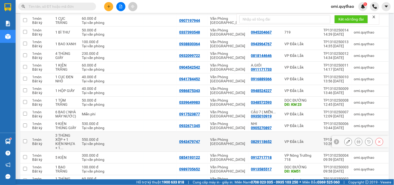
scroll to position [395, 0]
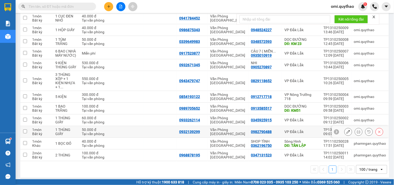
drag, startPoint x: 25, startPoint y: 126, endPoint x: 27, endPoint y: 114, distance: 12.6
click at [25, 126] on td at bounding box center [24, 132] width 9 height 12
checkbox input "true"
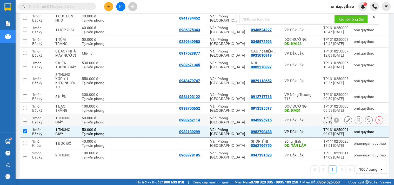
drag, startPoint x: 27, startPoint y: 114, endPoint x: 27, endPoint y: 111, distance: 2.9
click at [27, 114] on td at bounding box center [24, 120] width 9 height 12
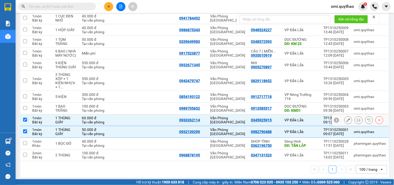
checkbox input "true"
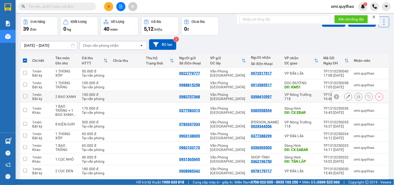
scroll to position [29, 0]
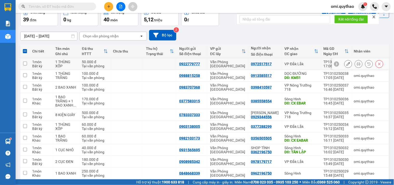
click at [28, 64] on td at bounding box center [24, 64] width 9 height 12
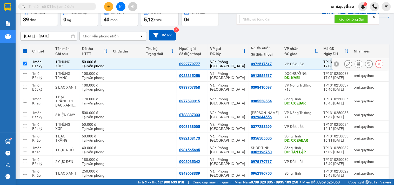
click at [24, 64] on input "checkbox" at bounding box center [25, 64] width 4 height 4
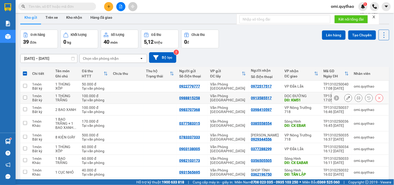
scroll to position [0, 0]
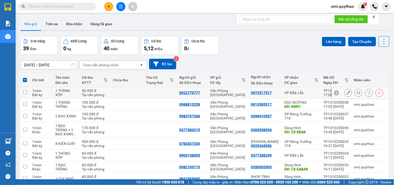
click at [24, 92] on td at bounding box center [24, 93] width 9 height 12
checkbox input "true"
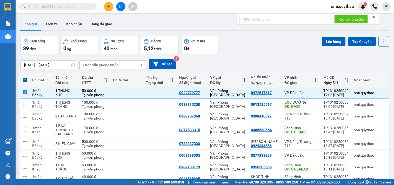
click at [26, 81] on span at bounding box center [25, 80] width 4 height 4
click at [25, 77] on input "checkbox" at bounding box center [25, 77] width 0 height 0
checkbox input "true"
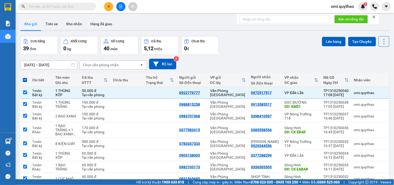
checkbox input "true"
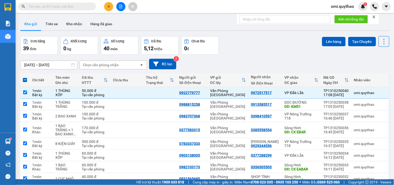
checkbox input "true"
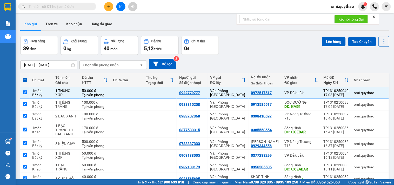
checkbox input "true"
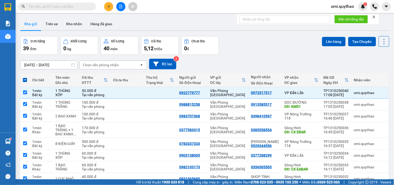
checkbox input "true"
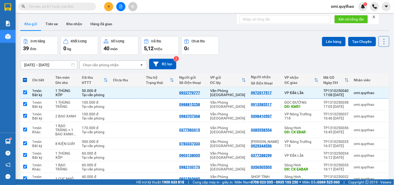
checkbox input "true"
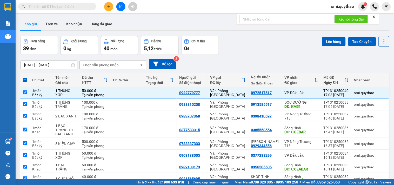
checkbox input "true"
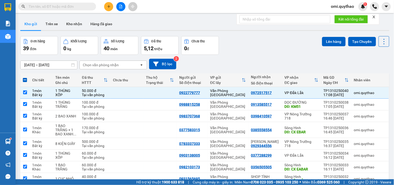
checkbox input "true"
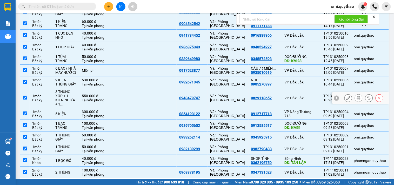
scroll to position [395, 0]
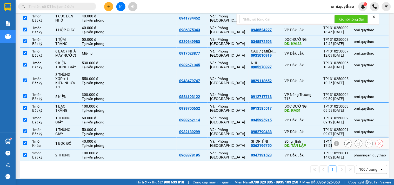
drag, startPoint x: 213, startPoint y: 142, endPoint x: 215, endPoint y: 153, distance: 11.1
click at [213, 142] on td "Văn Phòng [GEOGRAPHIC_DATA]" at bounding box center [228, 144] width 41 height 12
checkbox input "false"
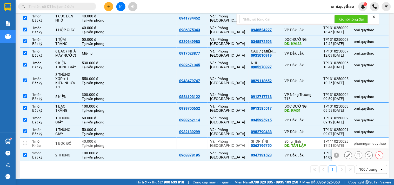
click at [215, 153] on div "Văn Phòng [GEOGRAPHIC_DATA]" at bounding box center [228, 155] width 36 height 8
checkbox input "false"
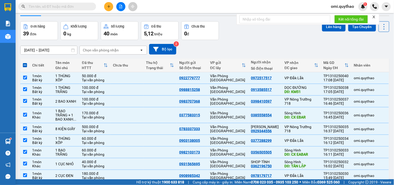
scroll to position [0, 0]
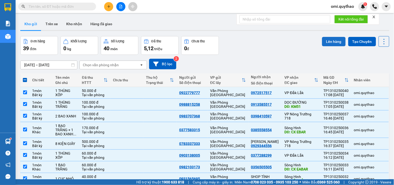
click at [333, 42] on button "Lên hàng" at bounding box center [334, 41] width 24 height 9
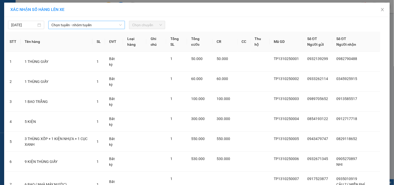
click at [87, 23] on span "Chọn tuyến - nhóm tuyến" at bounding box center [86, 25] width 70 height 8
click at [83, 25] on span "Chọn tuyến - nhóm tuyến" at bounding box center [86, 25] width 70 height 8
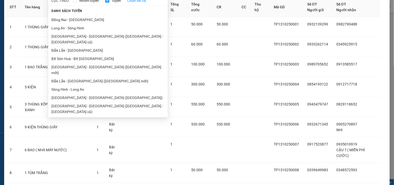
scroll to position [87, 0]
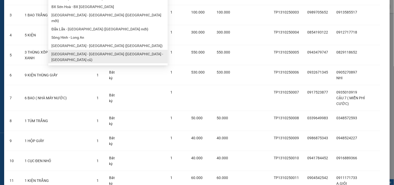
click at [80, 42] on div "Danh sách tuyến Đắk Lắk - Sài Gòn (T) Tây Ninh - Đắk Lắk Đắk Lắk - Sài Gòn (BXM…" at bounding box center [108, 10] width 120 height 108
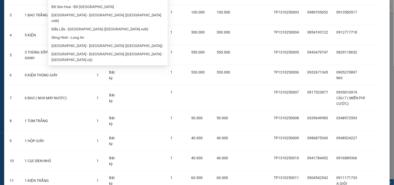
scroll to position [0, 0]
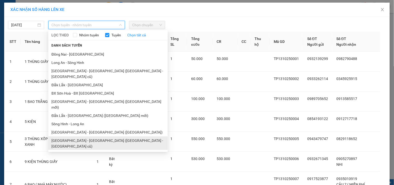
click at [59, 136] on li "[GEOGRAPHIC_DATA] - [GEOGRAPHIC_DATA] ([GEOGRAPHIC_DATA] - [GEOGRAPHIC_DATA] cũ)" at bounding box center [108, 143] width 120 height 14
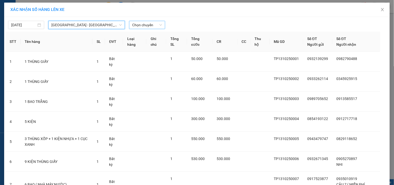
click at [136, 23] on span "Chọn chuyến" at bounding box center [147, 25] width 30 height 8
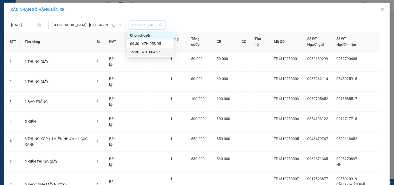
click at [151, 52] on div "19:30 - 47E-004.95" at bounding box center [150, 52] width 41 height 6
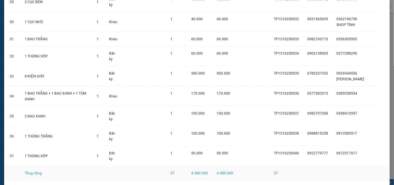
scroll to position [631, 0]
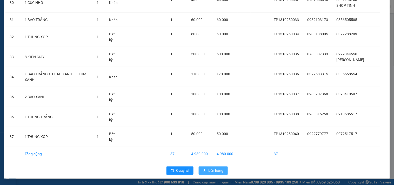
click at [209, 169] on span "Lên hàng" at bounding box center [216, 171] width 15 height 6
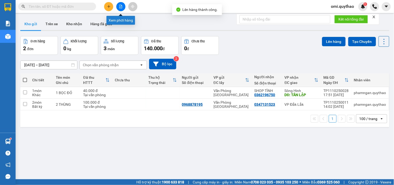
click at [109, 7] on icon "plus" at bounding box center [109, 7] width 4 height 4
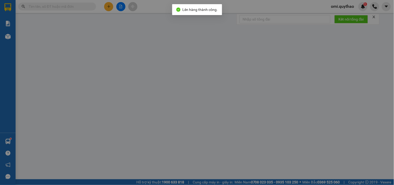
click at [109, 7] on span "Yêu cầu xuất hóa đơn điện tử" at bounding box center [85, 8] width 55 height 4
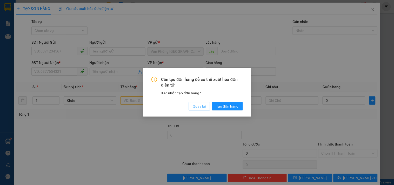
click at [197, 103] on button "Quay lại" at bounding box center [199, 106] width 21 height 8
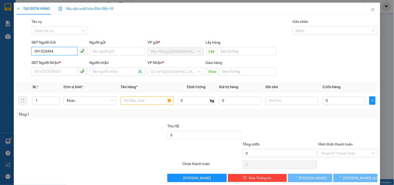
type input "0915234945"
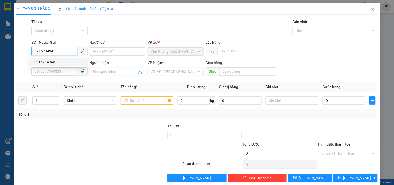
drag, startPoint x: 63, startPoint y: 61, endPoint x: 61, endPoint y: 77, distance: 16.2
click at [62, 62] on div "0915234945" at bounding box center [58, 62] width 49 height 6
type input "0986013483"
type input "TÂN LẬP"
type input "0915234945"
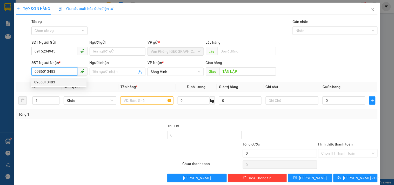
drag, startPoint x: 66, startPoint y: 70, endPoint x: 6, endPoint y: 52, distance: 62.3
click at [6, 52] on div "TẠO ĐƠN HÀNG Yêu cầu xuất hóa đơn điện tử Transit Pickup Surcharge Ids Transit …" at bounding box center [197, 92] width 394 height 185
click at [138, 103] on input "text" at bounding box center [147, 100] width 53 height 8
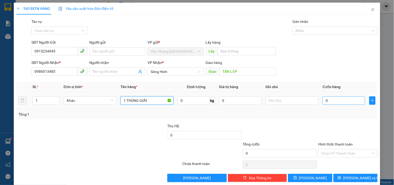
type input "1 THÙNG GIẤY"
click at [342, 98] on input "0" at bounding box center [344, 100] width 43 height 8
type input "4"
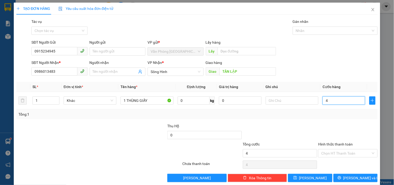
type input "45"
type input "4"
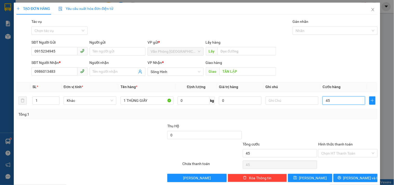
type input "4"
type input "0"
click at [336, 151] on input "Hình thức thanh toán" at bounding box center [346, 153] width 49 height 8
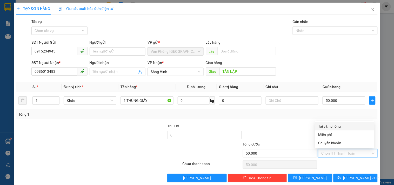
click at [329, 126] on div "Tại văn phòng" at bounding box center [345, 126] width 53 height 6
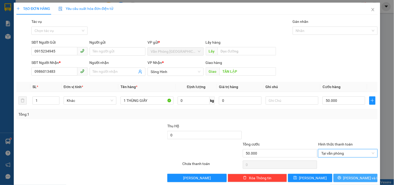
click at [339, 178] on button "[PERSON_NAME] và In" at bounding box center [356, 178] width 44 height 8
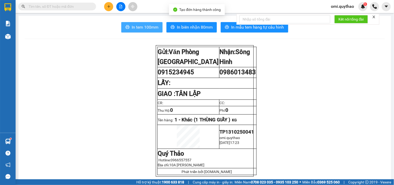
click at [145, 29] on span "In tem 100mm" at bounding box center [145, 27] width 27 height 6
click at [149, 27] on span "In tem 100mm" at bounding box center [145, 27] width 27 height 6
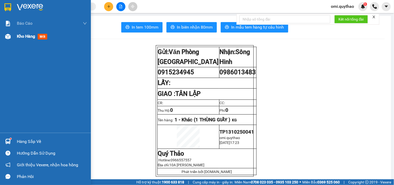
click at [4, 37] on div at bounding box center [7, 36] width 9 height 9
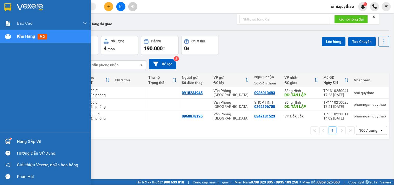
click at [6, 40] on div at bounding box center [7, 36] width 9 height 9
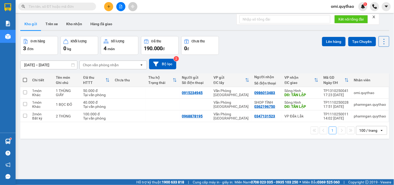
click at [133, 148] on div "ver 1.8.146 Kho gửi Trên xe Kho nhận Hàng đã giao Đơn hàng 3 đơn Khối lượng 0 k…" at bounding box center [205, 108] width 374 height 185
click at [151, 118] on td at bounding box center [163, 116] width 34 height 12
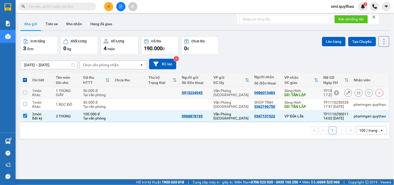
click at [231, 92] on div "Văn Phòng [GEOGRAPHIC_DATA]" at bounding box center [232, 93] width 36 height 8
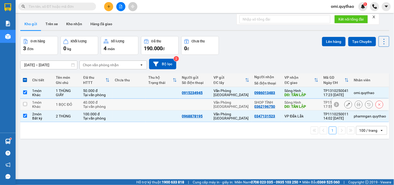
click at [227, 110] on td "Văn Phòng [GEOGRAPHIC_DATA]" at bounding box center [231, 105] width 41 height 12
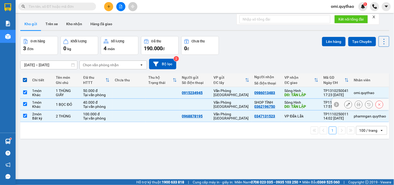
click at [230, 109] on td "Văn Phòng [GEOGRAPHIC_DATA]" at bounding box center [231, 105] width 41 height 12
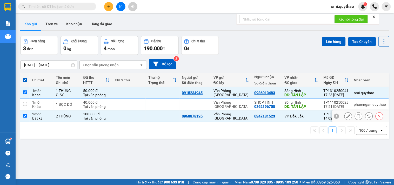
click at [230, 113] on td "Văn Phòng [GEOGRAPHIC_DATA]" at bounding box center [231, 116] width 41 height 12
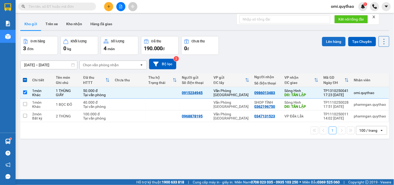
click at [332, 43] on button "Lên hàng" at bounding box center [334, 41] width 24 height 9
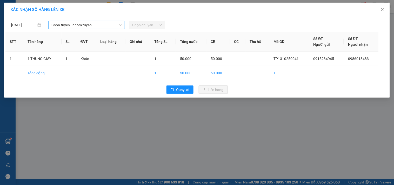
click at [100, 27] on span "Chọn tuyến - nhóm tuyến" at bounding box center [86, 25] width 70 height 8
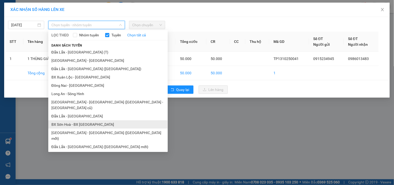
scroll to position [29, 0]
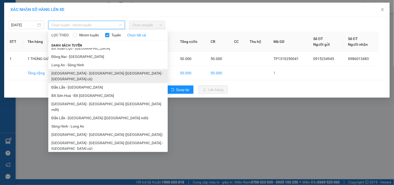
drag, startPoint x: 77, startPoint y: 74, endPoint x: 120, endPoint y: 44, distance: 51.3
click at [78, 74] on li "[GEOGRAPHIC_DATA] - [GEOGRAPHIC_DATA] ([GEOGRAPHIC_DATA] - [GEOGRAPHIC_DATA] cũ)" at bounding box center [108, 76] width 120 height 14
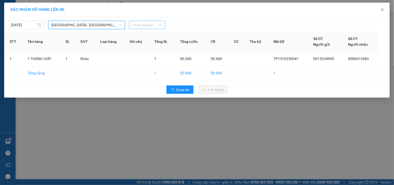
click at [148, 24] on span "Chọn chuyến" at bounding box center [147, 25] width 30 height 8
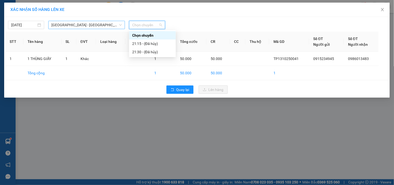
click at [109, 25] on span "[GEOGRAPHIC_DATA] - [GEOGRAPHIC_DATA] ([GEOGRAPHIC_DATA] - [GEOGRAPHIC_DATA] cũ)" at bounding box center [86, 25] width 70 height 8
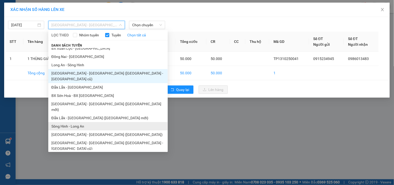
drag, startPoint x: 75, startPoint y: 130, endPoint x: 80, endPoint y: 113, distance: 18.2
click at [77, 124] on ul "Đắk Lắk - Sài Gòn (T) Tây Ninh - Đắk Lắk Đắk Lắk - Sài Gòn (BXMT) BX Xuân Lộc -…" at bounding box center [108, 99] width 120 height 102
click at [152, 22] on span "Chọn chuyến" at bounding box center [147, 25] width 30 height 8
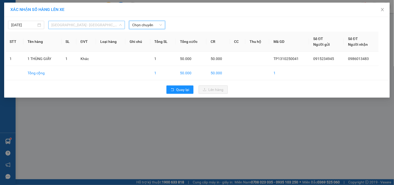
click at [99, 26] on span "[GEOGRAPHIC_DATA] - [GEOGRAPHIC_DATA] ([GEOGRAPHIC_DATA] - [GEOGRAPHIC_DATA] cũ)" at bounding box center [86, 25] width 70 height 8
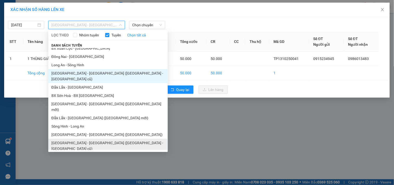
click at [80, 139] on li "[GEOGRAPHIC_DATA] - [GEOGRAPHIC_DATA] ([GEOGRAPHIC_DATA] - [GEOGRAPHIC_DATA] cũ)" at bounding box center [108, 146] width 120 height 14
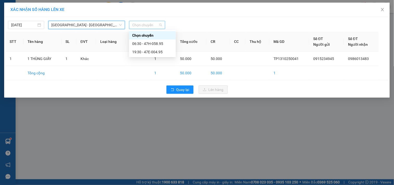
click at [151, 24] on span "Chọn chuyến" at bounding box center [147, 25] width 30 height 8
click at [157, 51] on div "19:30 - 47E-004.95" at bounding box center [152, 52] width 41 height 6
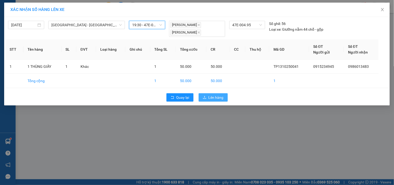
click at [211, 100] on span "Lên hàng" at bounding box center [216, 98] width 15 height 6
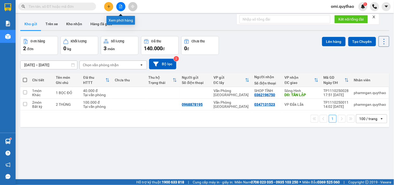
click at [123, 8] on button at bounding box center [120, 6] width 9 height 9
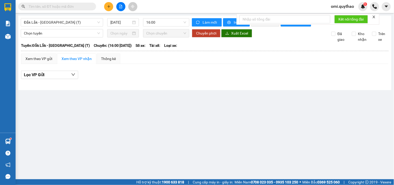
click at [74, 27] on div "Đắk Lắk - Sài Gòn (T) 13/10/2025 16:00" at bounding box center [105, 22] width 169 height 8
click at [74, 24] on span "Đắk Lắk - [GEOGRAPHIC_DATA] (T)" at bounding box center [62, 22] width 76 height 8
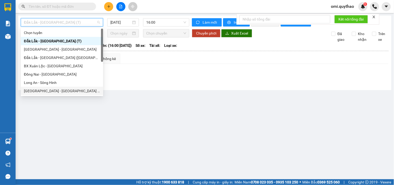
scroll to position [58, 0]
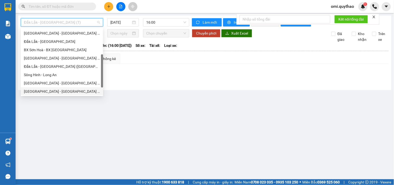
click at [53, 90] on div "[GEOGRAPHIC_DATA] - [GEOGRAPHIC_DATA] ([GEOGRAPHIC_DATA] - [GEOGRAPHIC_DATA] cũ)" at bounding box center [62, 92] width 76 height 6
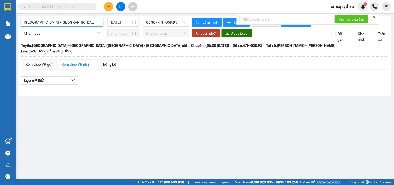
click at [83, 20] on span "[GEOGRAPHIC_DATA] - [GEOGRAPHIC_DATA] ([GEOGRAPHIC_DATA] - [GEOGRAPHIC_DATA] cũ)" at bounding box center [62, 22] width 76 height 8
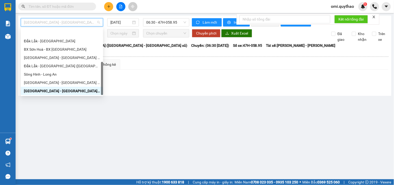
scroll to position [75, 0]
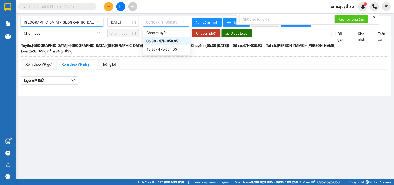
click at [160, 25] on span "06:30 - 47H-058.95" at bounding box center [166, 22] width 40 height 8
drag, startPoint x: 164, startPoint y: 43, endPoint x: 163, endPoint y: 47, distance: 4.3
click at [163, 47] on div "Chọn chuyến 06:30 - 47H-058.95 19:30 - 47E-004.95" at bounding box center [166, 41] width 47 height 25
click at [163, 47] on div "19:30 - 47E-004.95" at bounding box center [167, 50] width 41 height 6
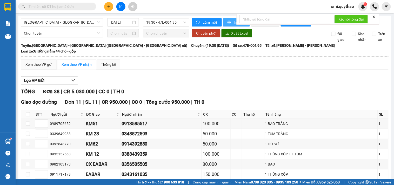
click at [228, 23] on icon "printer" at bounding box center [229, 23] width 4 height 4
click at [237, 24] on div "Kết nối tổng đài" at bounding box center [308, 19] width 143 height 11
click at [231, 22] on button "In phơi" at bounding box center [236, 22] width 27 height 8
click at [111, 5] on button at bounding box center [108, 6] width 9 height 9
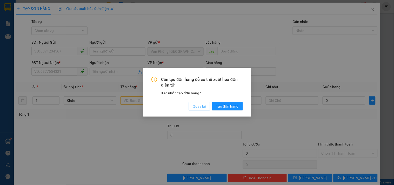
click at [201, 106] on span "Quay lại" at bounding box center [199, 106] width 13 height 6
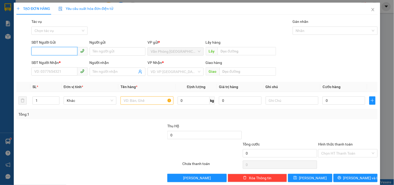
click at [64, 52] on input "SĐT Người Gửi" at bounding box center [54, 51] width 46 height 8
click at [64, 53] on input "SĐT Người Gửi" at bounding box center [54, 51] width 46 height 8
click at [55, 74] on input "SĐT Người Nhận *" at bounding box center [54, 71] width 46 height 8
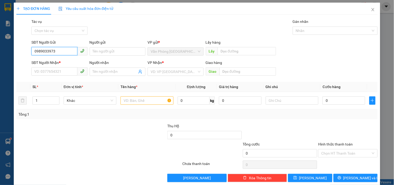
drag, startPoint x: 62, startPoint y: 52, endPoint x: 29, endPoint y: 56, distance: 33.5
click at [29, 56] on div "SĐT Người Gửi 0989033973 0989033973 Người gửi Tên người gửi VP gửi * Văn Phòng …" at bounding box center [197, 49] width 363 height 18
click at [64, 68] on input "SĐT Người Nhận *" at bounding box center [54, 71] width 46 height 8
paste input "0989033973"
drag, startPoint x: 60, startPoint y: 50, endPoint x: 0, endPoint y: 42, distance: 60.7
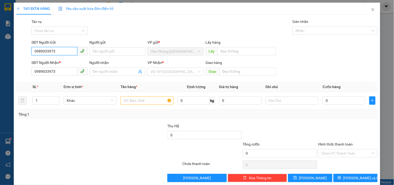
click at [0, 42] on div "TẠO ĐƠN HÀNG Yêu cầu xuất hóa đơn điện tử Transit Pickup Surcharge Ids Transit …" at bounding box center [197, 92] width 394 height 185
click at [159, 71] on input "search" at bounding box center [174, 72] width 46 height 8
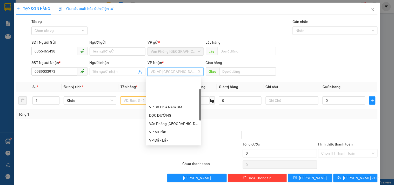
scroll to position [29, 0]
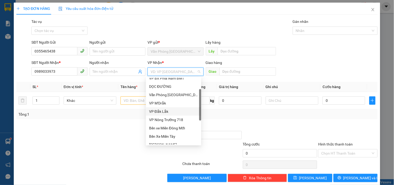
click at [162, 113] on div "VP Đắk Lắk" at bounding box center [173, 112] width 49 height 6
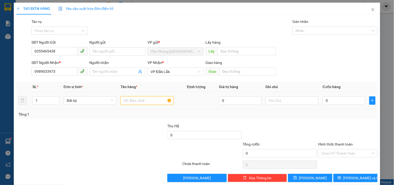
drag, startPoint x: 153, startPoint y: 99, endPoint x: 162, endPoint y: 79, distance: 22.4
click at [153, 99] on input "text" at bounding box center [147, 100] width 53 height 8
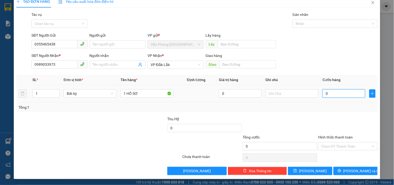
click at [333, 92] on input "0" at bounding box center [344, 93] width 43 height 8
click at [330, 146] on input "Hình thức thanh toán" at bounding box center [346, 146] width 49 height 8
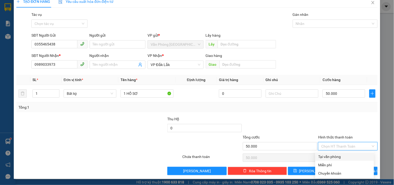
click at [329, 157] on div "Tại văn phòng" at bounding box center [345, 157] width 53 height 6
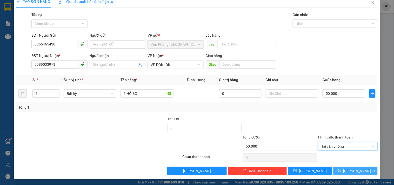
click at [342, 170] on icon "printer" at bounding box center [340, 171] width 4 height 4
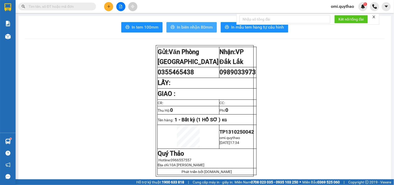
click at [179, 30] on span "In biên nhận 80mm" at bounding box center [195, 27] width 36 height 6
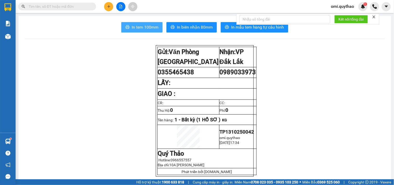
click at [137, 23] on button "In tem 100mm" at bounding box center [141, 27] width 41 height 10
click at [110, 7] on icon "plus" at bounding box center [109, 7] width 4 height 4
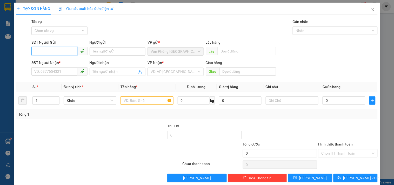
click at [45, 51] on input "SĐT Người Gửi" at bounding box center [54, 51] width 46 height 8
click at [56, 63] on div "0968373505" at bounding box center [58, 62] width 49 height 6
click at [58, 76] on span "0964423881" at bounding box center [59, 72] width 56 height 8
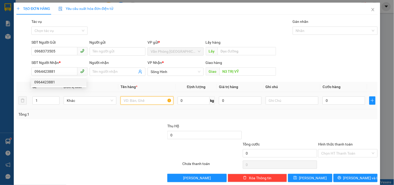
click at [149, 101] on input "text" at bounding box center [147, 100] width 53 height 8
click at [257, 70] on input "N3 TRỊ VỸ" at bounding box center [248, 71] width 57 height 8
click at [142, 104] on input "text" at bounding box center [147, 100] width 53 height 8
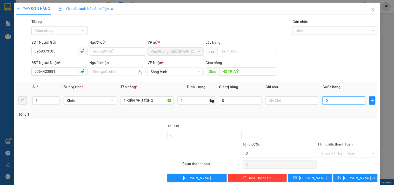
click at [341, 102] on input "0" at bounding box center [344, 100] width 43 height 8
click at [343, 154] on input "Hình thức thanh toán" at bounding box center [346, 153] width 49 height 8
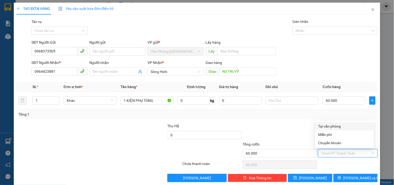
click at [344, 124] on div "Tại văn phòng" at bounding box center [345, 126] width 53 height 6
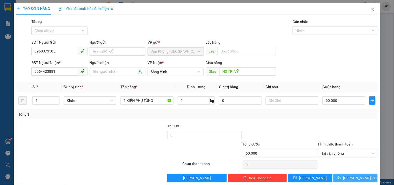
click at [342, 178] on icon "printer" at bounding box center [340, 178] width 4 height 4
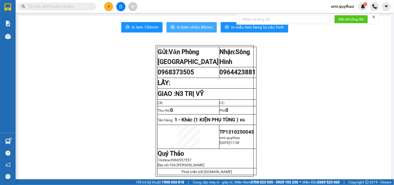
click at [177, 24] on span "In biên nhận 80mm" at bounding box center [195, 27] width 36 height 6
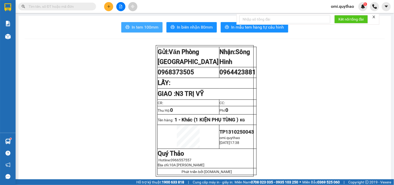
click at [152, 29] on span "In tem 100mm" at bounding box center [145, 27] width 27 height 6
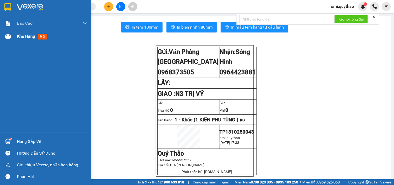
drag, startPoint x: 7, startPoint y: 34, endPoint x: 394, endPoint y: 47, distance: 387.0
click at [8, 34] on img at bounding box center [7, 36] width 5 height 5
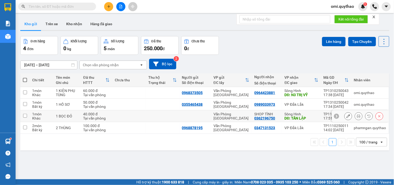
drag, startPoint x: 220, startPoint y: 117, endPoint x: 221, endPoint y: 108, distance: 9.4
click at [220, 115] on div "Văn Phòng [GEOGRAPHIC_DATA]" at bounding box center [232, 116] width 36 height 8
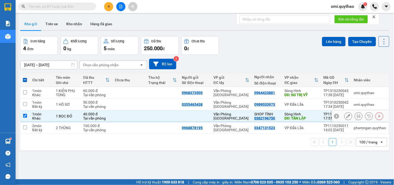
click at [224, 113] on td "Văn Phòng [GEOGRAPHIC_DATA]" at bounding box center [231, 116] width 41 height 12
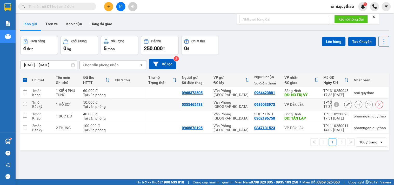
click at [226, 103] on div "Văn Phòng [GEOGRAPHIC_DATA]" at bounding box center [232, 104] width 36 height 8
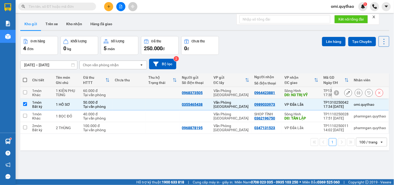
click at [224, 91] on div "Văn Phòng [GEOGRAPHIC_DATA]" at bounding box center [232, 93] width 36 height 8
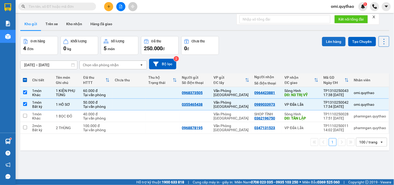
click at [334, 45] on button "Lên hàng" at bounding box center [334, 41] width 24 height 9
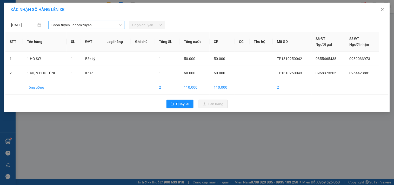
click at [90, 25] on span "Chọn tuyến - nhóm tuyến" at bounding box center [86, 25] width 70 height 8
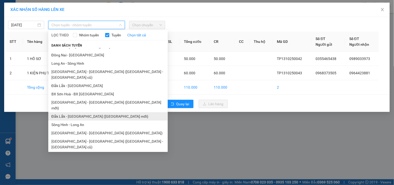
scroll to position [31, 0]
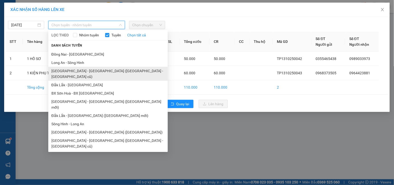
click at [76, 68] on li "[GEOGRAPHIC_DATA] - [GEOGRAPHIC_DATA] ([GEOGRAPHIC_DATA] - [GEOGRAPHIC_DATA] cũ)" at bounding box center [108, 74] width 120 height 14
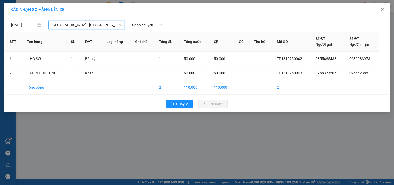
drag, startPoint x: 108, startPoint y: 26, endPoint x: 108, endPoint y: 40, distance: 14.0
click at [108, 26] on span "[GEOGRAPHIC_DATA] - [GEOGRAPHIC_DATA] ([GEOGRAPHIC_DATA] - [GEOGRAPHIC_DATA] cũ)" at bounding box center [86, 25] width 70 height 8
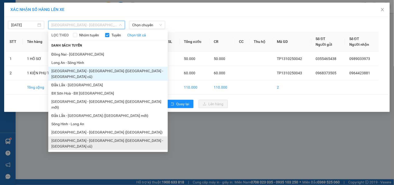
click at [85, 136] on li "[GEOGRAPHIC_DATA] - [GEOGRAPHIC_DATA] ([GEOGRAPHIC_DATA] - [GEOGRAPHIC_DATA] cũ)" at bounding box center [108, 143] width 120 height 14
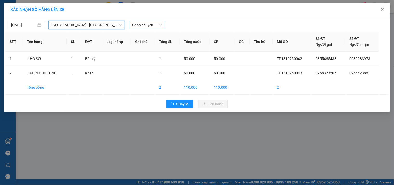
click at [154, 27] on span "Chọn chuyến" at bounding box center [147, 25] width 30 height 8
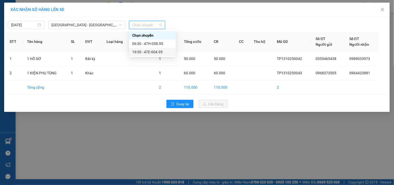
click at [154, 51] on div "19:30 - 47E-004.95" at bounding box center [152, 52] width 41 height 6
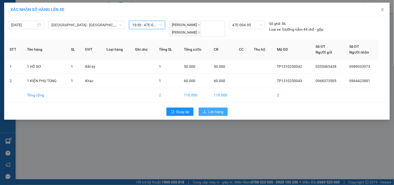
click at [209, 110] on span "Lên hàng" at bounding box center [216, 112] width 15 height 6
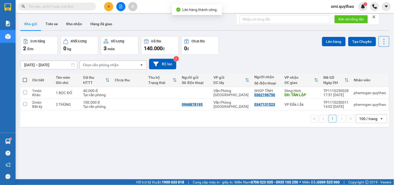
click at [118, 10] on div at bounding box center [120, 6] width 39 height 9
click at [118, 10] on button at bounding box center [120, 6] width 9 height 9
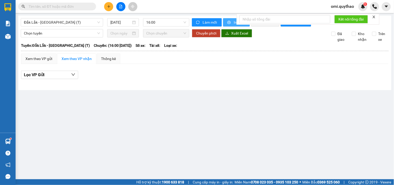
click at [232, 22] on span "printer" at bounding box center [229, 23] width 4 height 4
click at [151, 22] on span "16:00" at bounding box center [166, 22] width 40 height 8
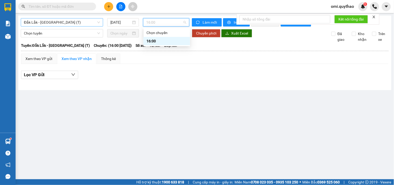
click at [66, 25] on span "Đắk Lắk - [GEOGRAPHIC_DATA] (T)" at bounding box center [62, 22] width 76 height 8
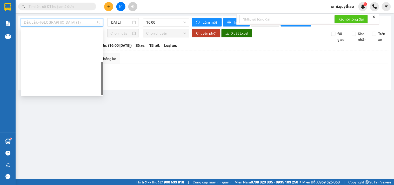
scroll to position [75, 0]
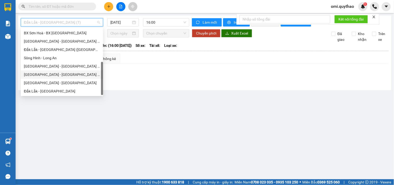
click at [48, 73] on div "[GEOGRAPHIC_DATA] - [GEOGRAPHIC_DATA] ([GEOGRAPHIC_DATA] - [GEOGRAPHIC_DATA] cũ)" at bounding box center [62, 75] width 76 height 6
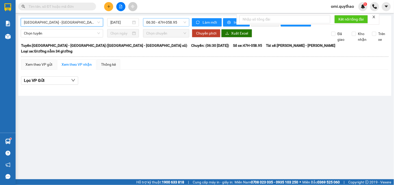
click at [162, 25] on span "06:30 - 47H-058.95" at bounding box center [166, 22] width 40 height 8
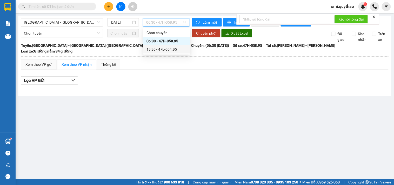
click at [168, 50] on div "19:30 - 47E-004.95" at bounding box center [167, 50] width 41 height 6
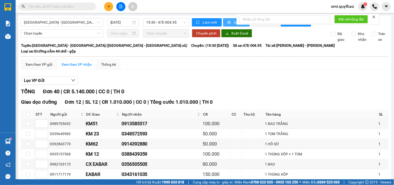
click at [234, 22] on span "In phơi" at bounding box center [240, 22] width 12 height 6
click at [108, 7] on icon "plus" at bounding box center [109, 7] width 4 height 4
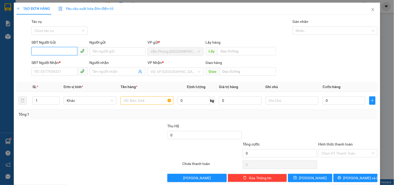
click at [49, 53] on input "SĐT Người Gửi" at bounding box center [54, 51] width 46 height 8
click at [65, 49] on input "SĐT Người Gửi" at bounding box center [54, 51] width 46 height 8
click at [66, 50] on input "SĐT Người Gửi" at bounding box center [54, 51] width 46 height 8
click at [51, 71] on input "SĐT Người Nhận *" at bounding box center [54, 71] width 46 height 8
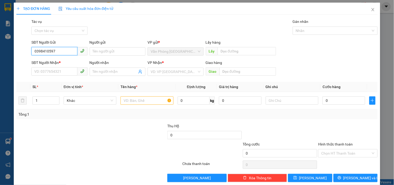
drag, startPoint x: 64, startPoint y: 50, endPoint x: 31, endPoint y: 58, distance: 34.2
click at [31, 58] on form "SĐT Người Gửi 0398410597 0398410597 Người gửi Tên người gửi VP gửi * Văn Phòng …" at bounding box center [197, 59] width 362 height 38
click at [57, 71] on input "SĐT Người Nhận *" at bounding box center [54, 71] width 46 height 8
paste input "0398410597"
drag, startPoint x: 67, startPoint y: 48, endPoint x: 9, endPoint y: 30, distance: 61.0
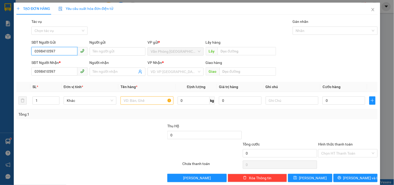
click at [0, 56] on div "TẠO ĐƠN HÀNG Yêu cầu xuất hóa đơn điện tử Transit Pickup Surcharge Ids Transit …" at bounding box center [197, 92] width 394 height 185
click at [43, 71] on div "0938707368" at bounding box center [58, 70] width 49 height 6
click at [171, 68] on input "search" at bounding box center [174, 72] width 46 height 8
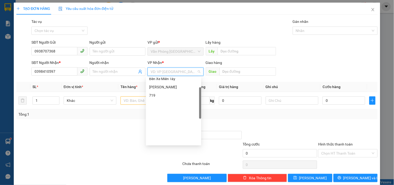
scroll to position [29, 0]
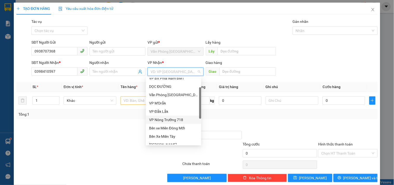
drag, startPoint x: 174, startPoint y: 121, endPoint x: 167, endPoint y: 89, distance: 32.7
click at [174, 121] on div "VP Nông Trường 718" at bounding box center [173, 120] width 49 height 6
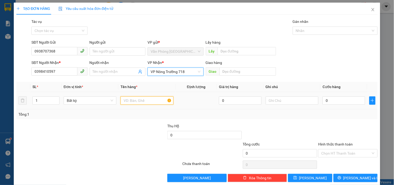
click at [152, 102] on input "text" at bounding box center [147, 100] width 53 height 8
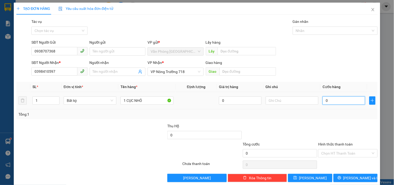
click at [333, 101] on input "0" at bounding box center [344, 100] width 43 height 8
click at [326, 155] on input "Hình thức thanh toán" at bounding box center [346, 153] width 49 height 8
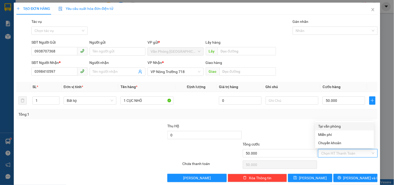
click at [337, 126] on div "Tại văn phòng" at bounding box center [345, 126] width 53 height 6
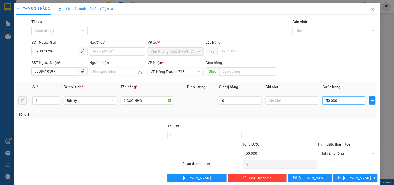
click at [339, 100] on input "50.000" at bounding box center [344, 100] width 43 height 8
drag, startPoint x: 335, startPoint y: 182, endPoint x: 341, endPoint y: 177, distance: 8.3
click at [337, 179] on div "TẠO ĐƠN HÀNG Yêu cầu xuất hóa đơn điện tử Transit Pickup Surcharge Ids Transit …" at bounding box center [197, 95] width 367 height 184
click at [343, 175] on button "[PERSON_NAME] và In" at bounding box center [356, 178] width 44 height 8
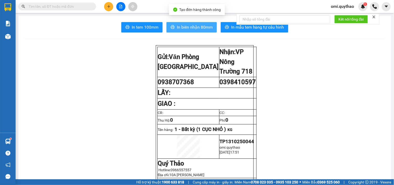
click at [190, 26] on span "In biên nhận 80mm" at bounding box center [195, 27] width 36 height 6
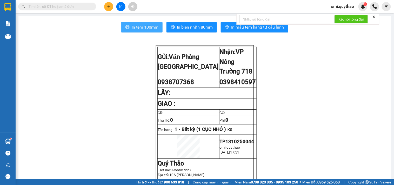
drag, startPoint x: 129, startPoint y: 28, endPoint x: 160, endPoint y: 28, distance: 31.2
click at [130, 28] on button "In tem 100mm" at bounding box center [141, 27] width 41 height 10
